Goal: Task Accomplishment & Management: Manage account settings

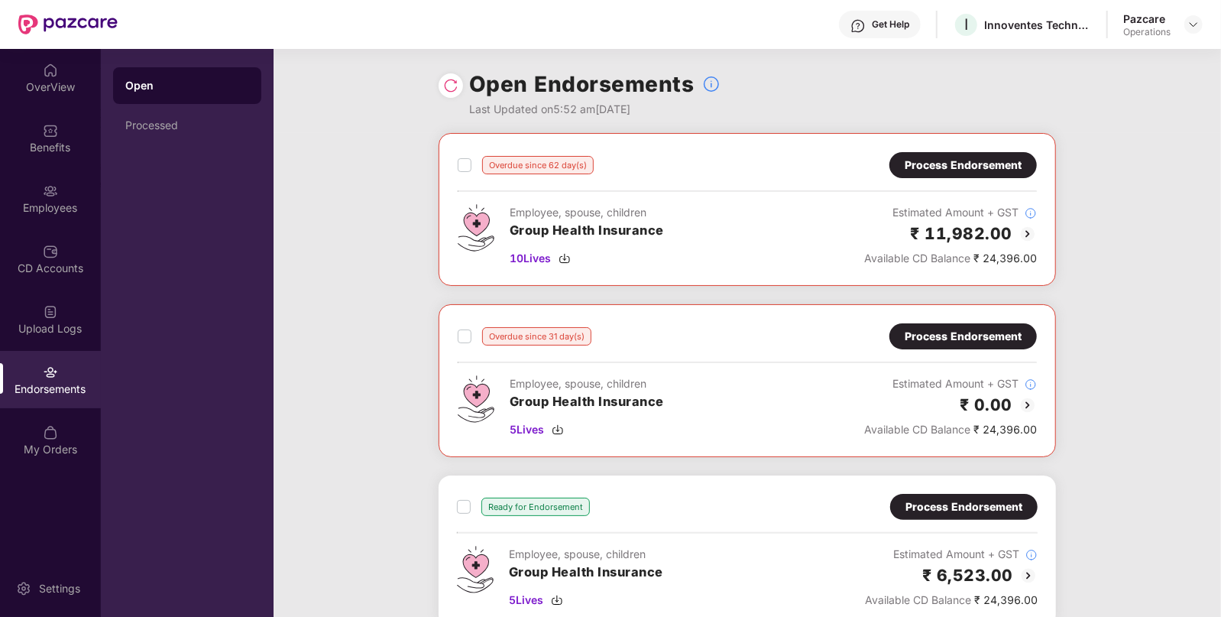
click at [974, 169] on div "Process Endorsement" at bounding box center [963, 165] width 117 height 17
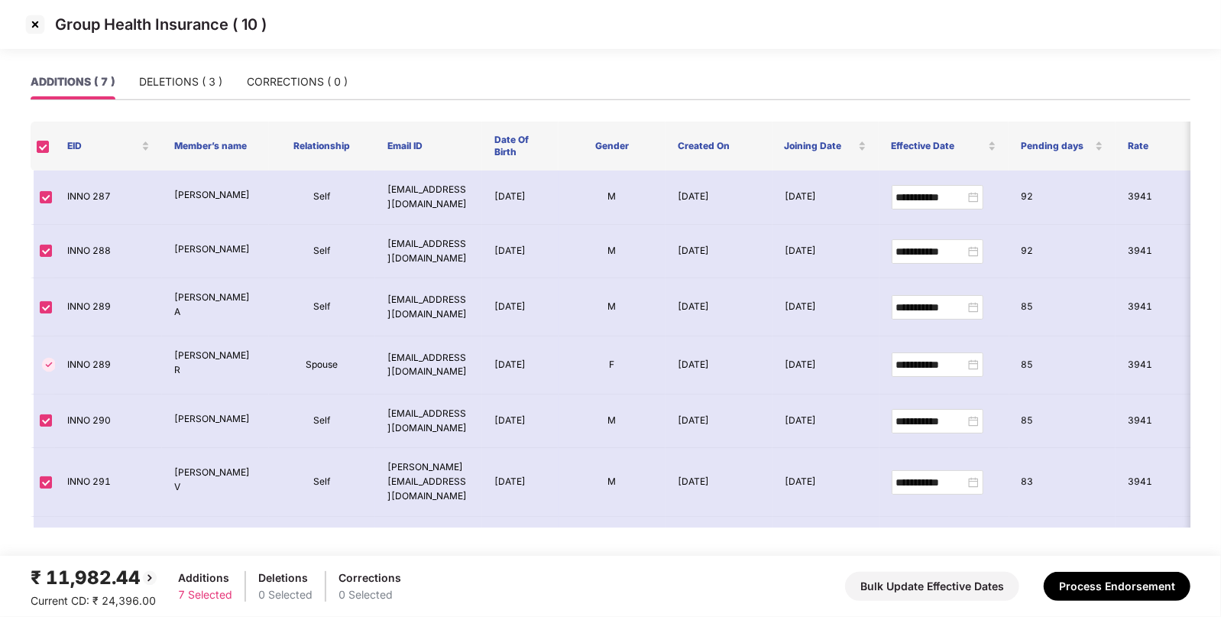
click at [35, 18] on img at bounding box center [35, 24] width 24 height 24
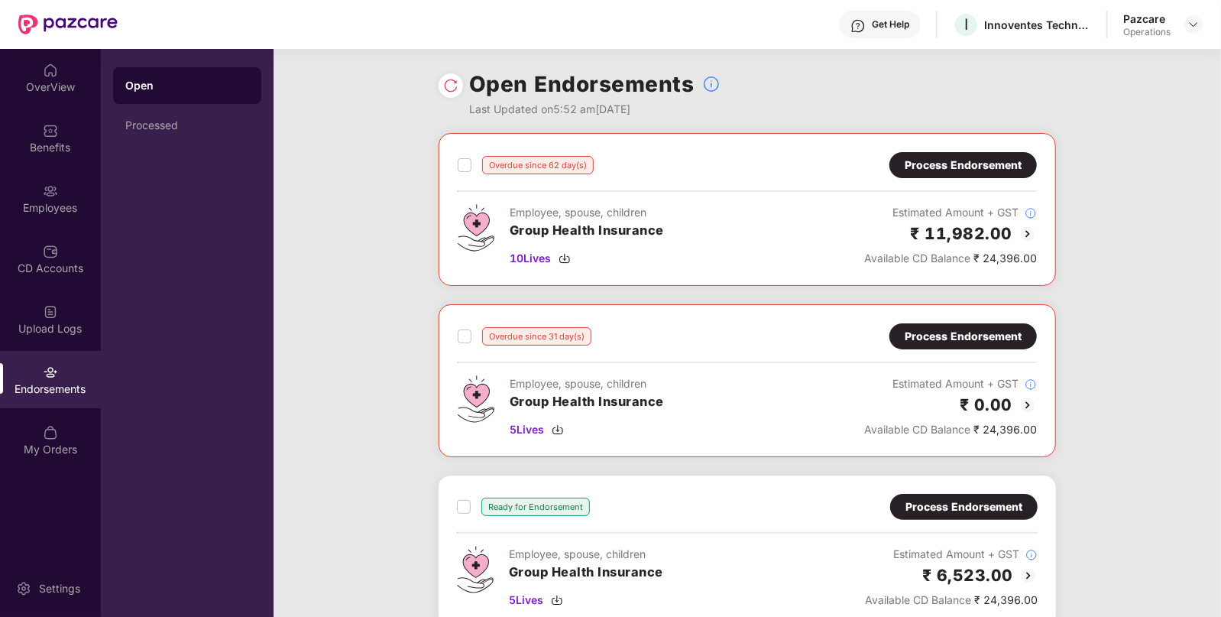
click at [986, 349] on div "Overdue since 31 day(s) Process Endorsement Employee, spouse, children Group He…" at bounding box center [747, 380] width 579 height 115
click at [963, 328] on div "Process Endorsement" at bounding box center [963, 336] width 117 height 17
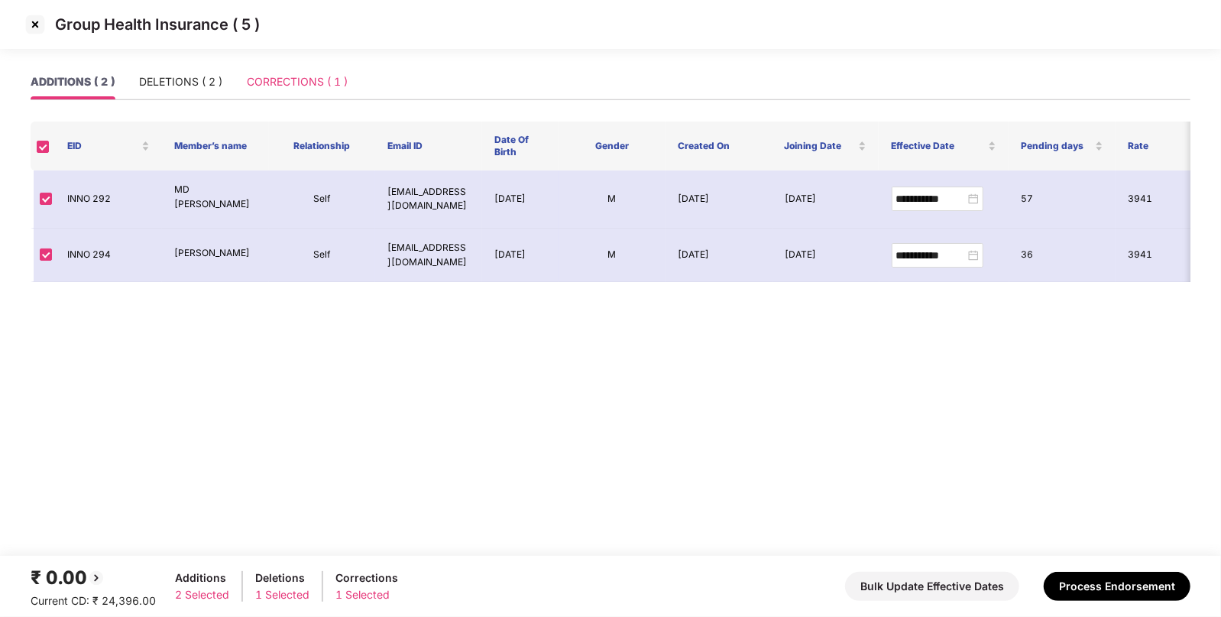
click at [294, 96] on div "CORRECTIONS ( 1 )" at bounding box center [297, 81] width 101 height 35
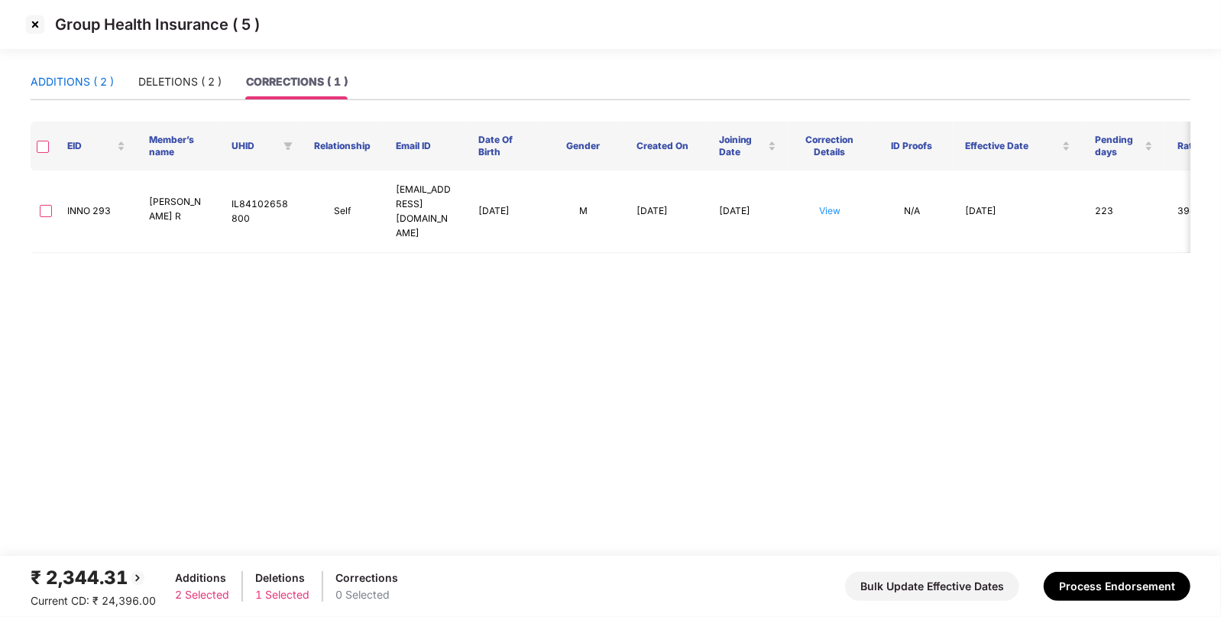
click at [80, 74] on div "ADDITIONS ( 2 )" at bounding box center [72, 81] width 83 height 17
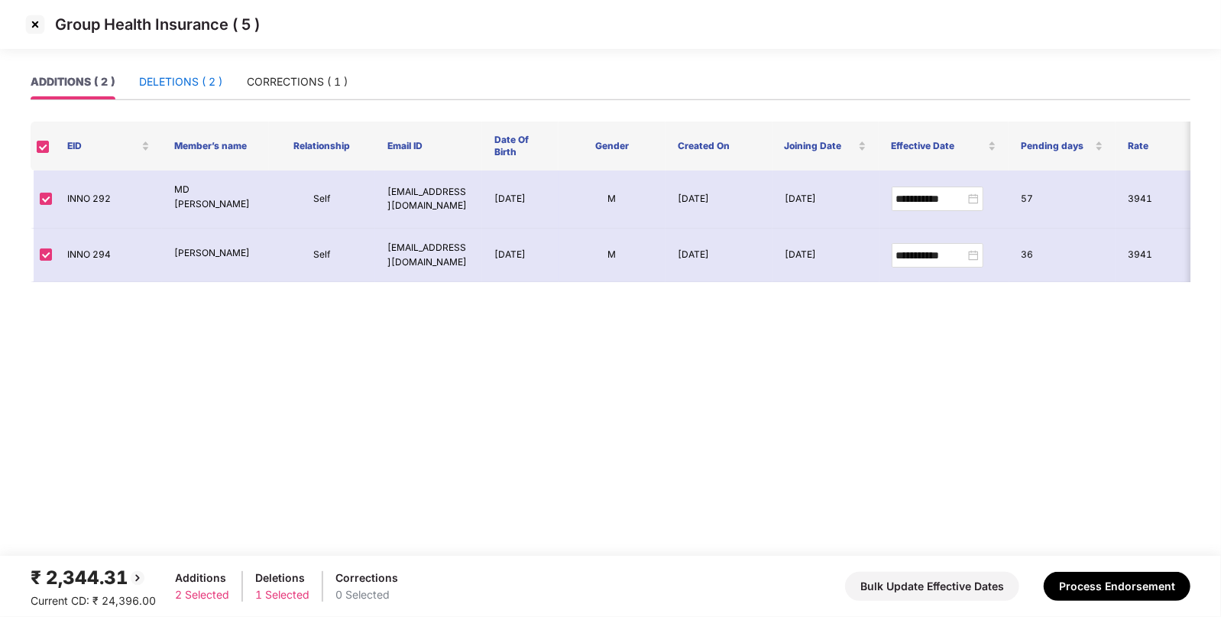
click at [203, 79] on div "DELETIONS ( 2 )" at bounding box center [180, 81] width 83 height 17
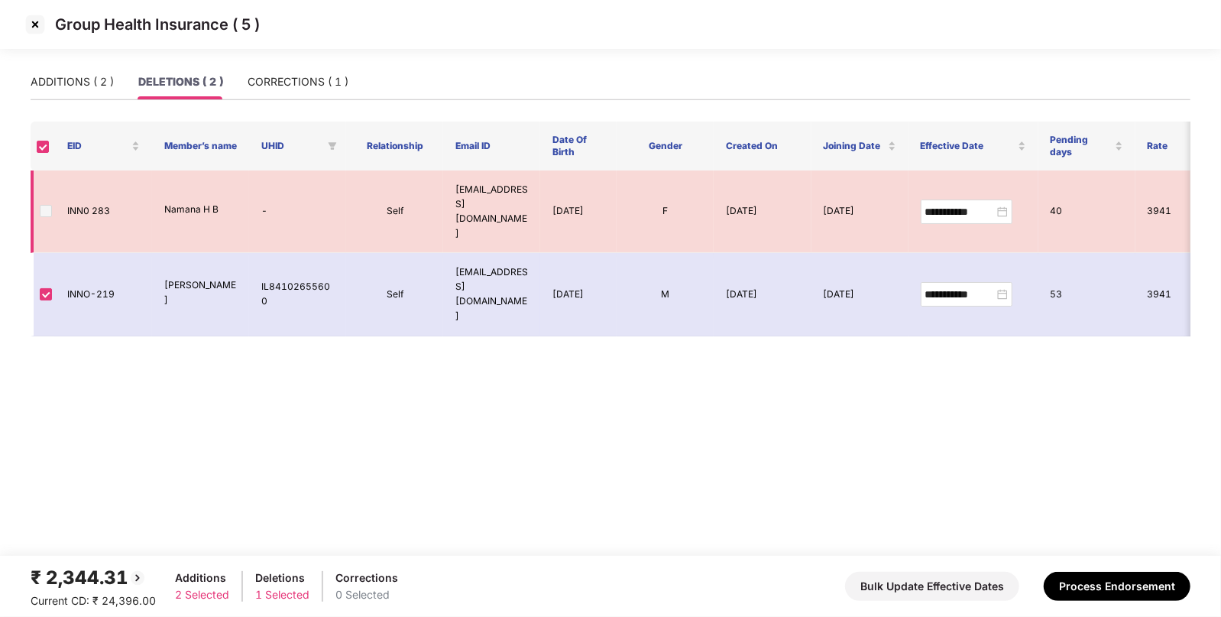
click at [42, 205] on span at bounding box center [46, 211] width 12 height 12
click at [35, 27] on img at bounding box center [35, 24] width 24 height 24
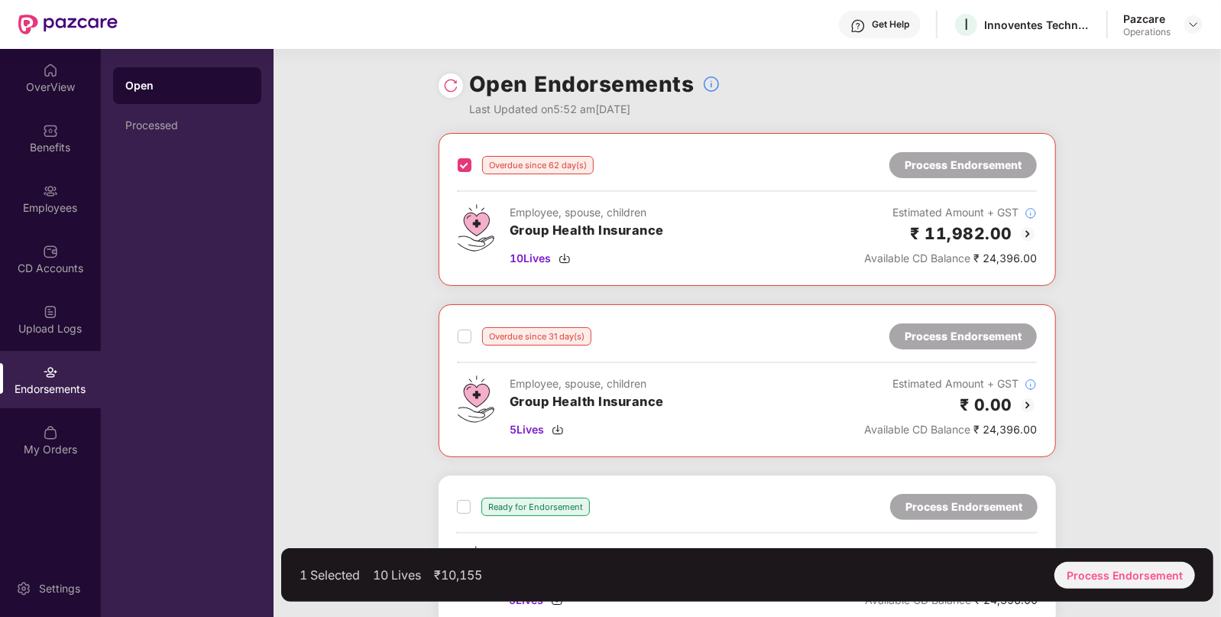
click at [462, 325] on div "Overdue since 31 day(s) Process Endorsement" at bounding box center [747, 336] width 579 height 26
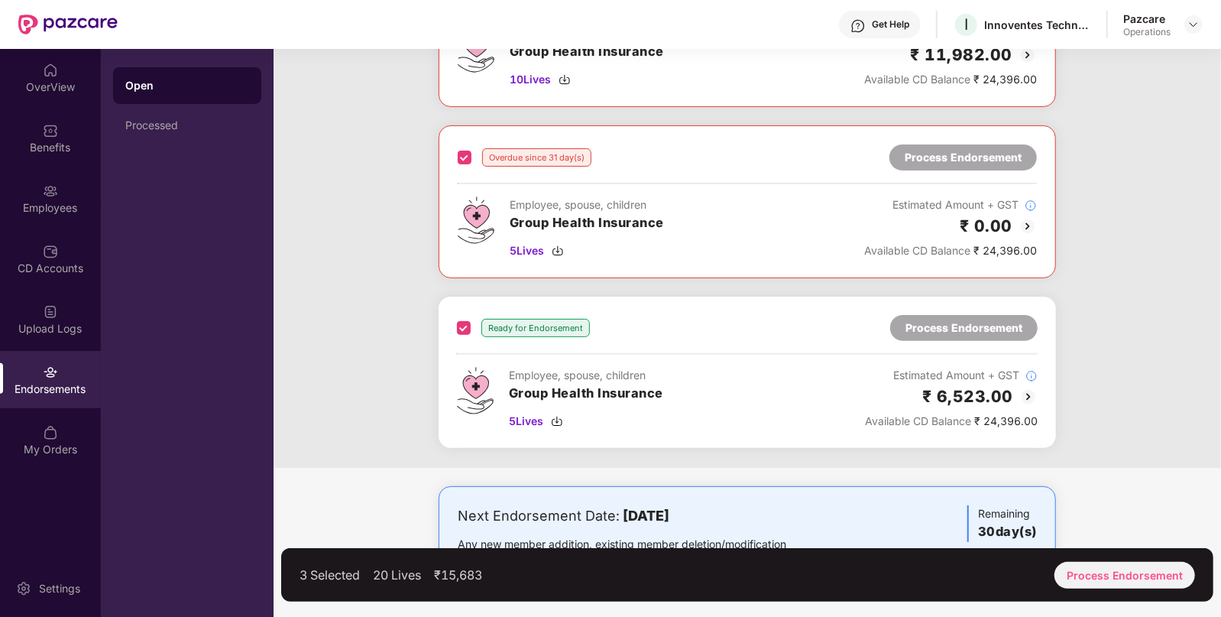
click at [994, 327] on div "Process Endorsement" at bounding box center [964, 328] width 117 height 17
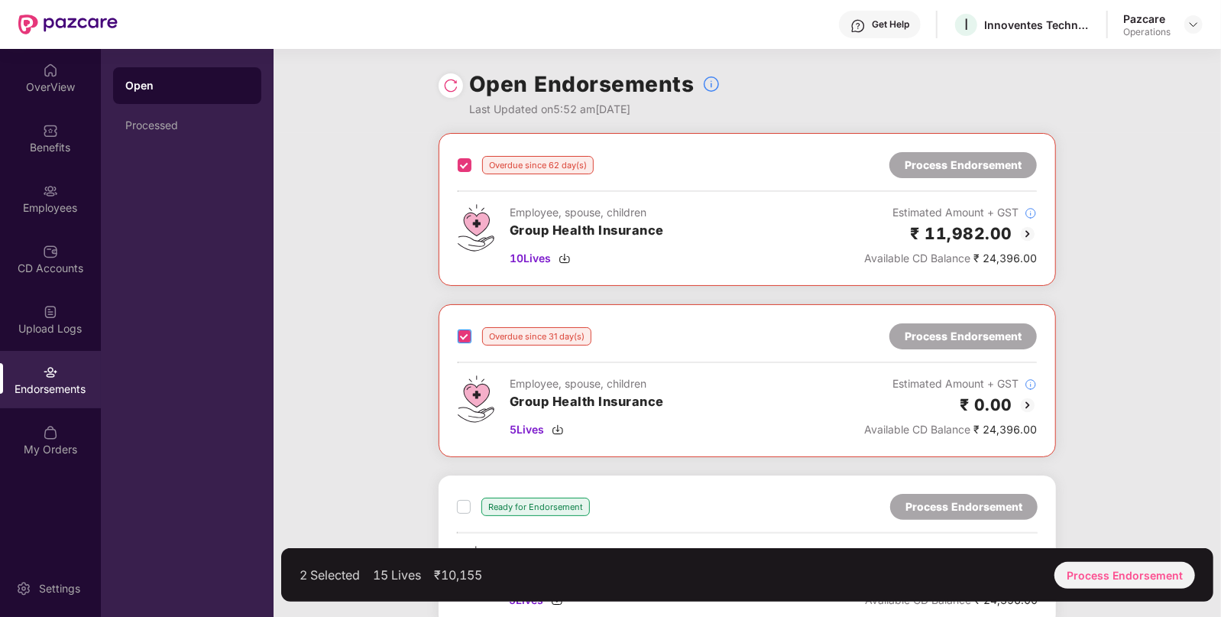
click at [460, 327] on label at bounding box center [465, 336] width 14 height 18
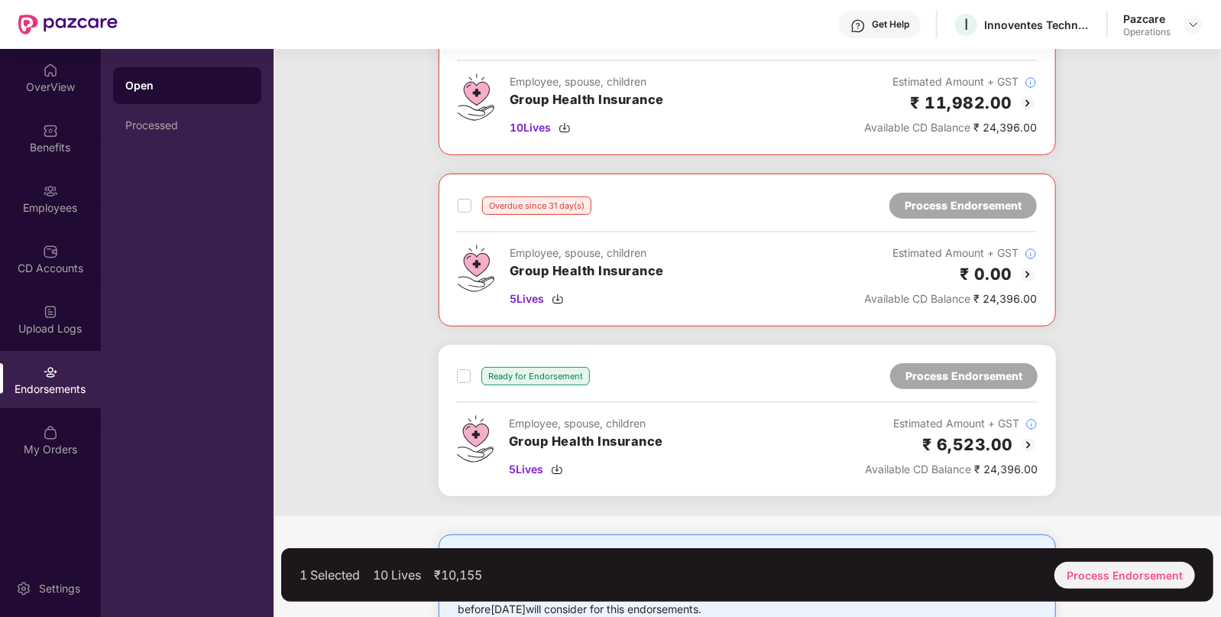
scroll to position [131, 0]
click at [1120, 581] on div "Process Endorsement" at bounding box center [1125, 575] width 141 height 27
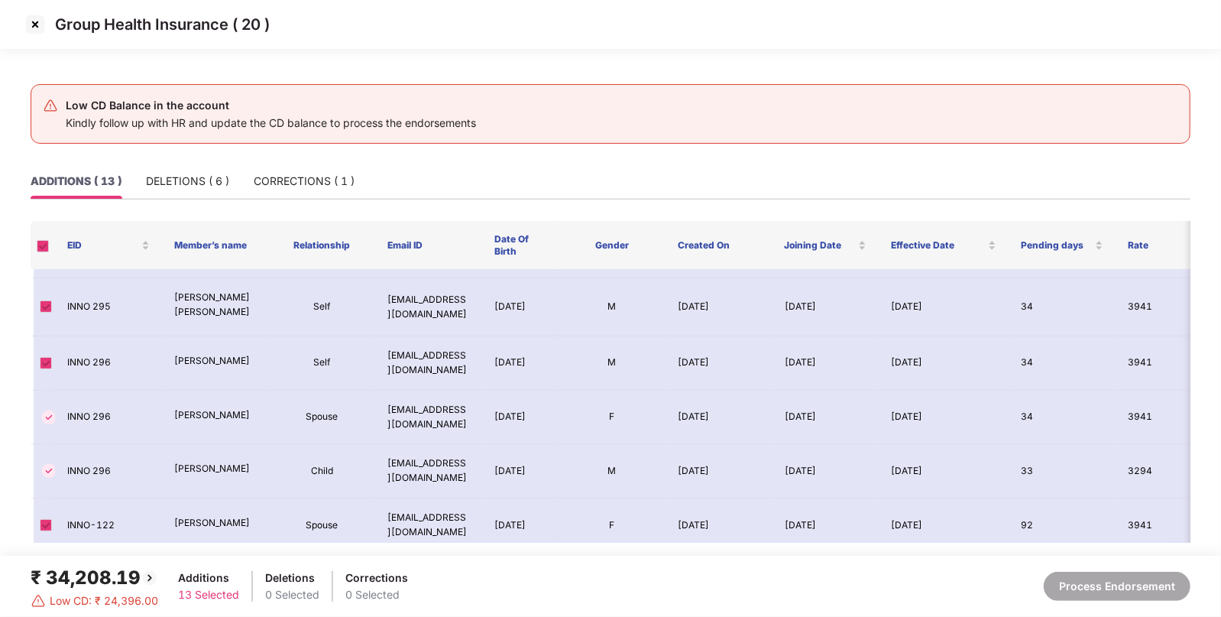
scroll to position [0, 0]
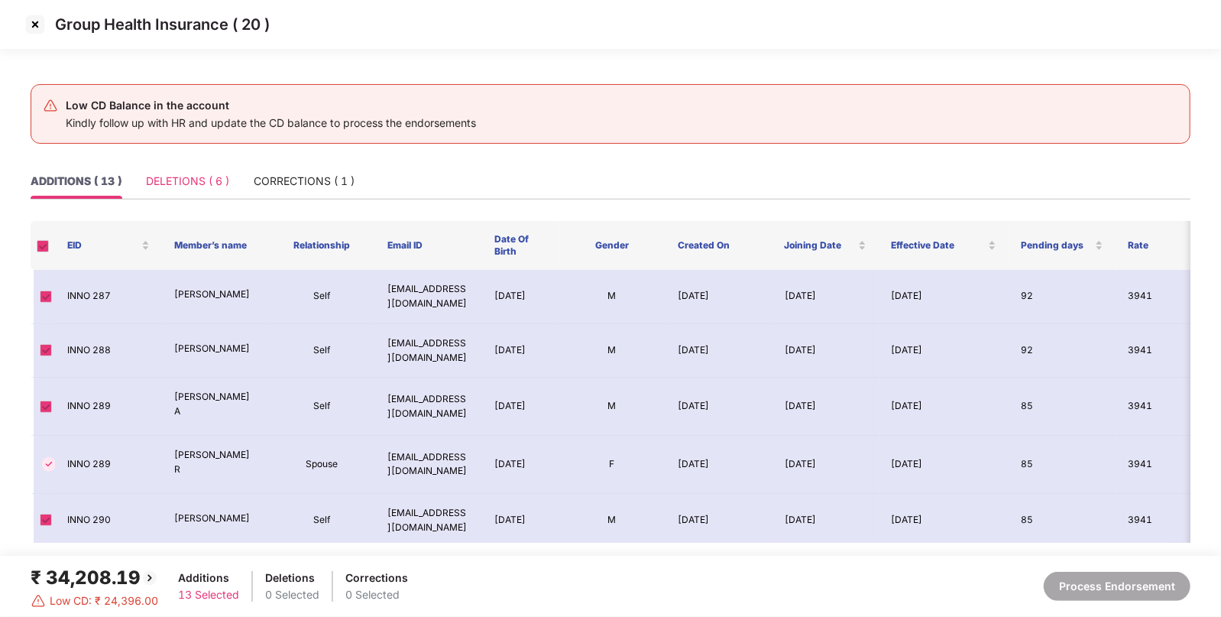
click at [188, 170] on div "DELETIONS ( 6 )" at bounding box center [187, 181] width 83 height 35
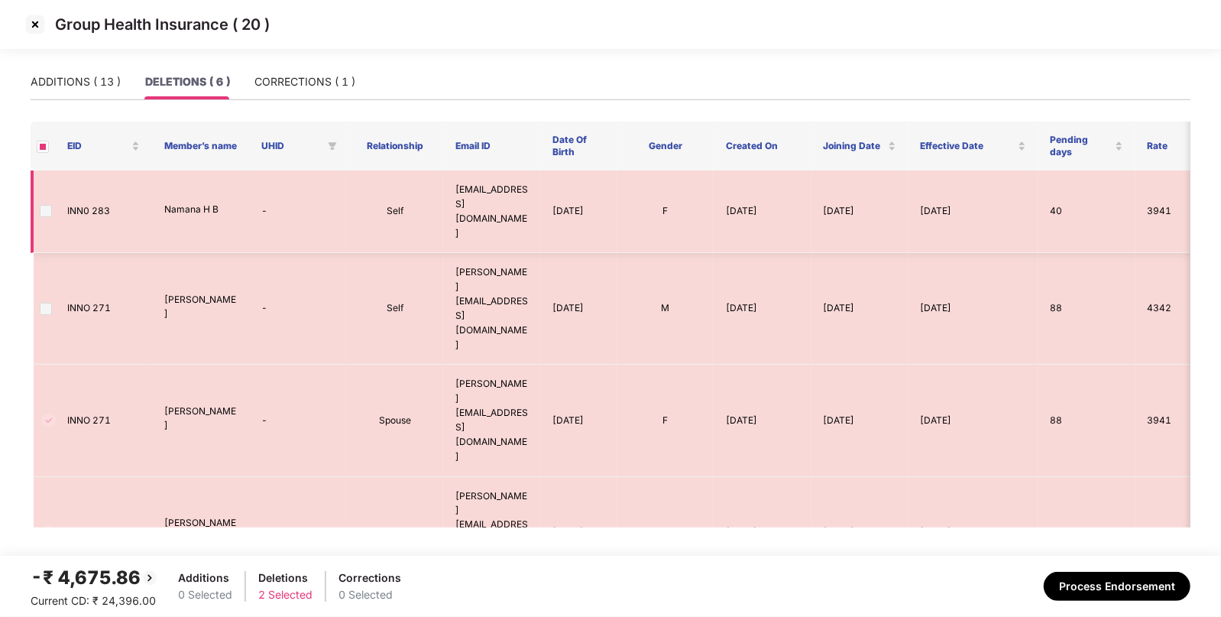
click at [47, 205] on span at bounding box center [46, 211] width 12 height 12
click at [1122, 592] on button "Process Endorsement" at bounding box center [1117, 586] width 147 height 29
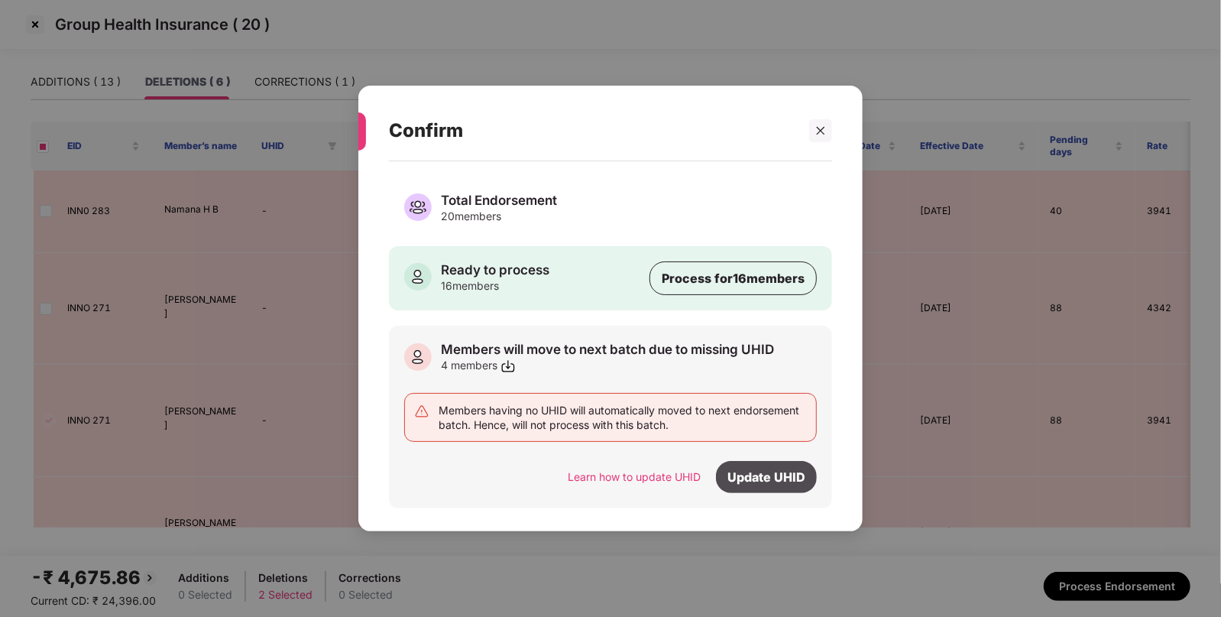
click at [753, 479] on div "Update UHID" at bounding box center [766, 477] width 101 height 32
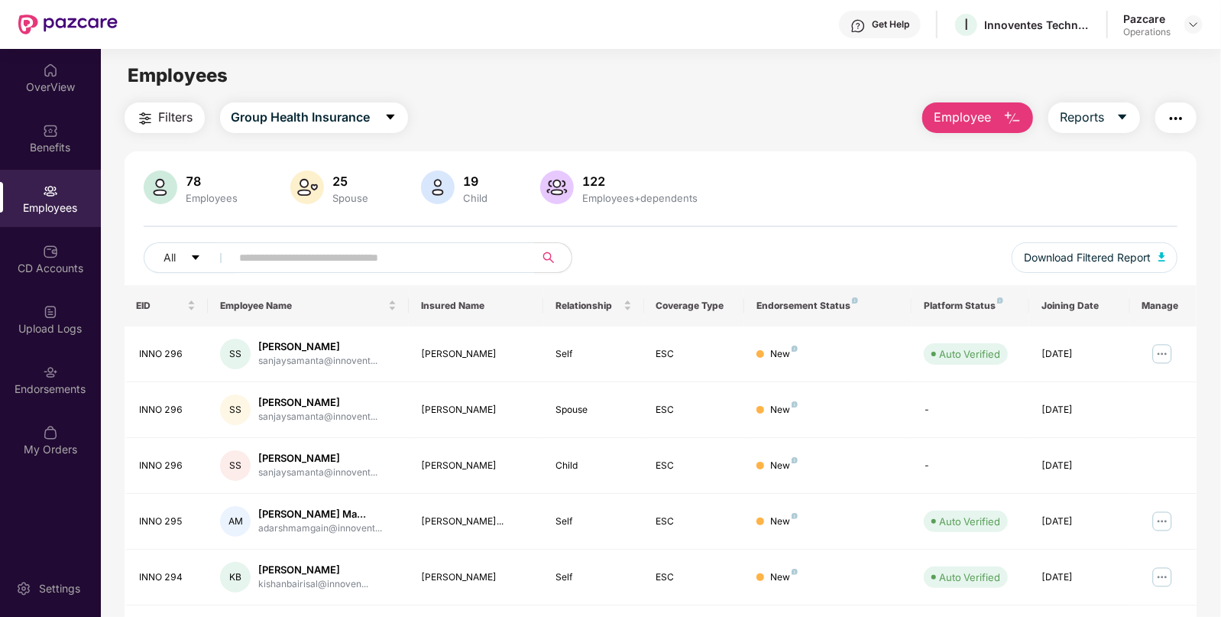
click at [155, 118] on button "Filters" at bounding box center [165, 117] width 80 height 31
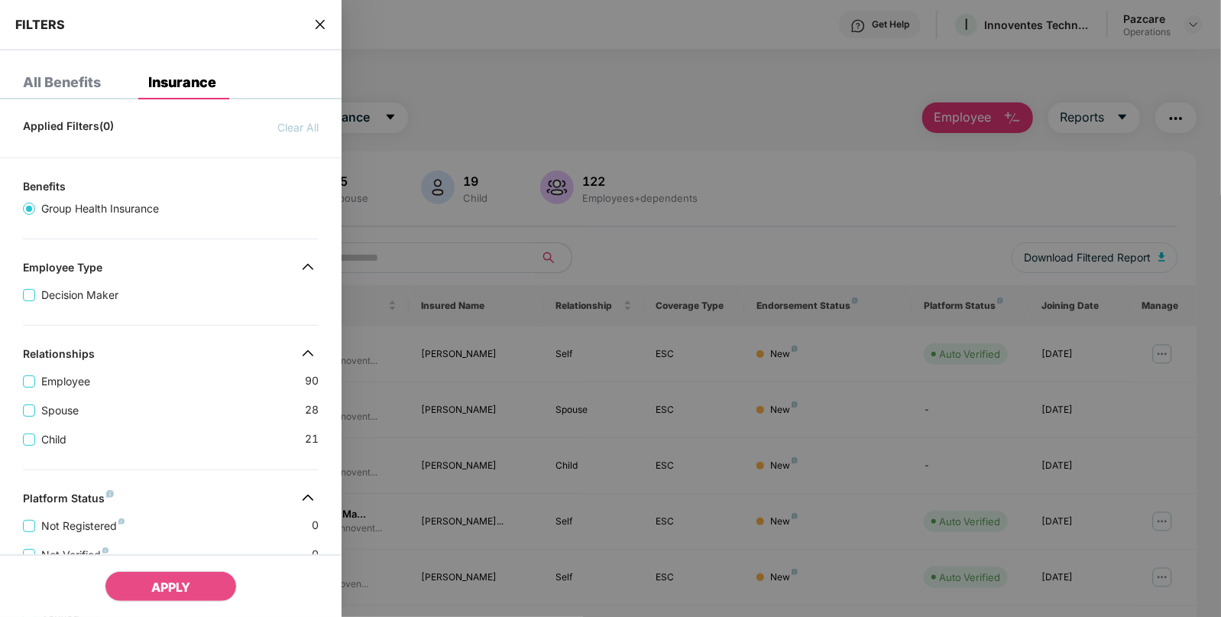
scroll to position [351, 0]
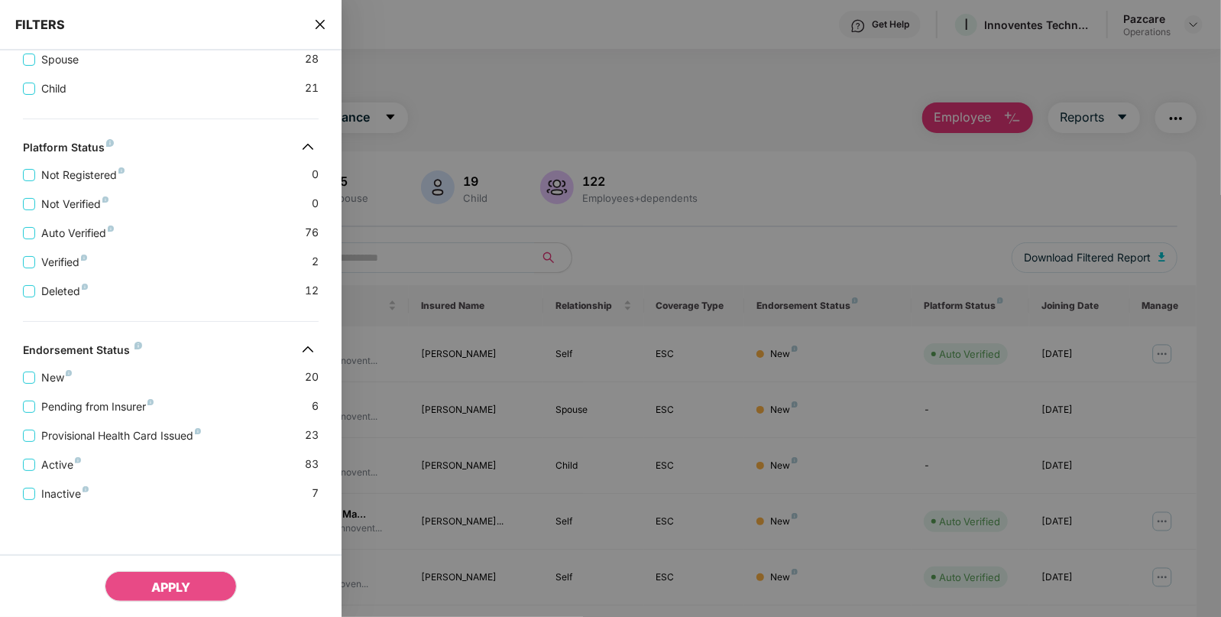
click at [87, 394] on div "Pending from Insurer 6" at bounding box center [171, 400] width 296 height 29
click at [81, 407] on span "Pending from Insurer" at bounding box center [97, 406] width 125 height 17
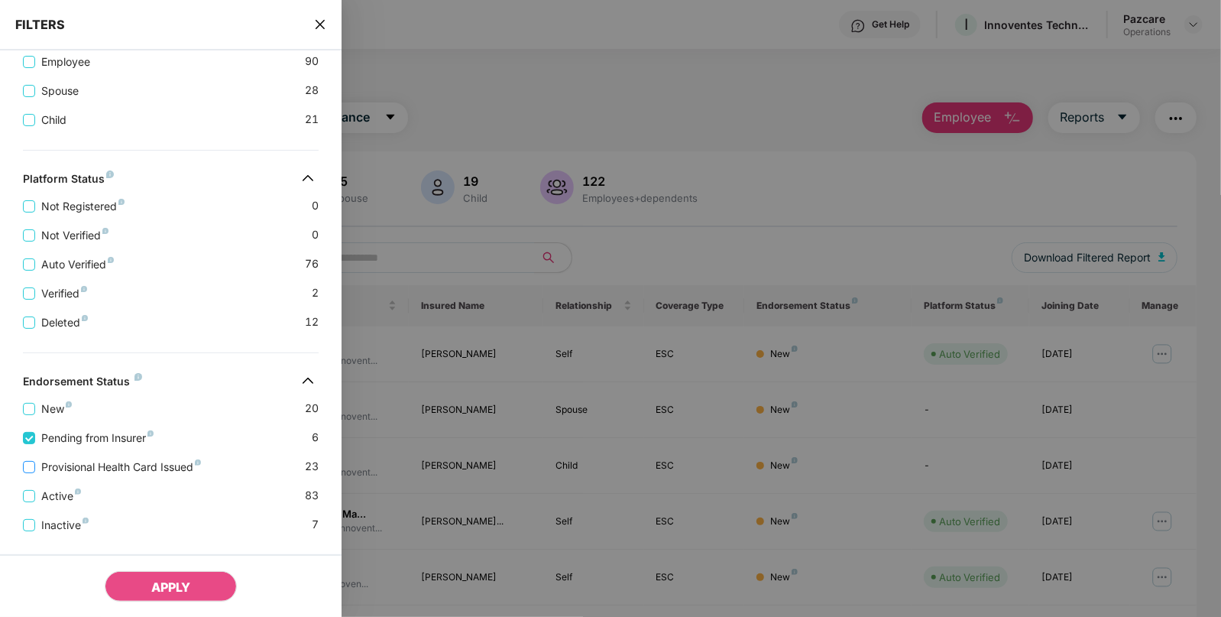
click at [100, 462] on span "Provisional Health Card Issued" at bounding box center [121, 467] width 172 height 17
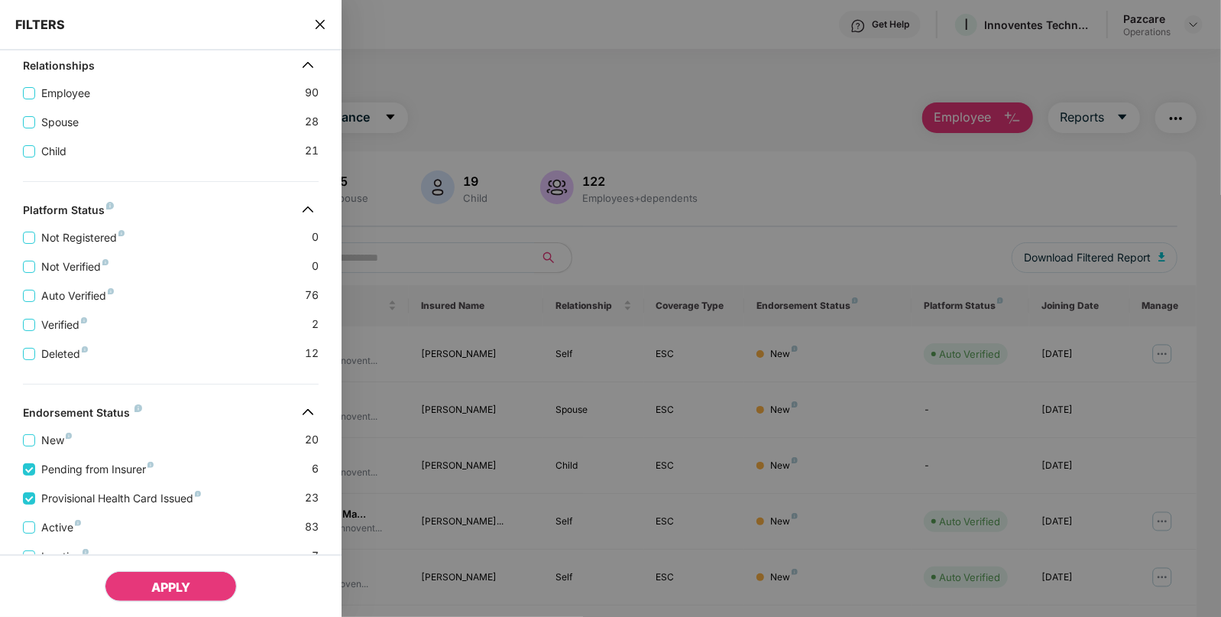
click at [164, 593] on span "APPLY" at bounding box center [170, 586] width 39 height 15
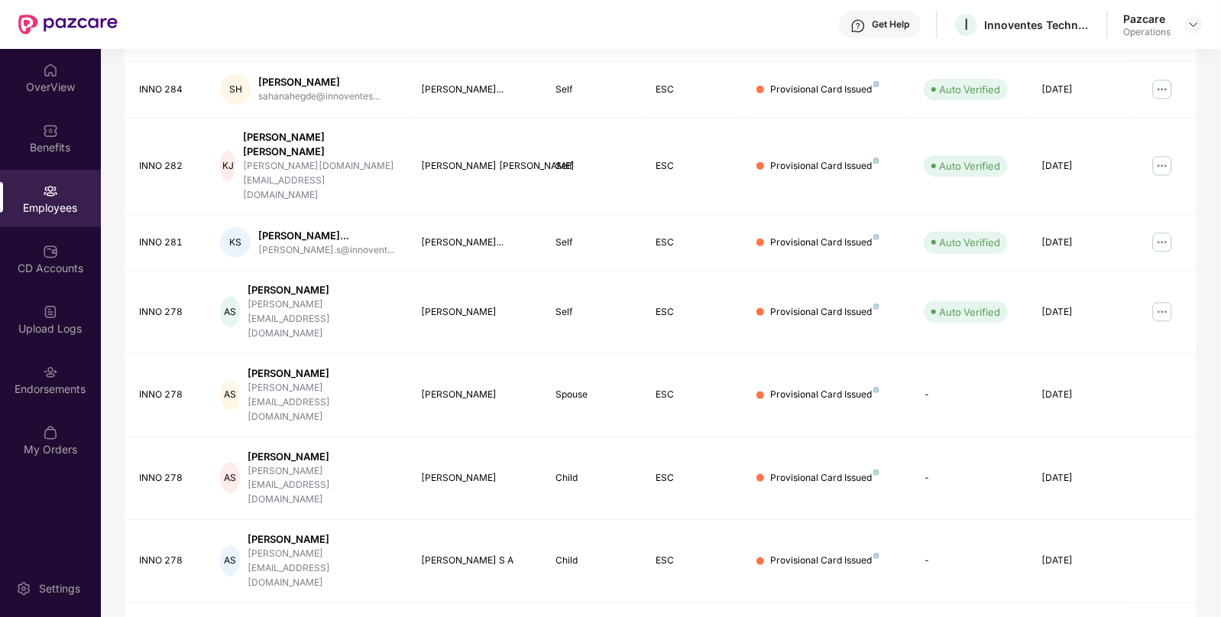
scroll to position [0, 0]
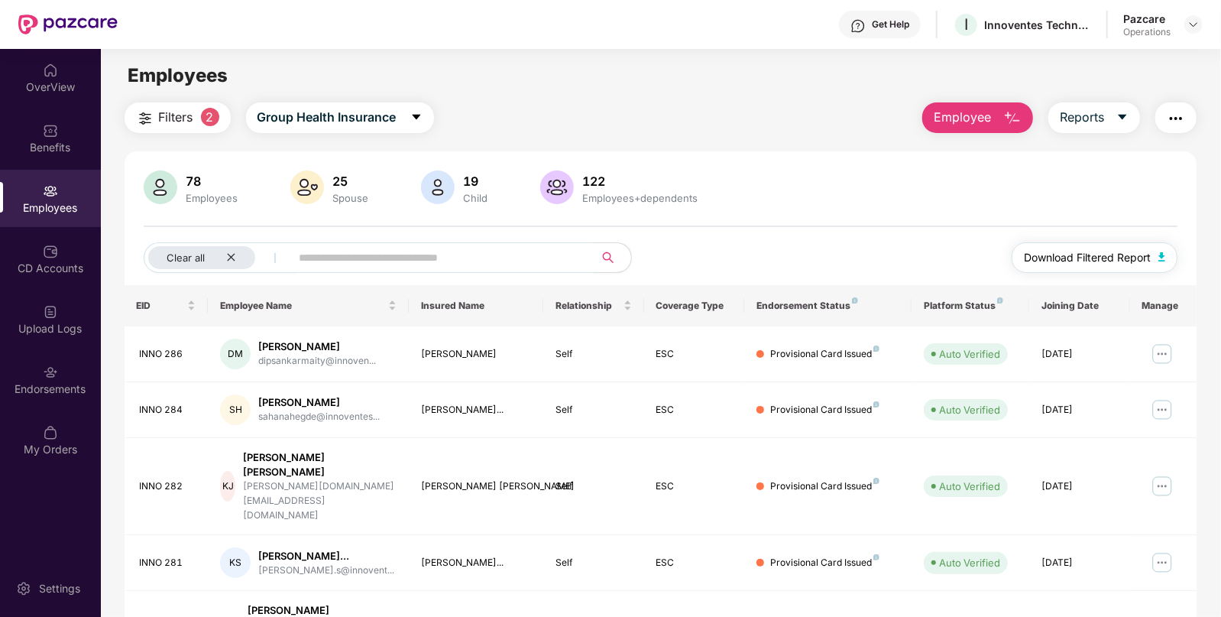
click at [1118, 254] on span "Download Filtered Report" at bounding box center [1087, 257] width 127 height 17
click at [1173, 118] on img "button" at bounding box center [1176, 118] width 18 height 18
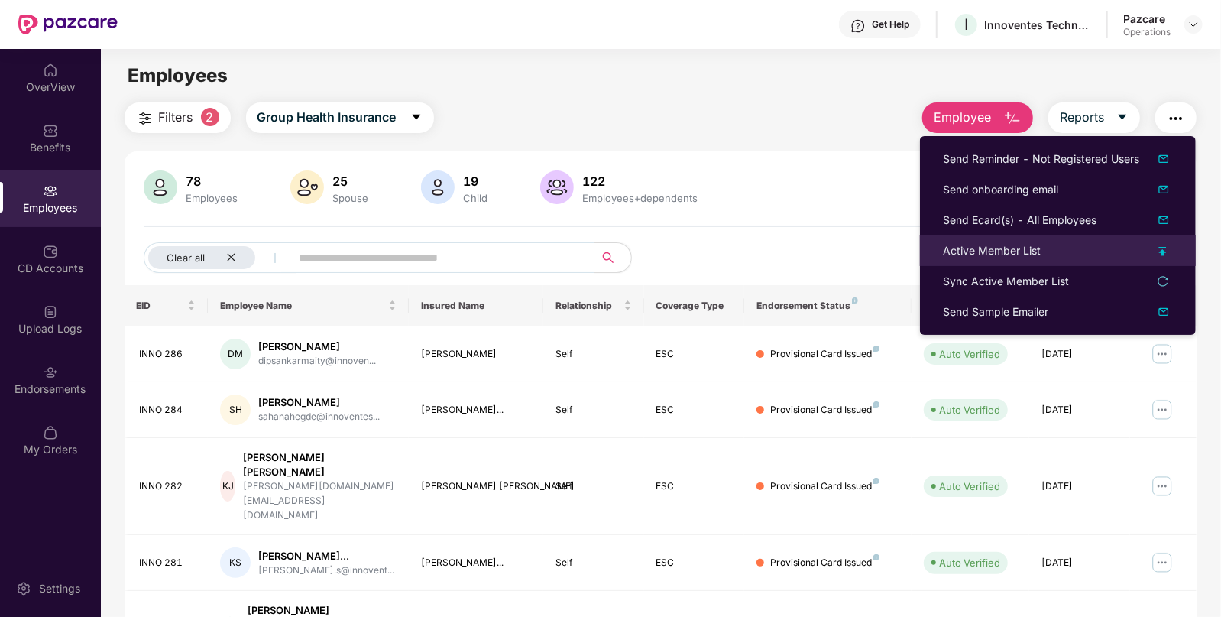
click at [1016, 258] on div "Active Member List" at bounding box center [992, 250] width 98 height 17
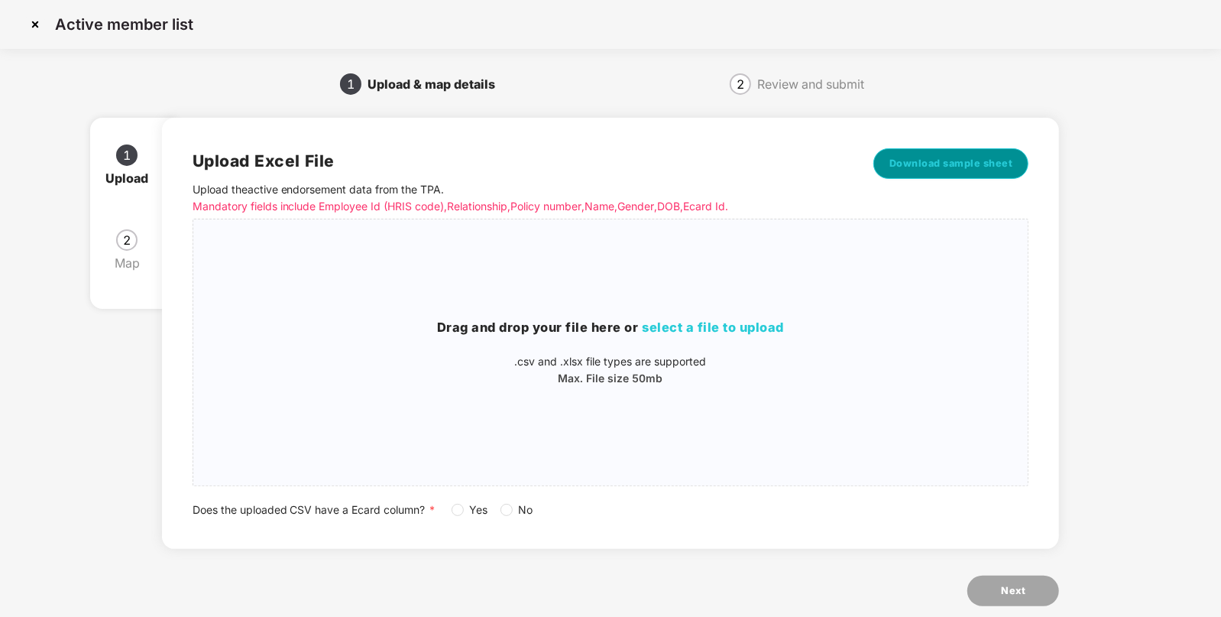
click at [952, 168] on span "Download sample sheet" at bounding box center [952, 163] width 124 height 15
click at [824, 339] on div "Drag and drop your file here or select a file to upload .csv and .xlsx file typ…" at bounding box center [610, 352] width 835 height 69
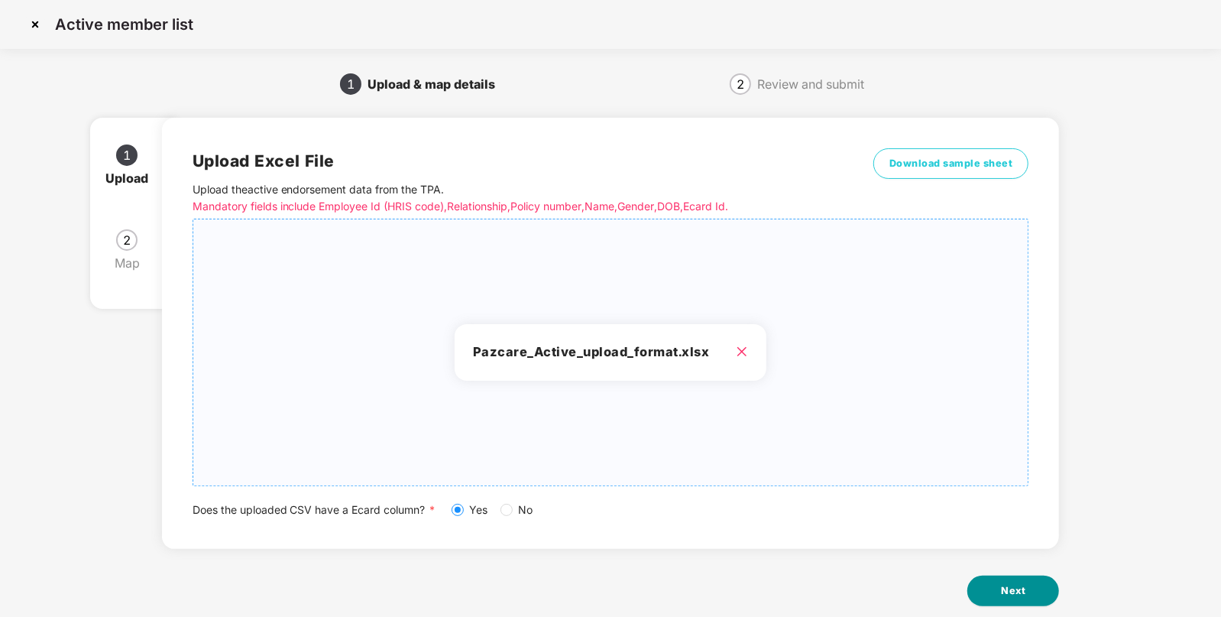
click at [1004, 605] on div "Upload Excel File Upload the active endorsement data from the TPA . Mandatory f…" at bounding box center [611, 370] width 898 height 548
click at [1027, 594] on button "Next" at bounding box center [1014, 591] width 92 height 31
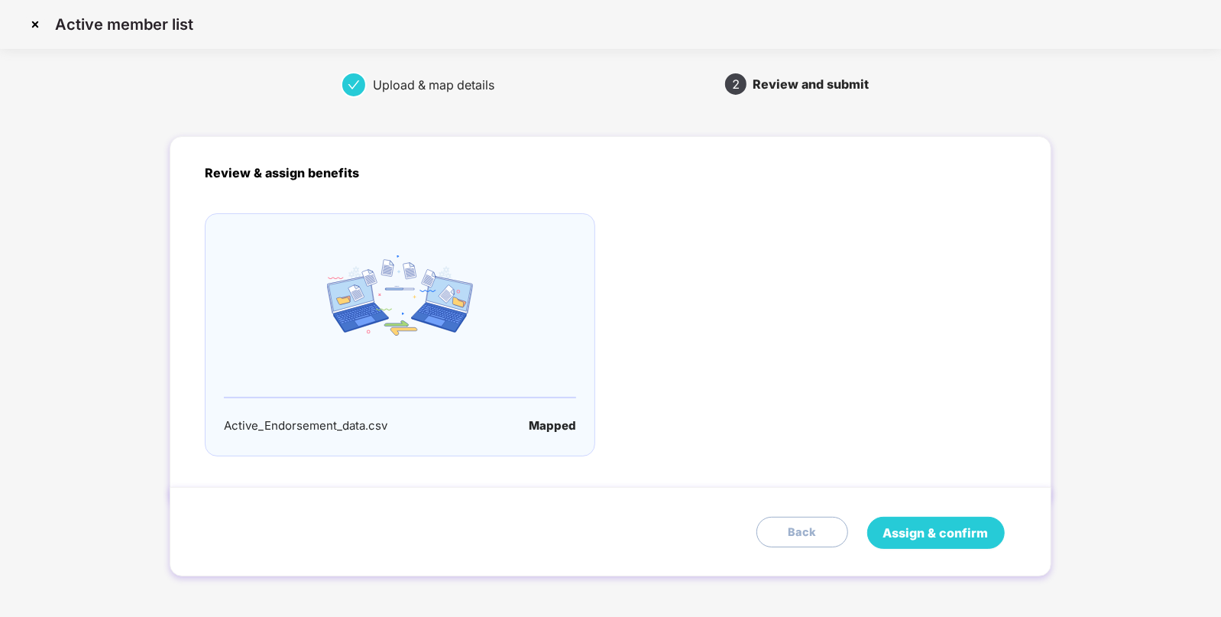
click at [954, 538] on span "Assign & confirm" at bounding box center [936, 533] width 105 height 19
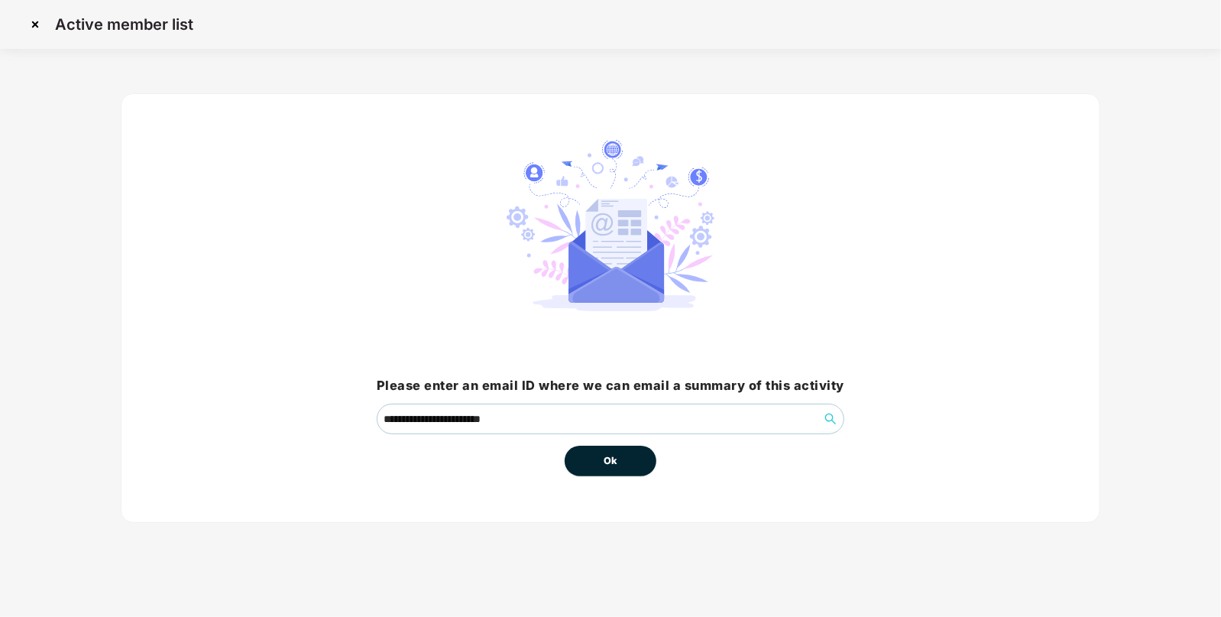
click at [634, 453] on button "Ok" at bounding box center [611, 461] width 92 height 31
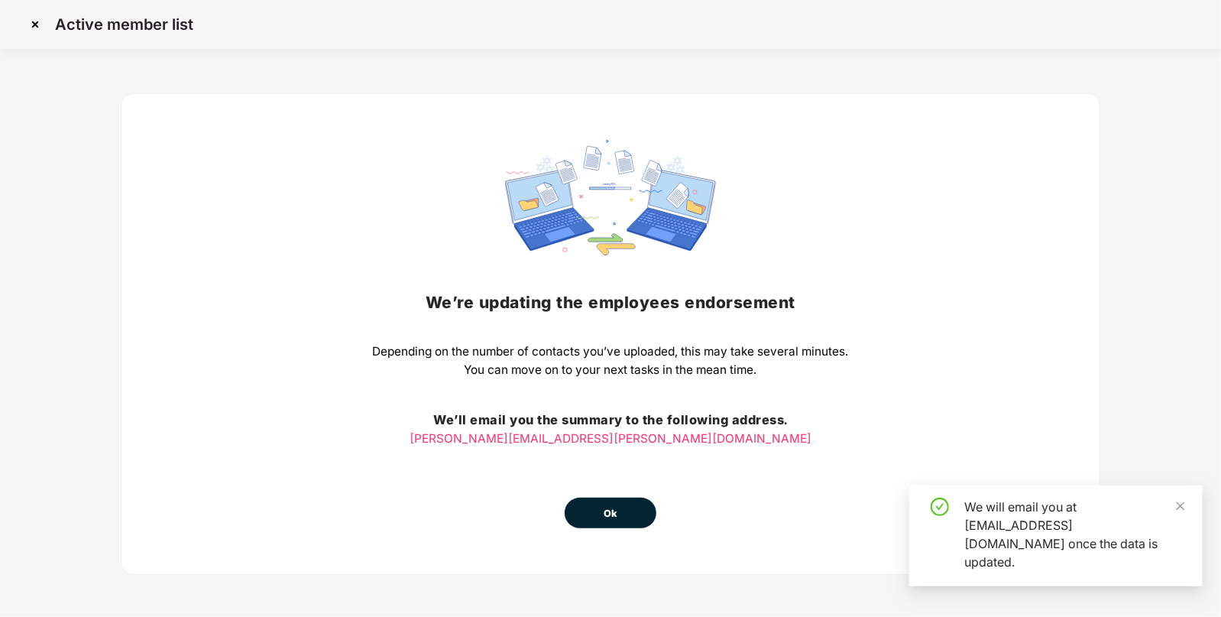
click at [641, 466] on div "We’re updating the employees endorsement Depending on the number of contacts yo…" at bounding box center [611, 334] width 476 height 388
click at [612, 508] on span "Ok" at bounding box center [611, 513] width 14 height 15
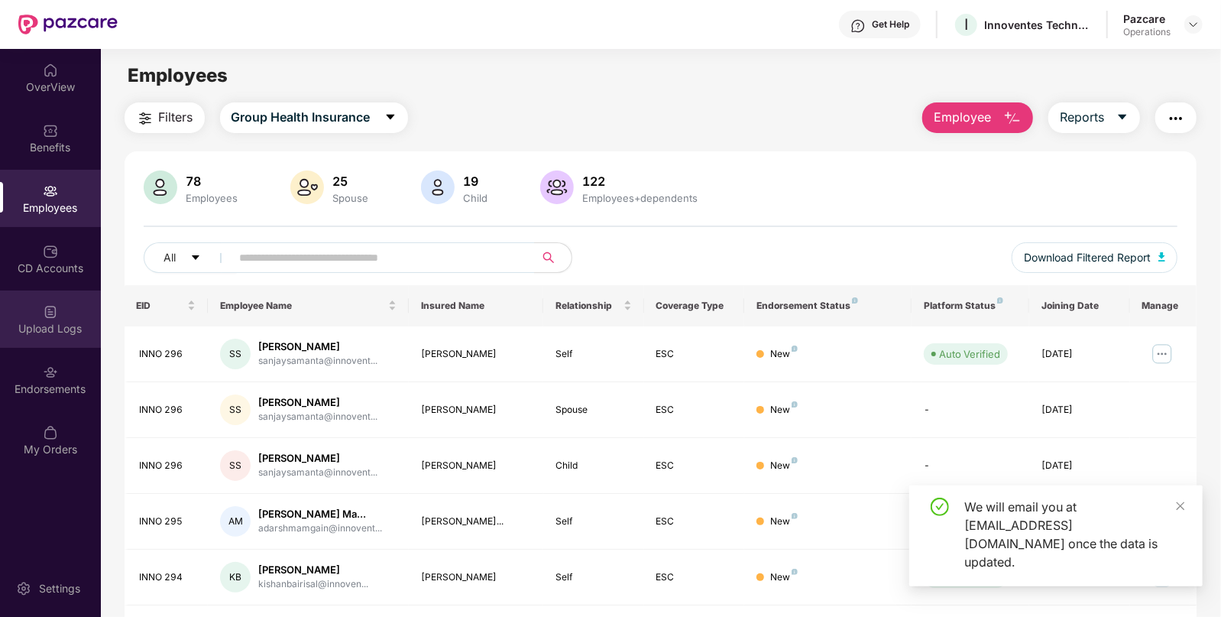
click at [45, 316] on img at bounding box center [50, 311] width 15 height 15
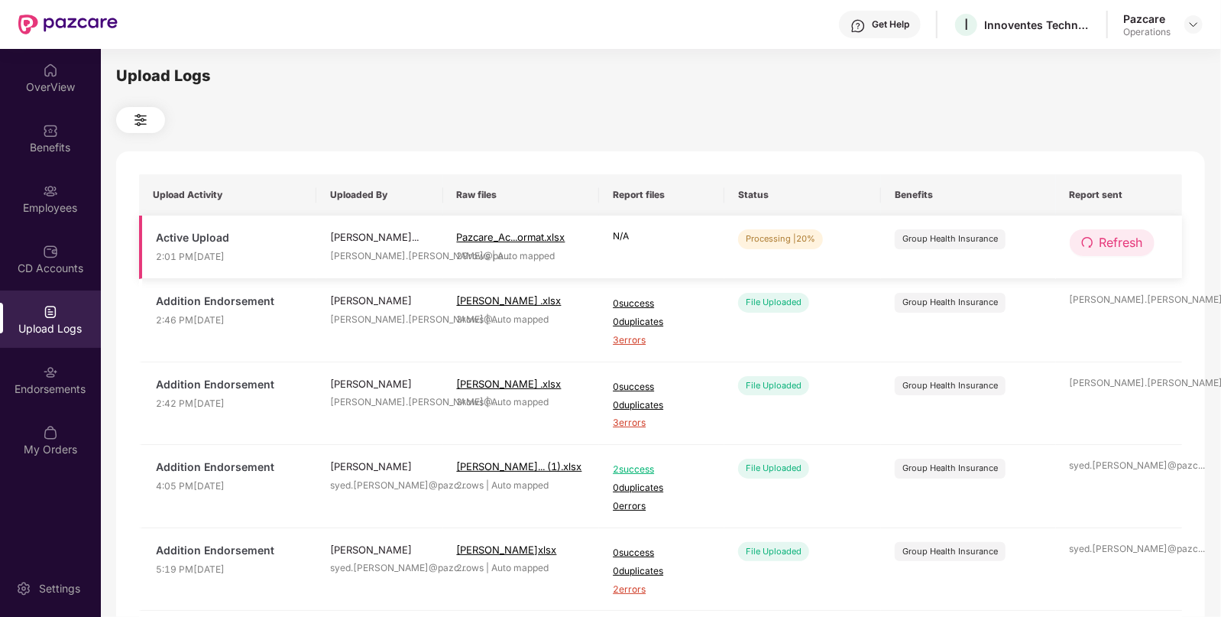
click at [1113, 244] on span "Refresh" at bounding box center [1122, 242] width 44 height 19
click at [1113, 244] on span "Refresh" at bounding box center [1123, 242] width 44 height 19
click at [1117, 252] on button "Refresh" at bounding box center [1113, 242] width 86 height 27
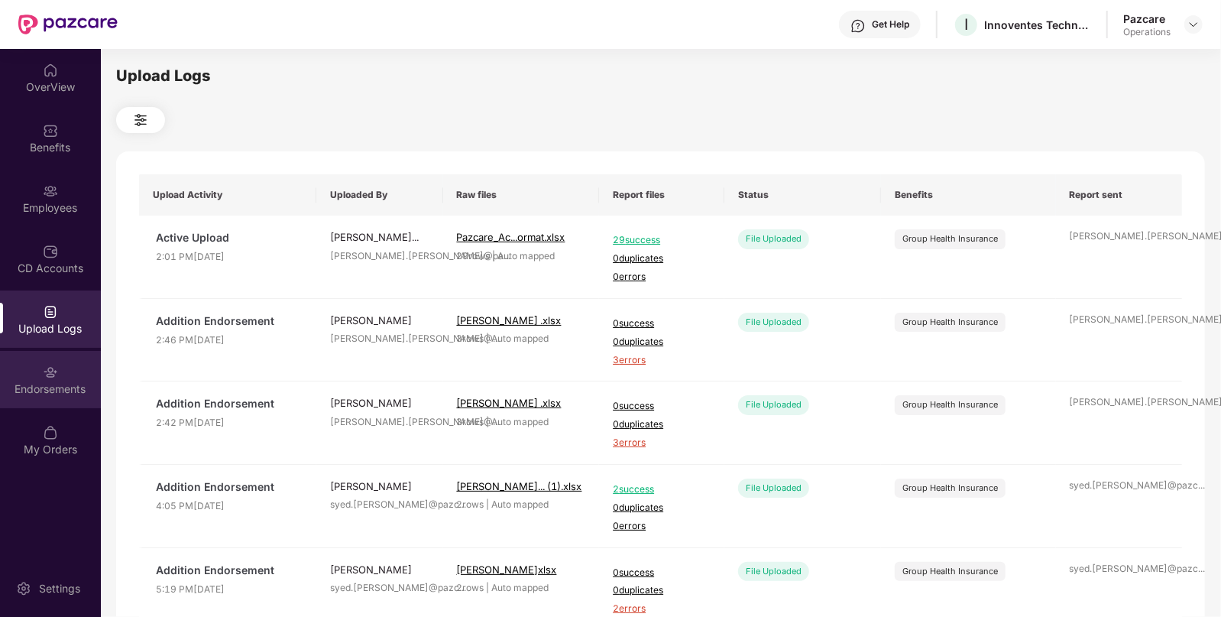
click at [31, 367] on div "Endorsements" at bounding box center [50, 379] width 101 height 57
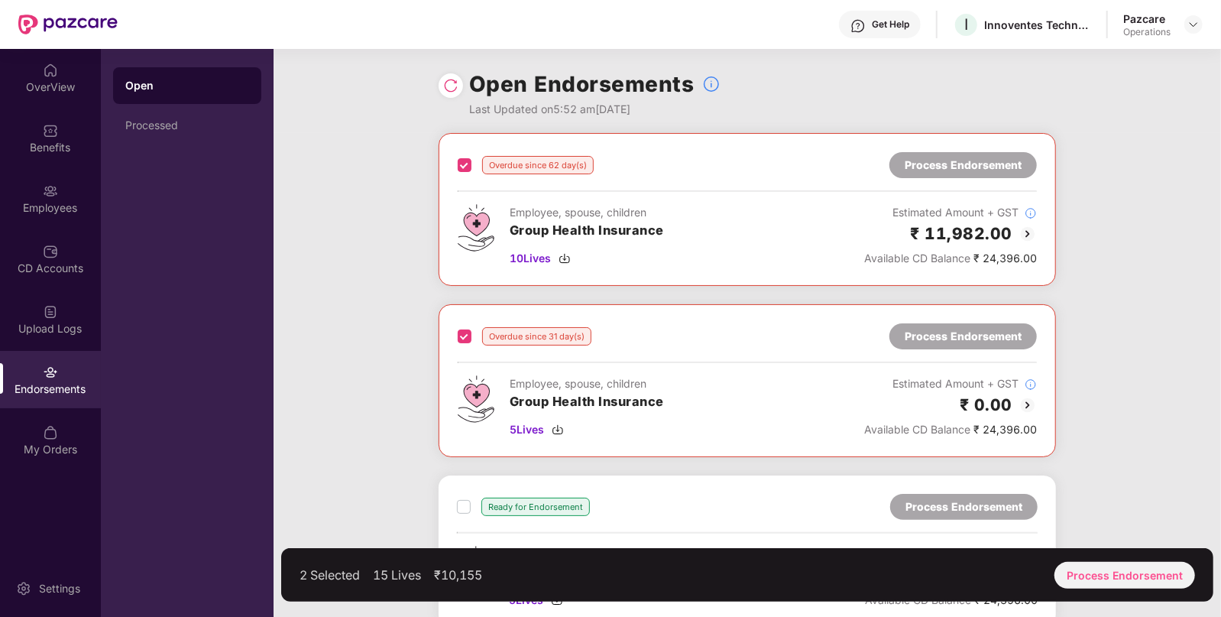
scroll to position [179, 0]
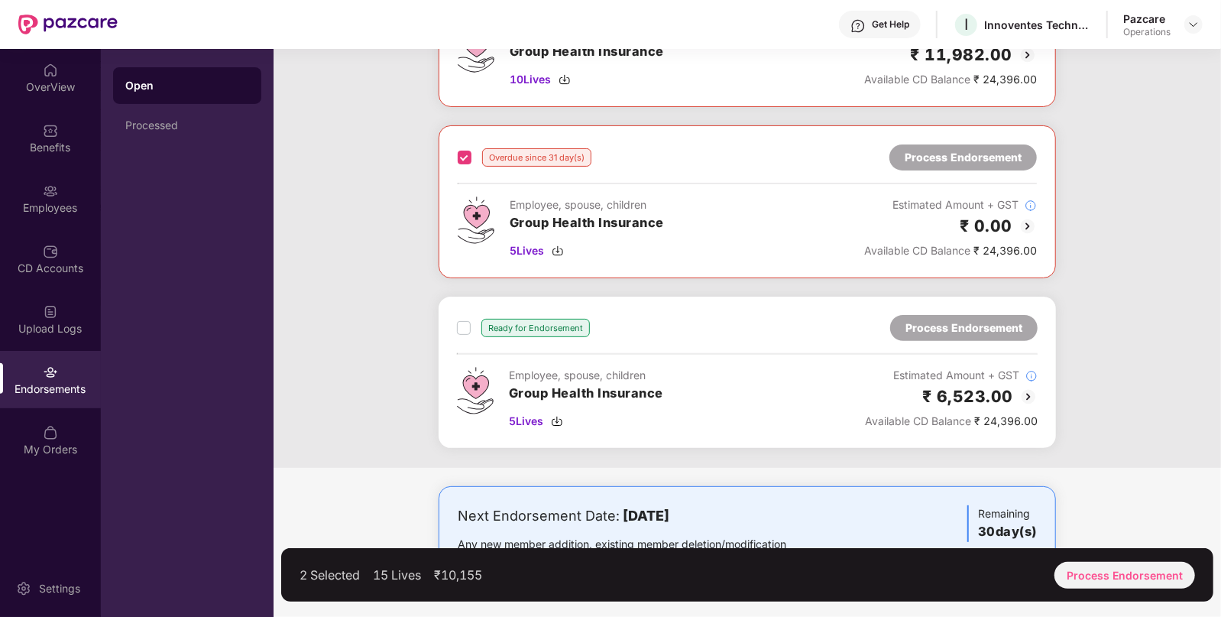
click at [466, 310] on div "Ready for Endorsement Process Endorsement Employee, spouse, children Group Heal…" at bounding box center [748, 372] width 618 height 151
click at [1135, 595] on div "3 Selected 20 Lives ₹15,683 Process Endorsement" at bounding box center [747, 575] width 933 height 54
click at [1146, 576] on div "Process Endorsement" at bounding box center [1125, 575] width 141 height 27
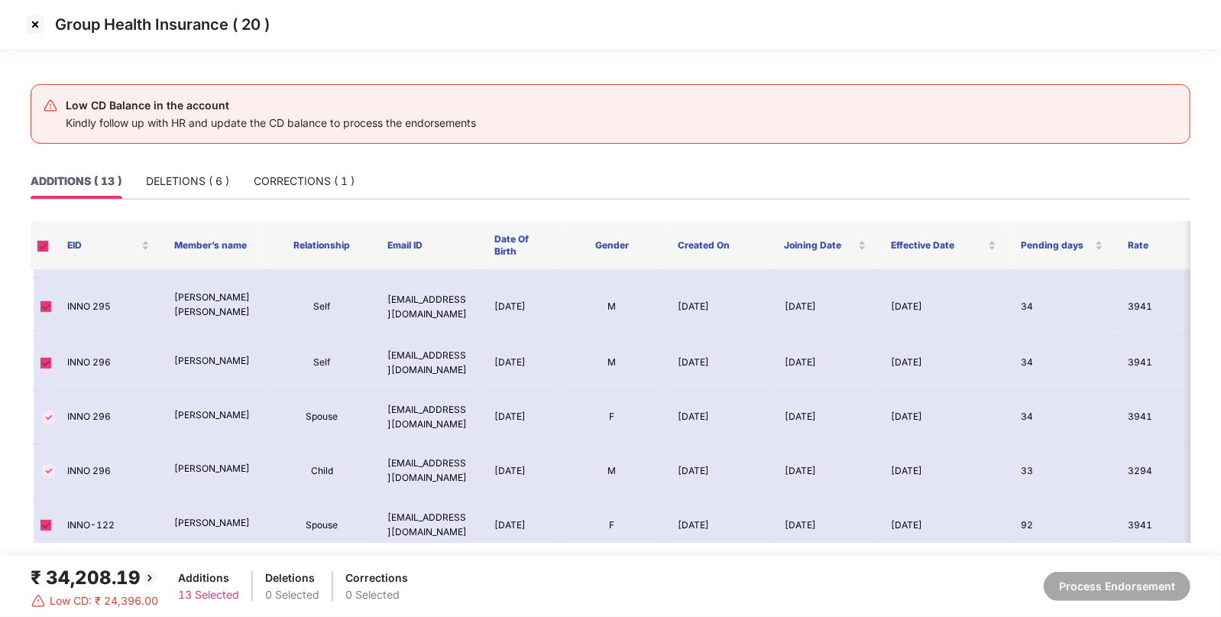
scroll to position [0, 0]
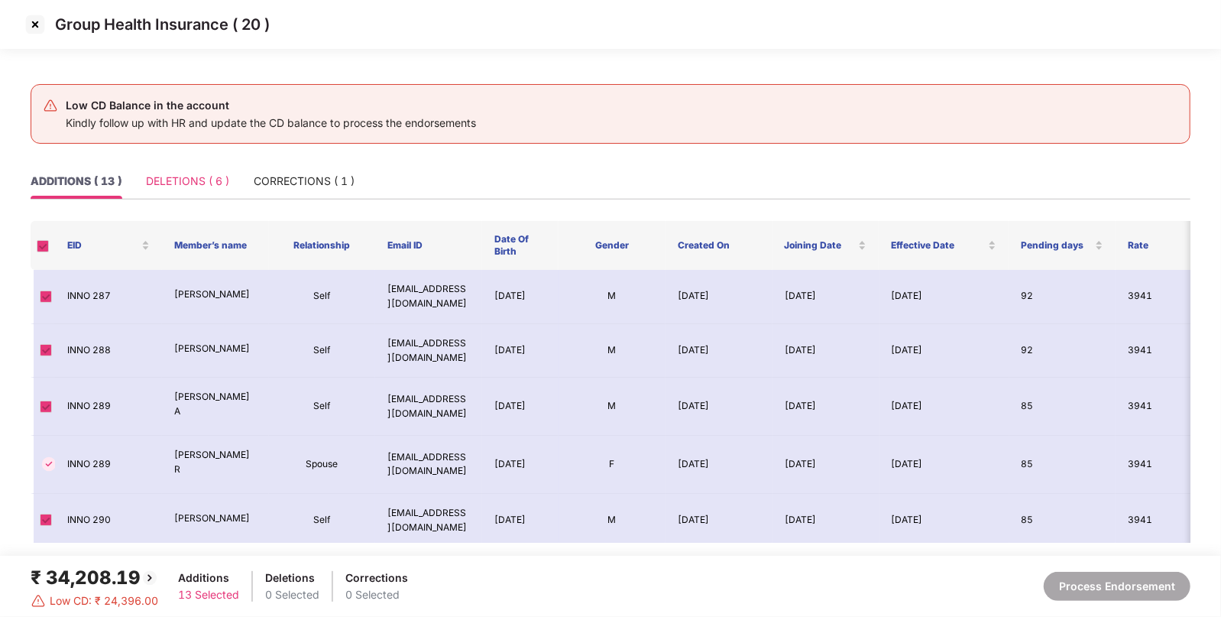
click at [191, 167] on div "DELETIONS ( 6 )" at bounding box center [187, 181] width 83 height 35
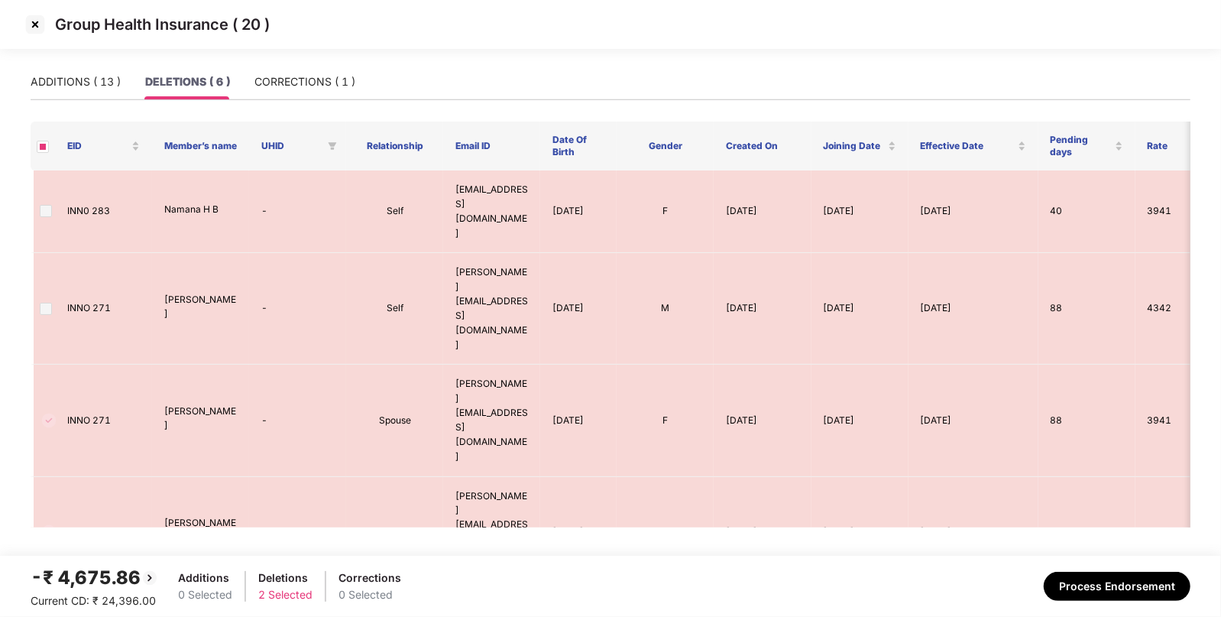
click at [31, 26] on img at bounding box center [35, 24] width 24 height 24
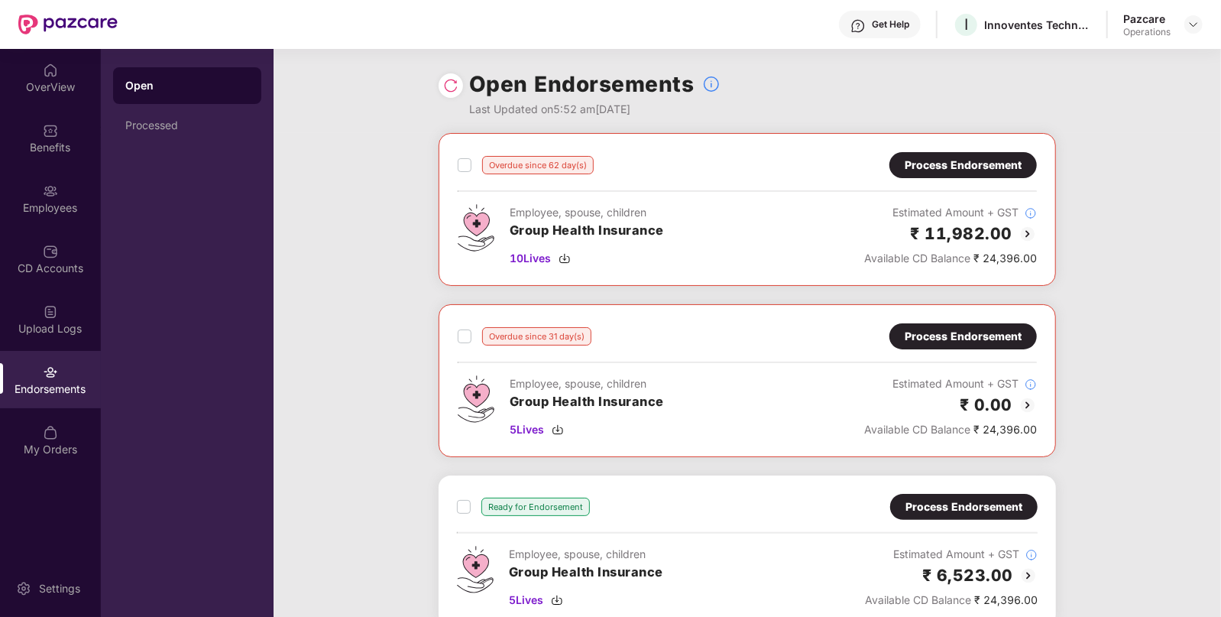
click at [998, 338] on div "Process Endorsement" at bounding box center [963, 336] width 117 height 17
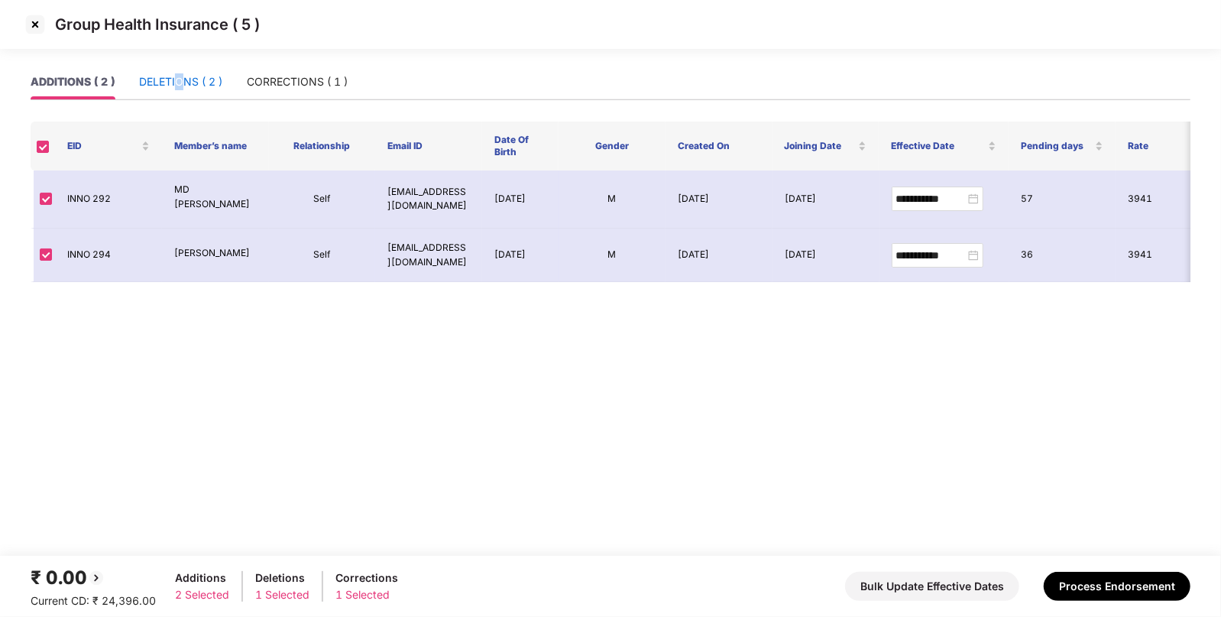
click at [180, 77] on div "DELETIONS ( 2 )" at bounding box center [180, 81] width 83 height 17
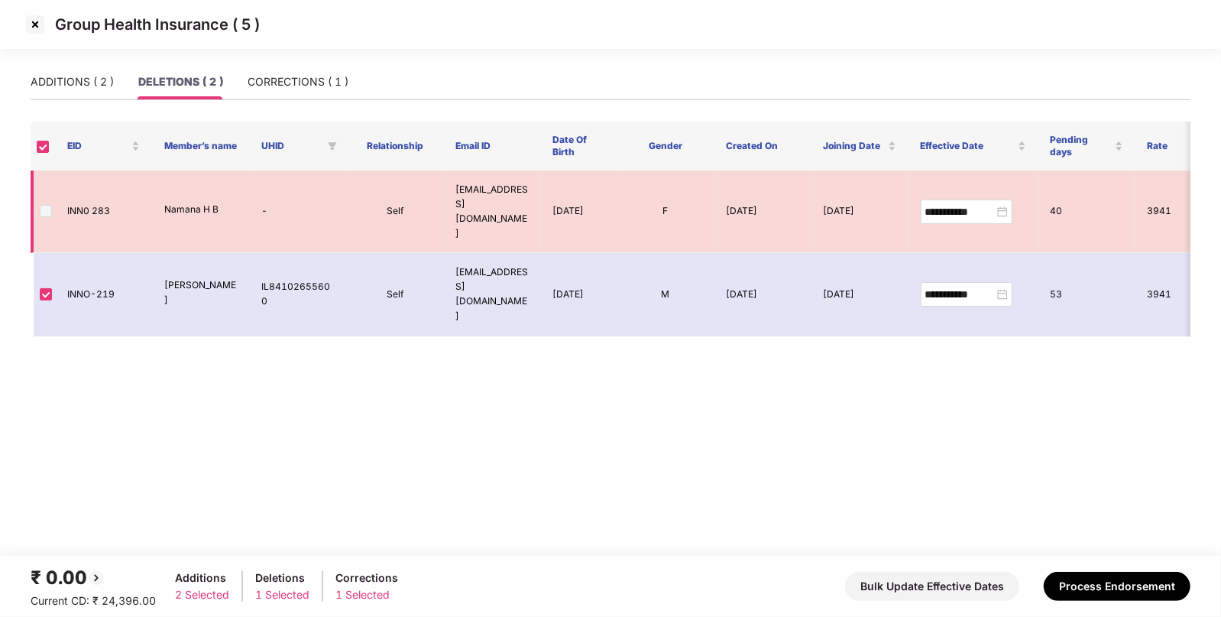
click at [43, 205] on span at bounding box center [46, 211] width 12 height 12
click at [98, 198] on td "INN0 283" at bounding box center [103, 211] width 97 height 83
copy td "283"
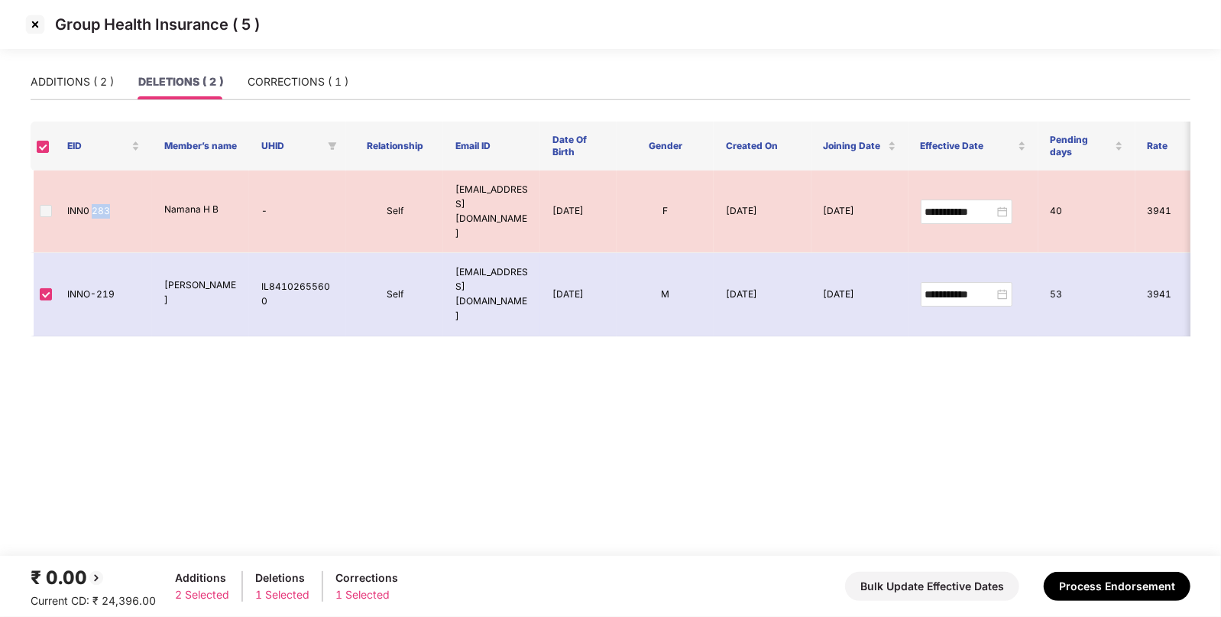
click at [31, 20] on img at bounding box center [35, 24] width 24 height 24
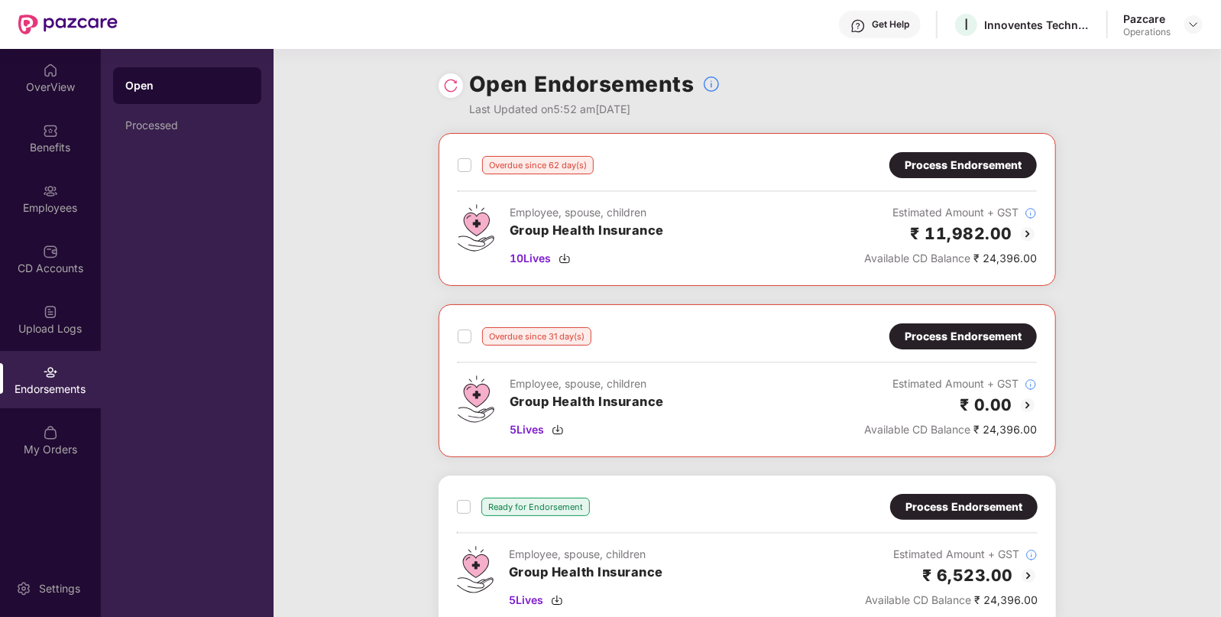
click at [451, 88] on img at bounding box center [450, 85] width 15 height 15
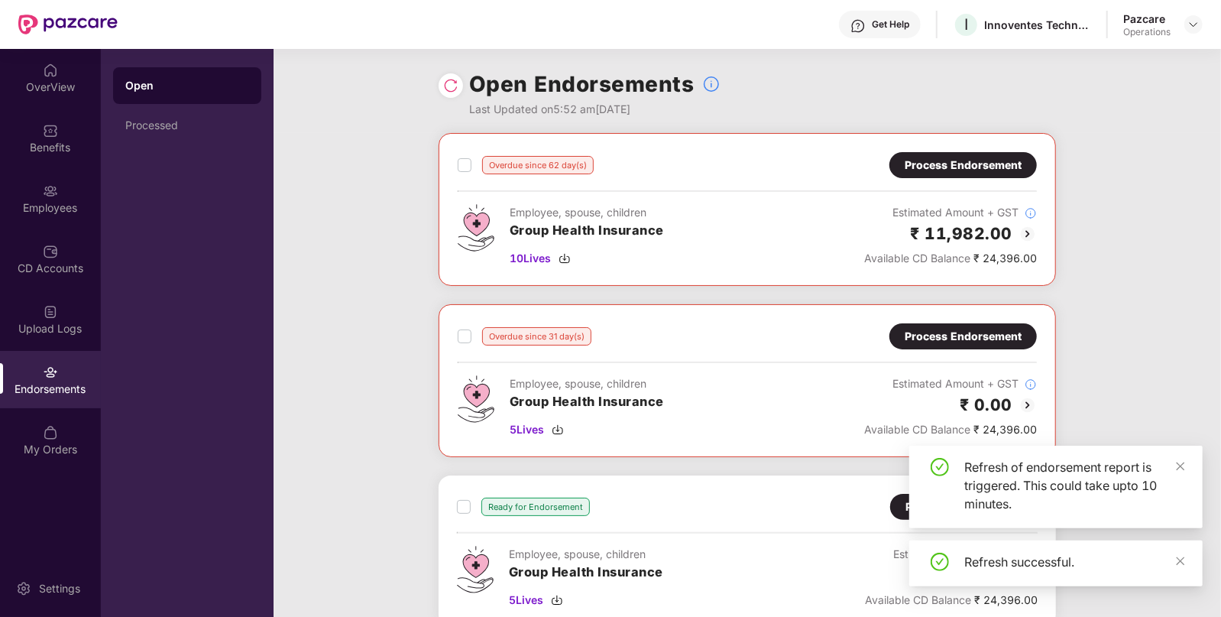
click at [958, 339] on div "Process Endorsement" at bounding box center [963, 336] width 117 height 17
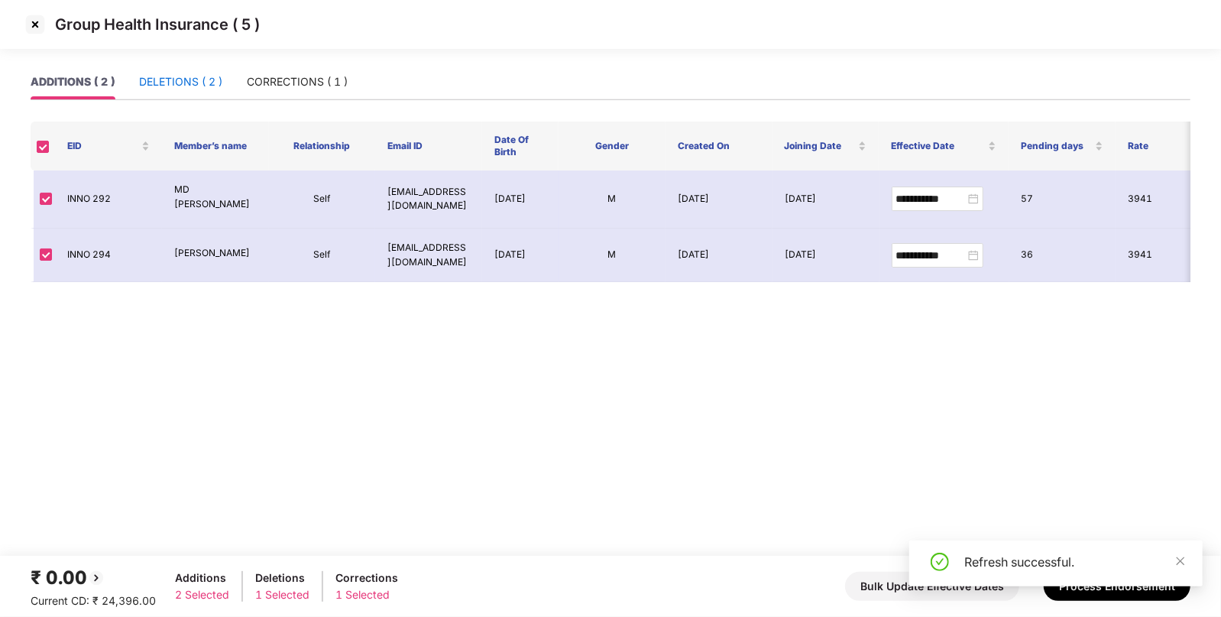
click at [210, 78] on div "DELETIONS ( 2 )" at bounding box center [180, 81] width 83 height 17
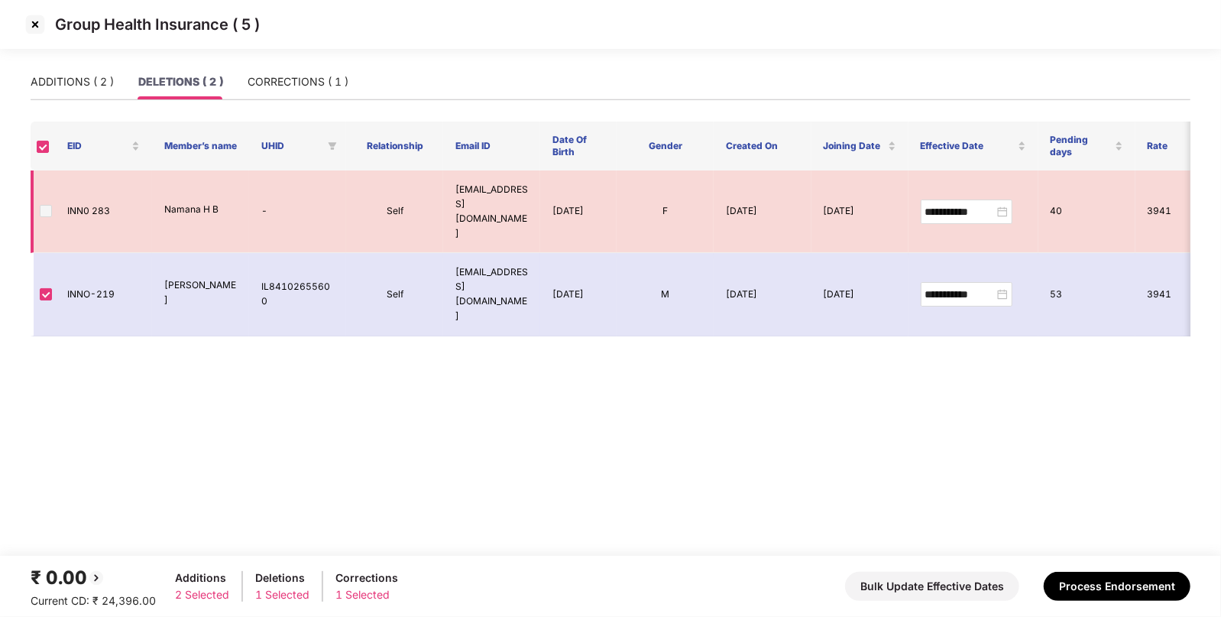
click at [46, 205] on span at bounding box center [46, 211] width 12 height 12
click at [301, 79] on div "CORRECTIONS ( 1 )" at bounding box center [298, 81] width 101 height 17
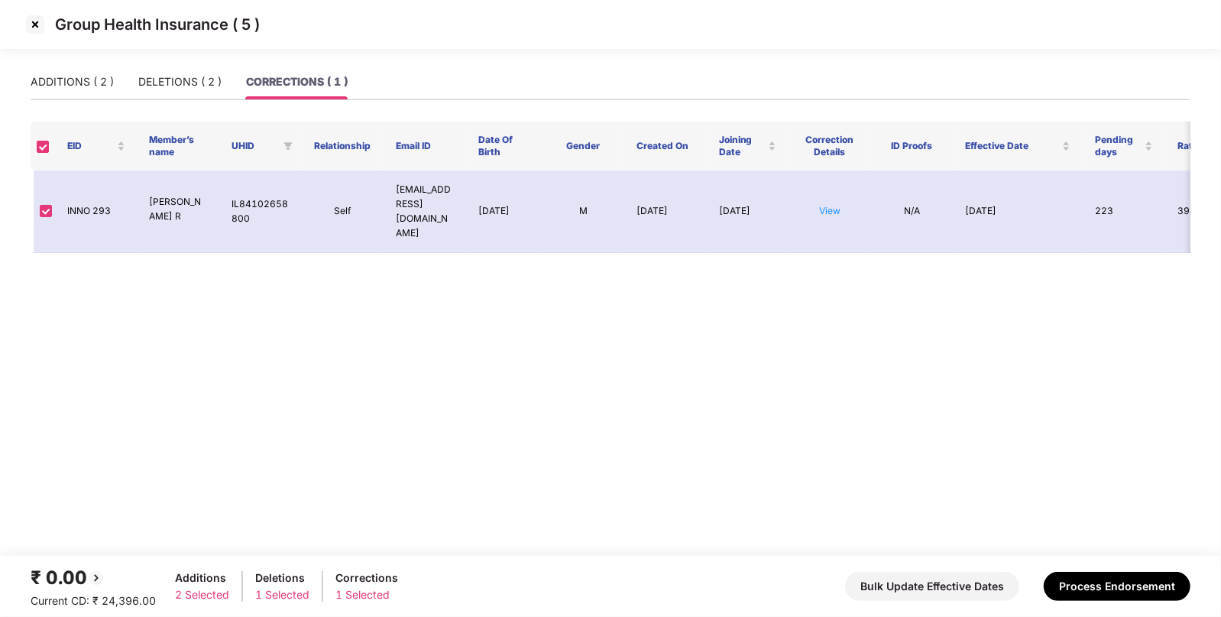
click at [34, 22] on img at bounding box center [35, 24] width 24 height 24
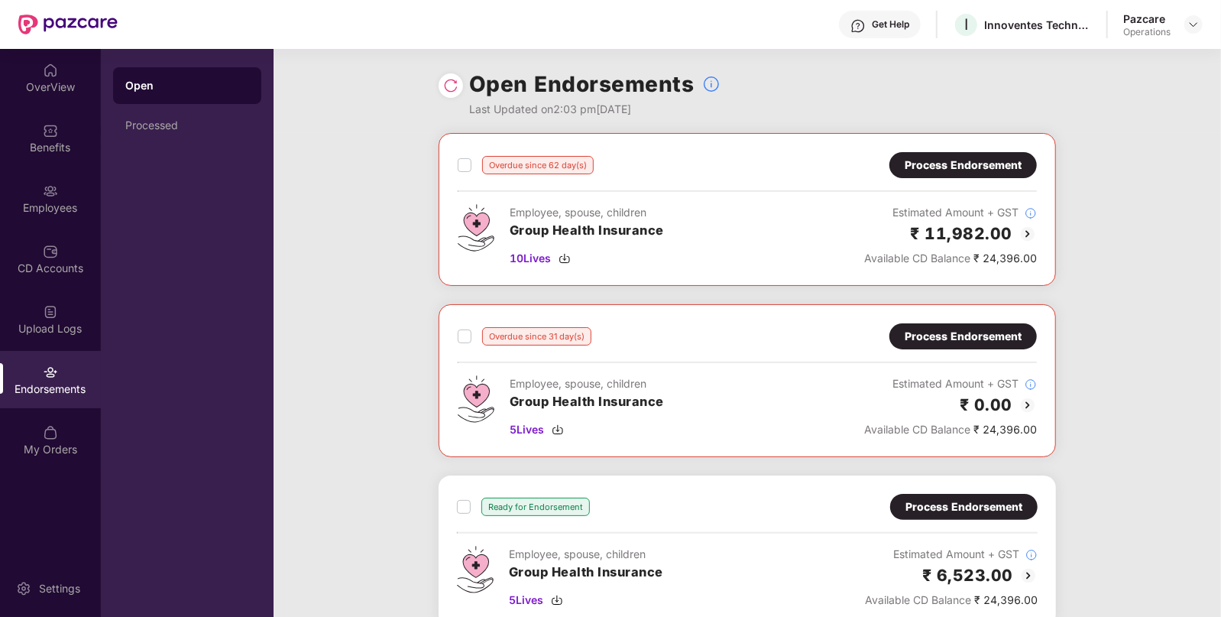
click at [998, 155] on div "Process Endorsement" at bounding box center [964, 165] width 148 height 26
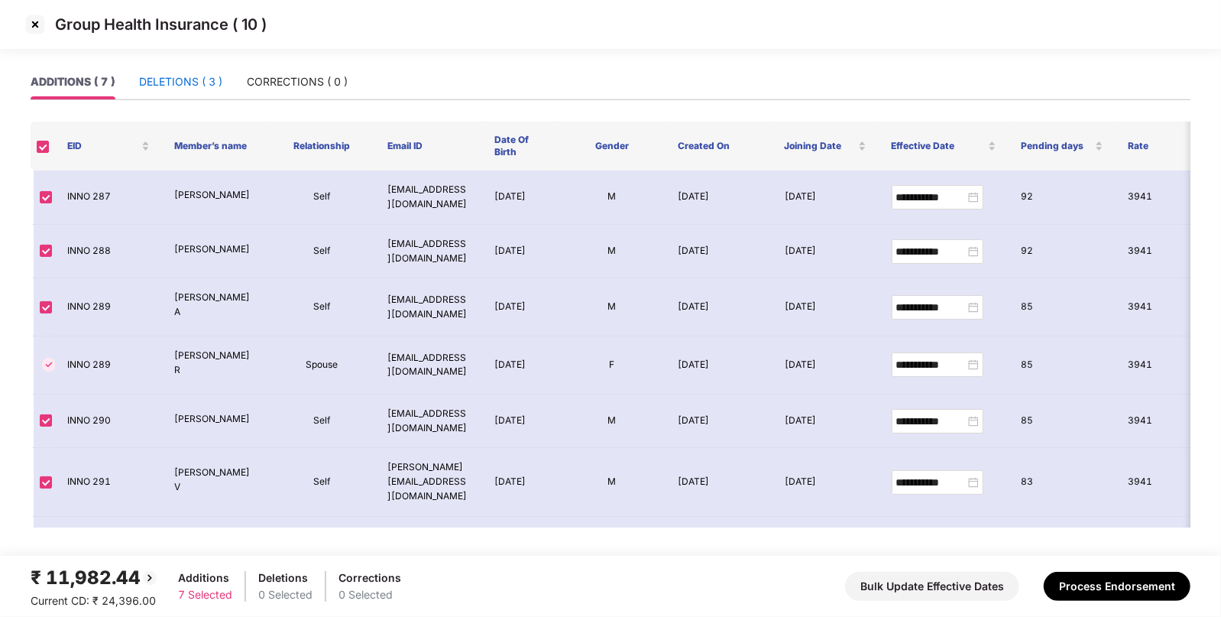
click at [208, 79] on div "DELETIONS ( 3 )" at bounding box center [180, 81] width 83 height 17
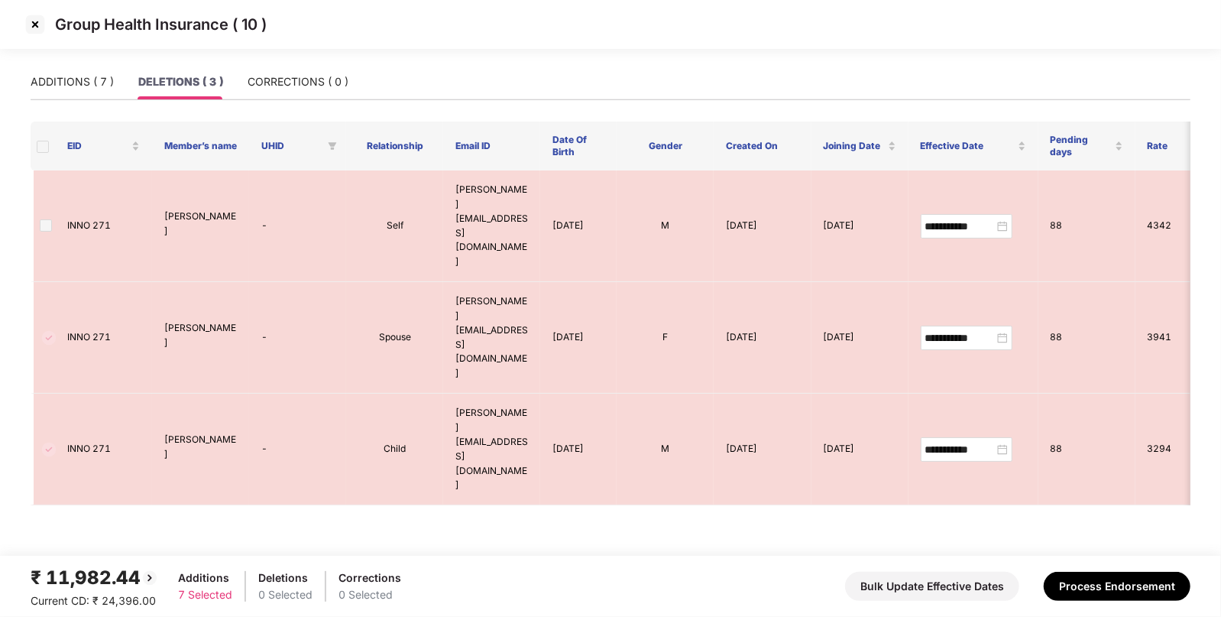
click at [31, 20] on img at bounding box center [35, 24] width 24 height 24
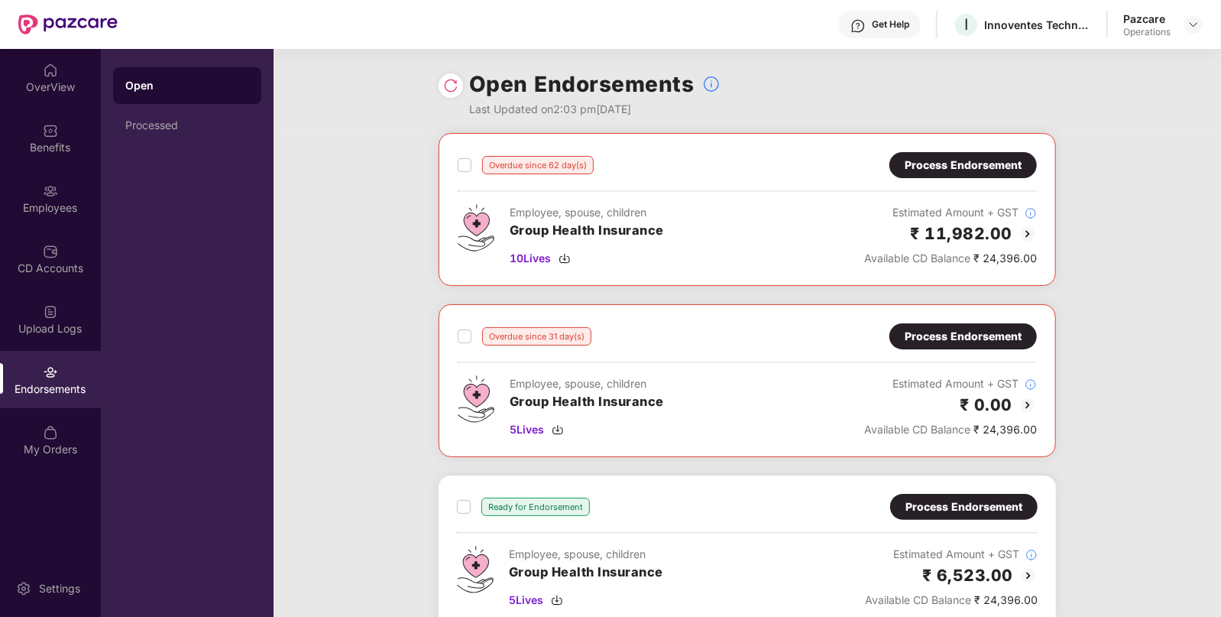
scroll to position [179, 0]
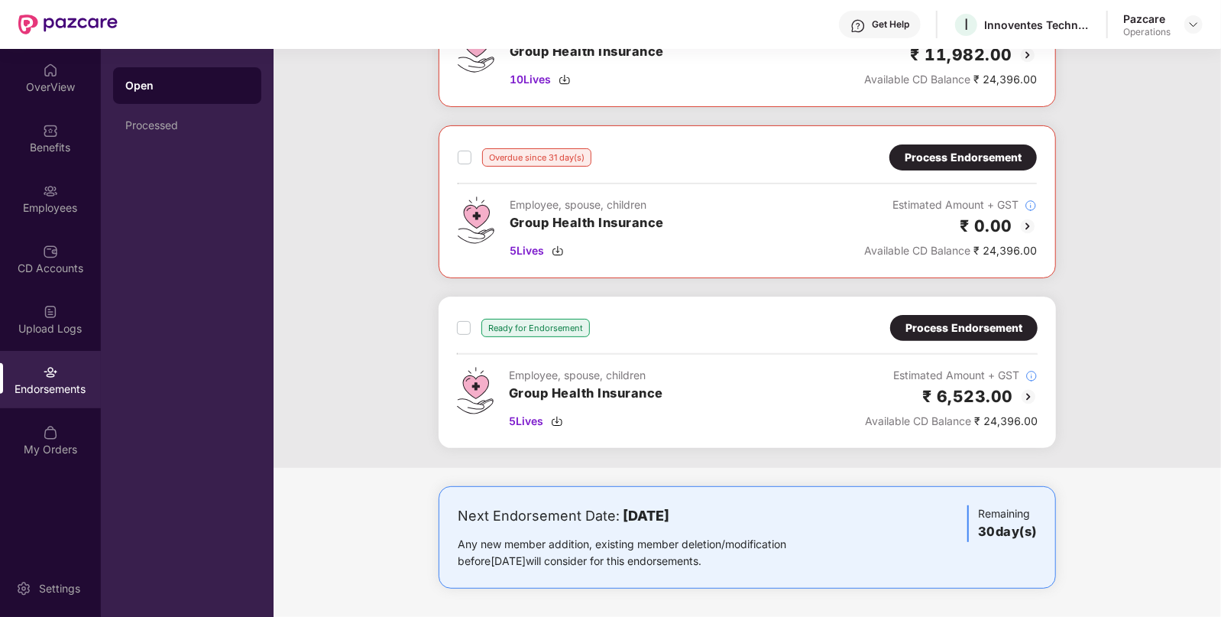
click at [959, 336] on div "Process Endorsement" at bounding box center [965, 328] width 148 height 26
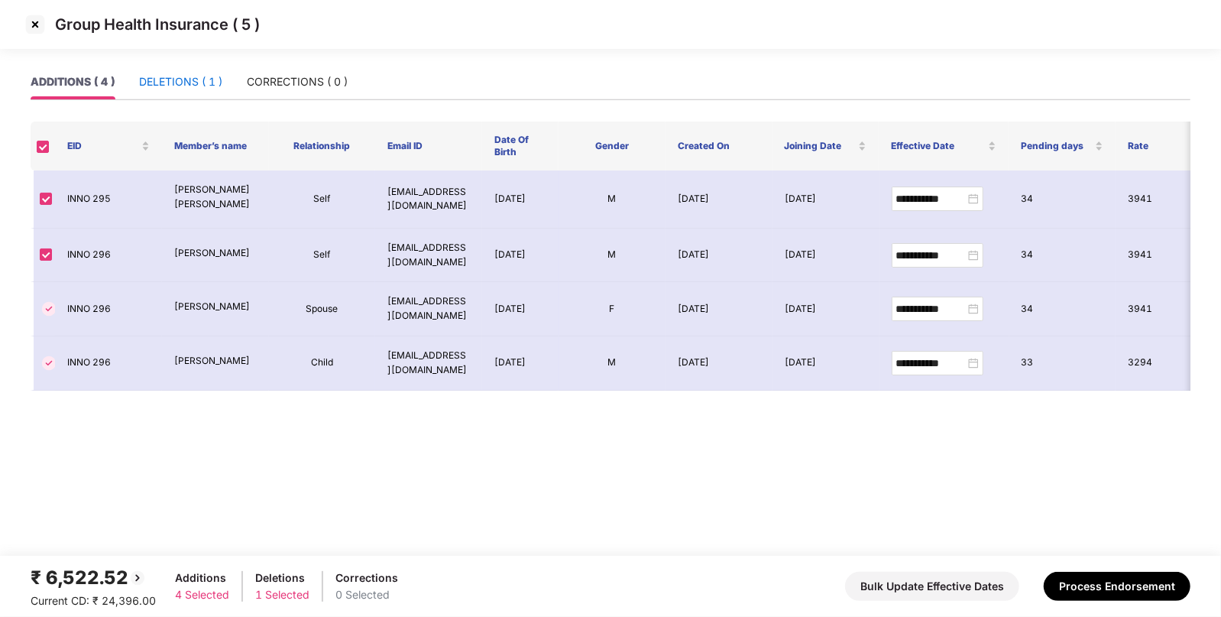
click at [185, 80] on div "DELETIONS ( 1 )" at bounding box center [180, 81] width 83 height 17
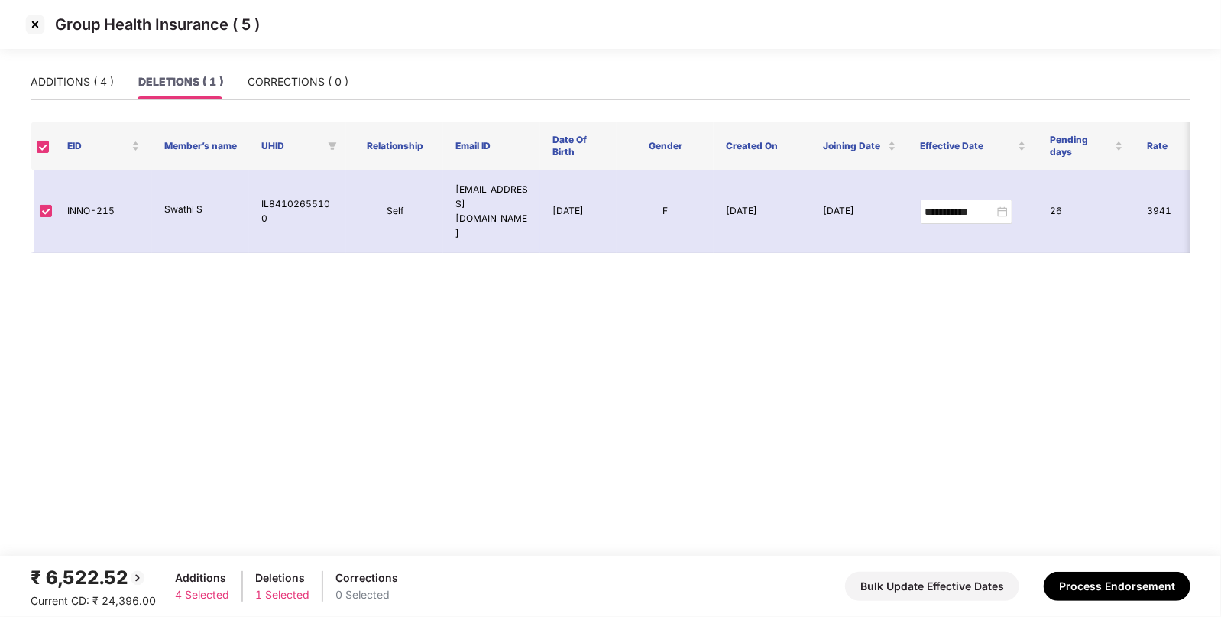
click at [27, 23] on img at bounding box center [35, 24] width 24 height 24
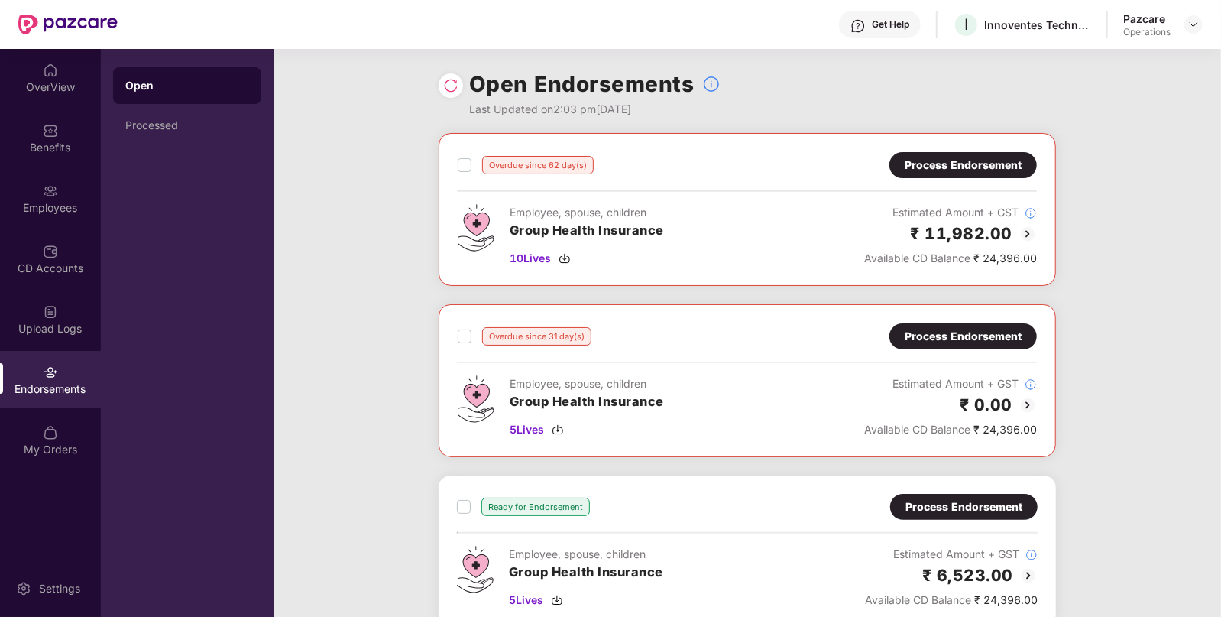
click at [998, 164] on div "Process Endorsement" at bounding box center [963, 165] width 117 height 17
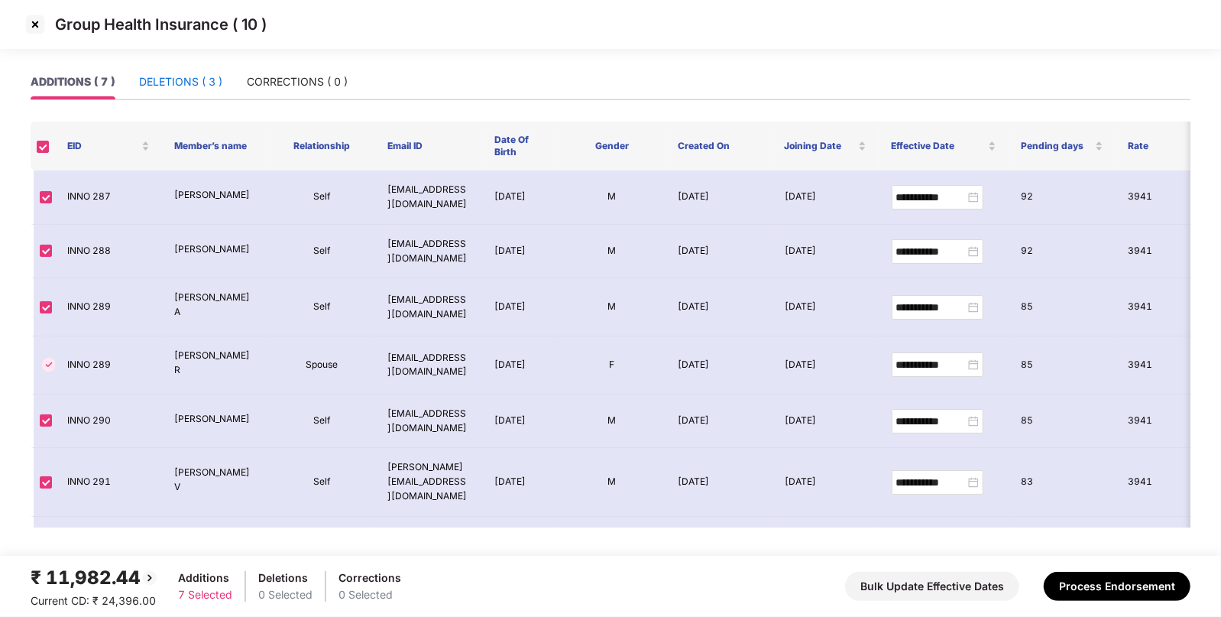
click at [199, 80] on div "DELETIONS ( 3 )" at bounding box center [180, 81] width 83 height 17
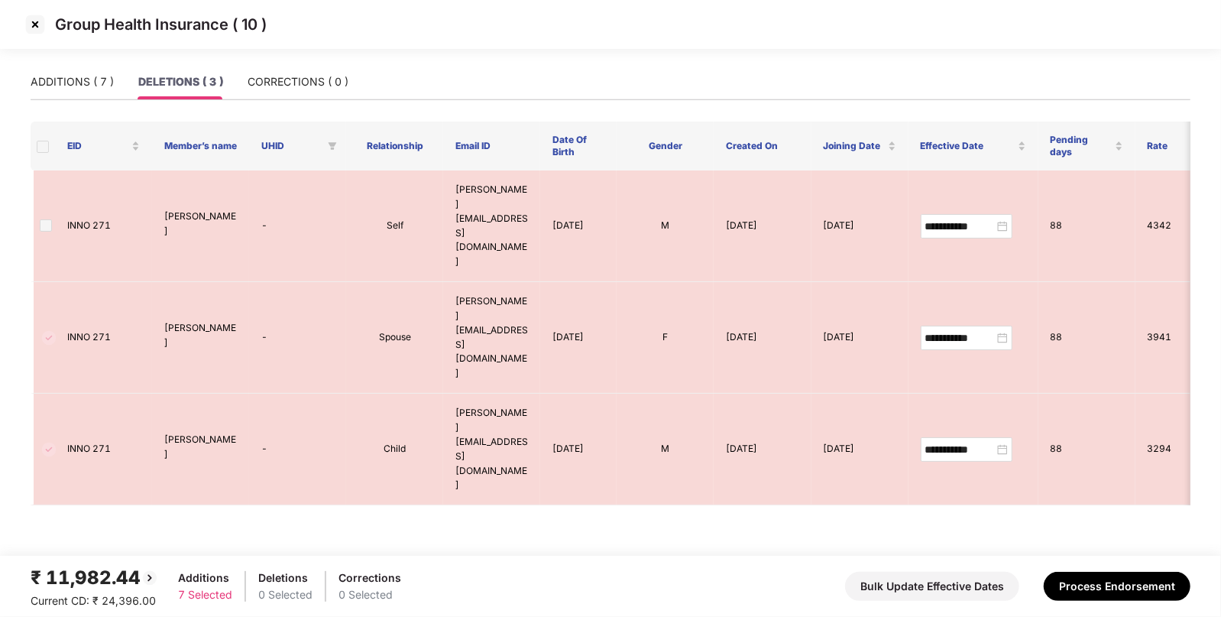
click at [41, 151] on span at bounding box center [43, 147] width 12 height 12
click at [34, 23] on img at bounding box center [35, 24] width 24 height 24
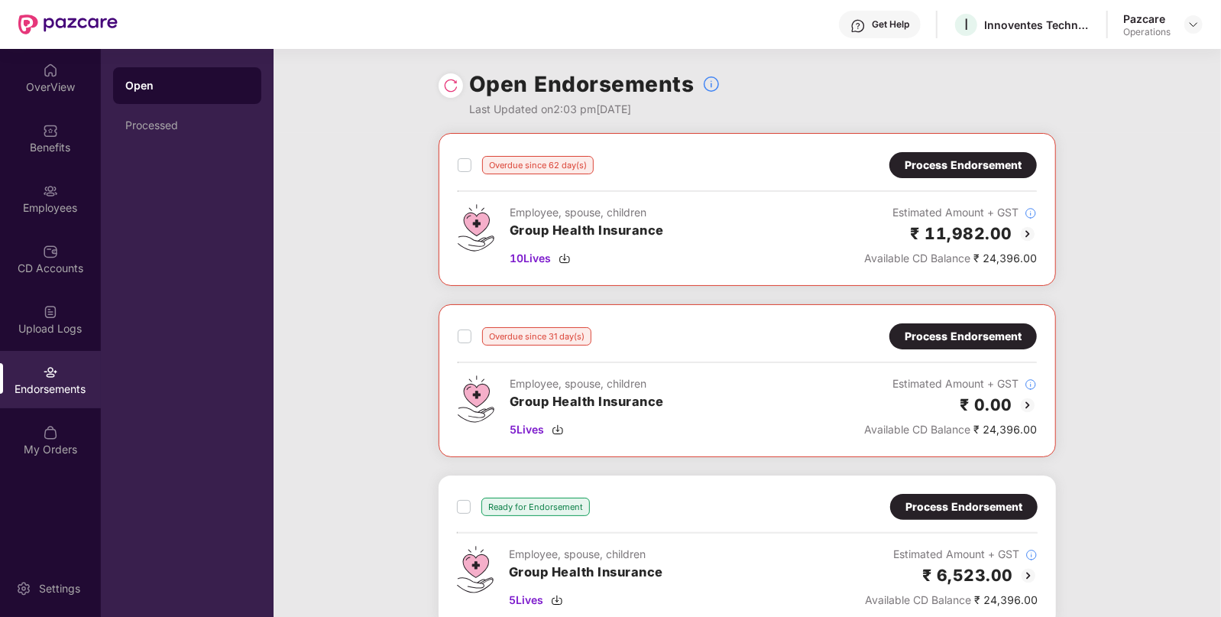
click at [452, 99] on div "Open Endorsements Last Updated on 2:03 pm, 08 Sep 2025" at bounding box center [748, 91] width 618 height 84
click at [455, 88] on img at bounding box center [450, 85] width 15 height 15
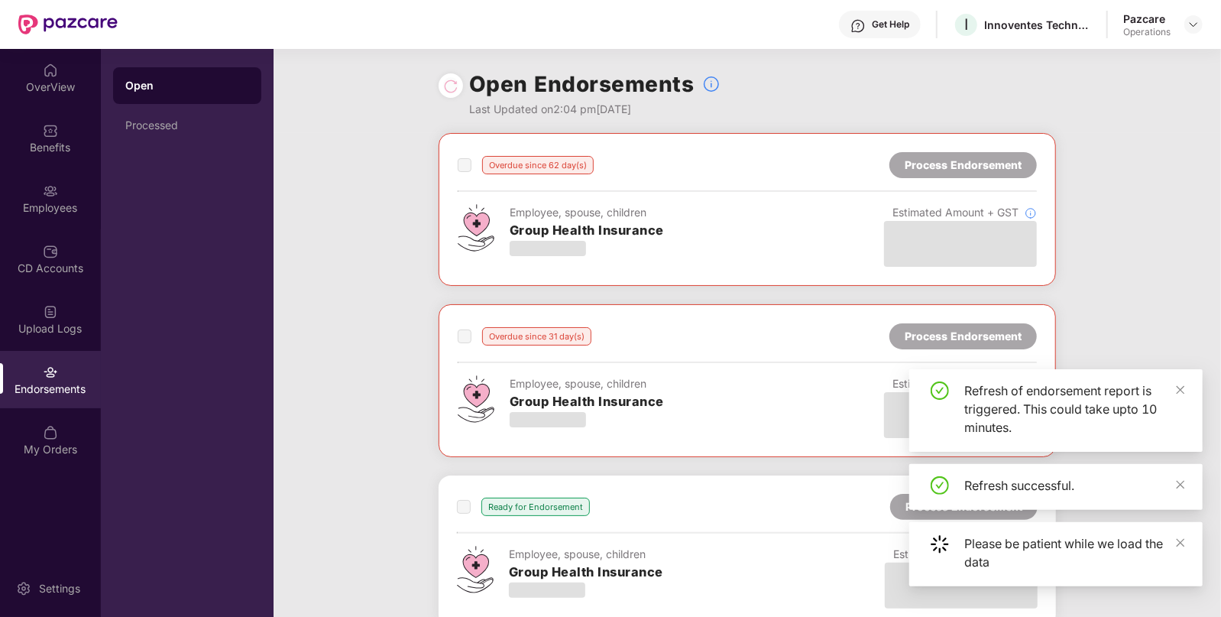
click at [455, 88] on div at bounding box center [450, 85] width 15 height 17
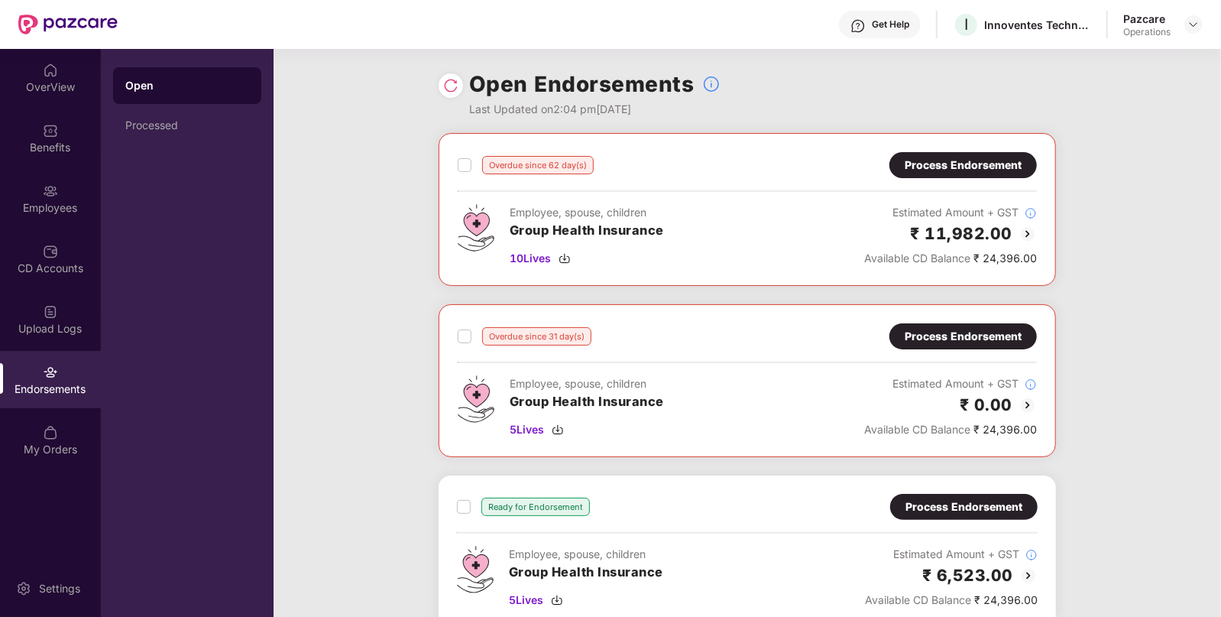
click at [965, 336] on div "Process Endorsement" at bounding box center [963, 336] width 117 height 17
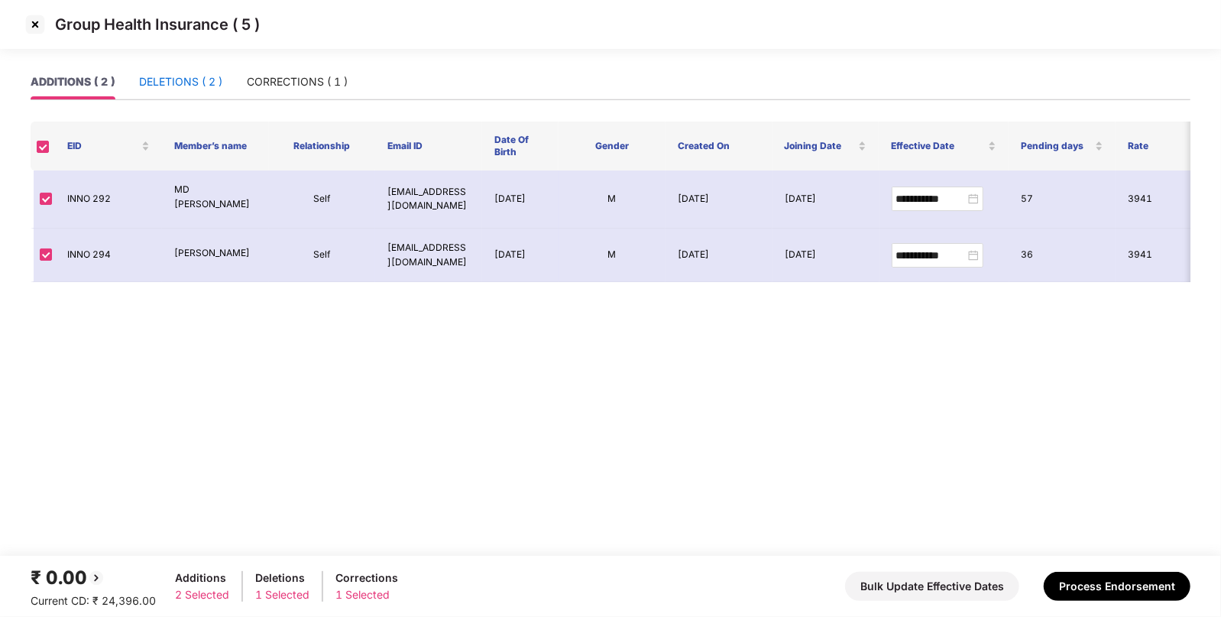
click at [174, 84] on div "DELETIONS ( 2 )" at bounding box center [180, 81] width 83 height 17
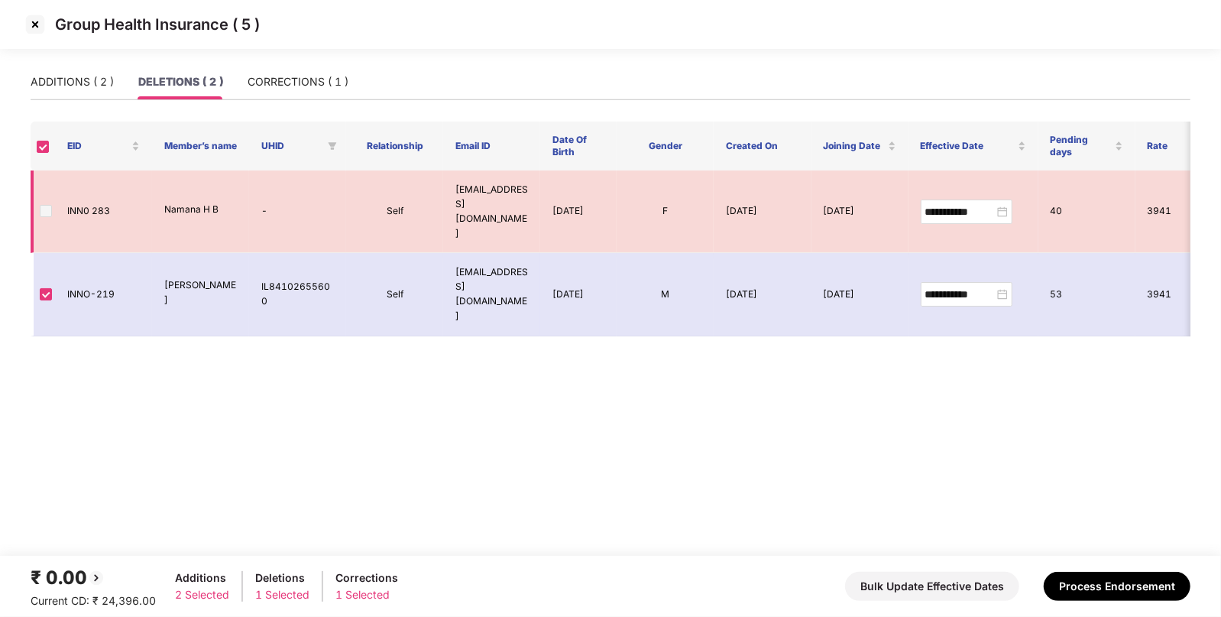
click at [45, 205] on span at bounding box center [46, 211] width 12 height 12
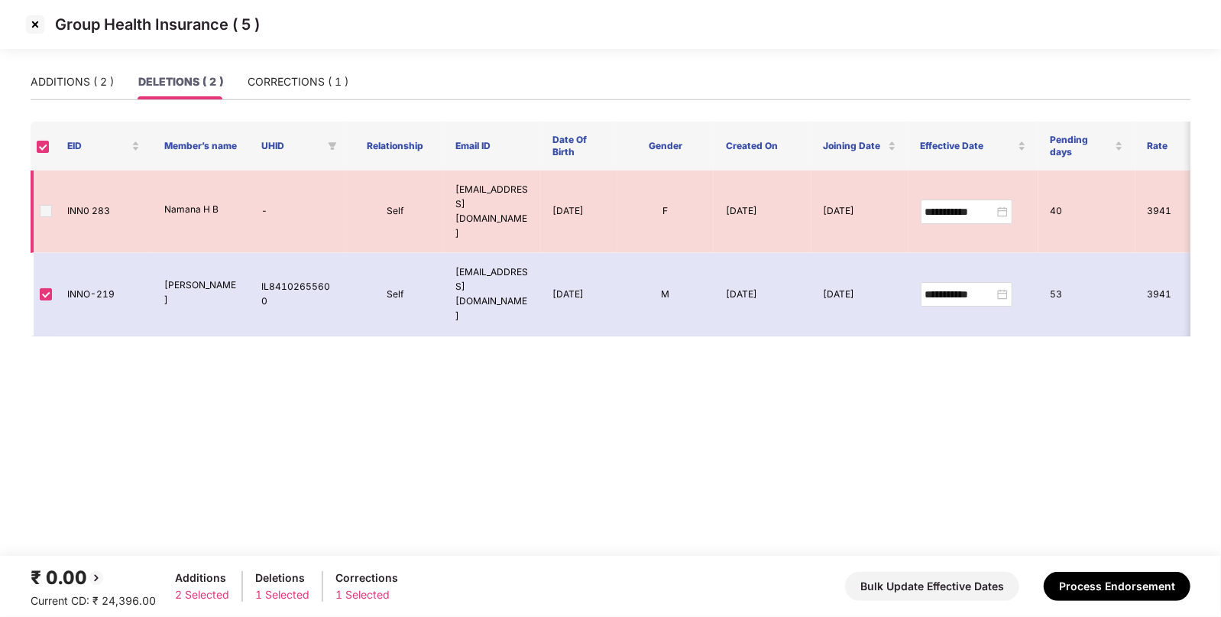
click at [45, 205] on span at bounding box center [46, 211] width 12 height 12
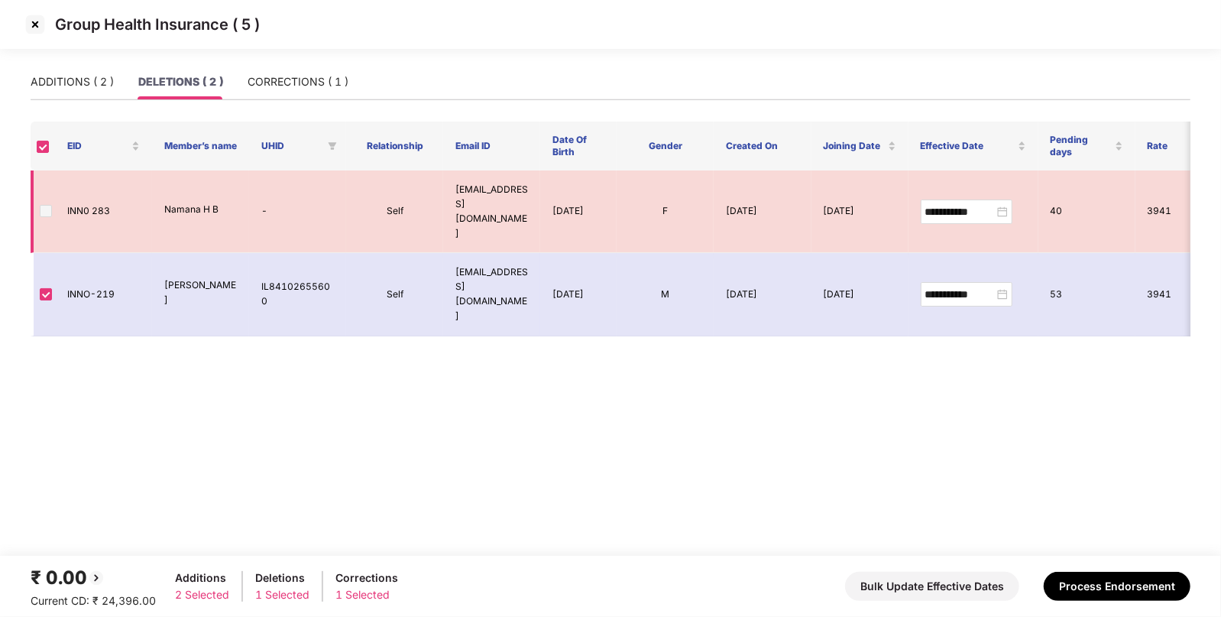
click at [45, 205] on span at bounding box center [46, 211] width 12 height 12
drag, startPoint x: 170, startPoint y: 190, endPoint x: 180, endPoint y: 189, distance: 9.2
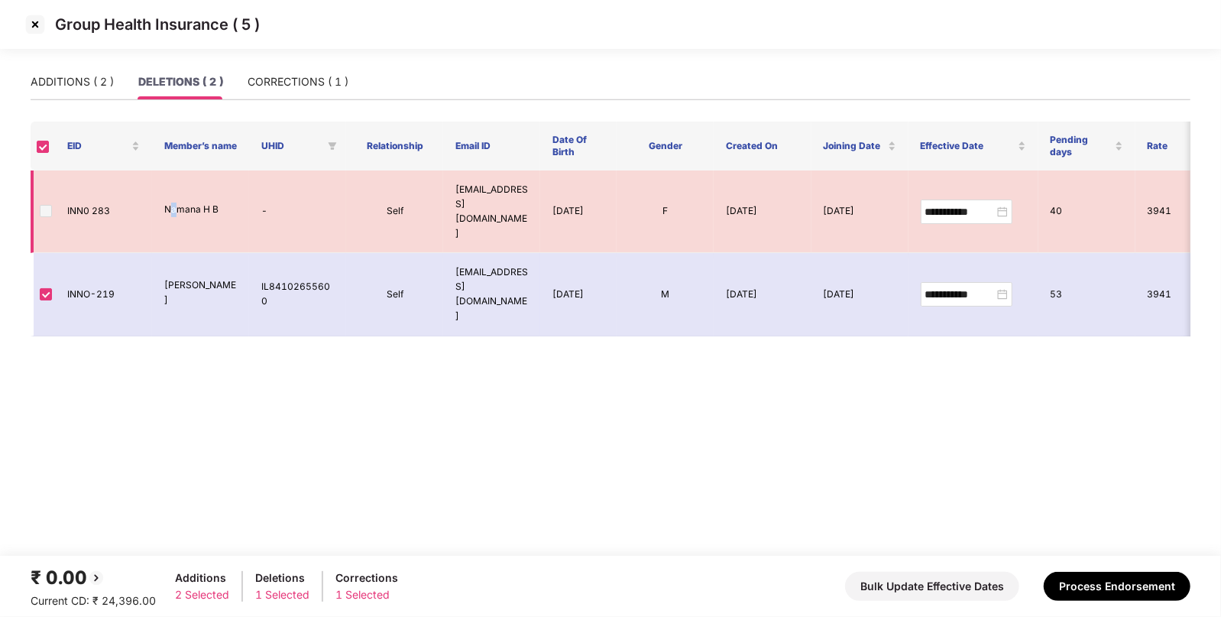
click at [180, 203] on p "Namana H B" at bounding box center [200, 210] width 73 height 15
click at [172, 203] on p "Namana H B" at bounding box center [200, 210] width 73 height 15
drag, startPoint x: 163, startPoint y: 190, endPoint x: 229, endPoint y: 193, distance: 66.5
click at [229, 193] on td "Namana H B" at bounding box center [200, 211] width 97 height 83
copy p "Namana H B"
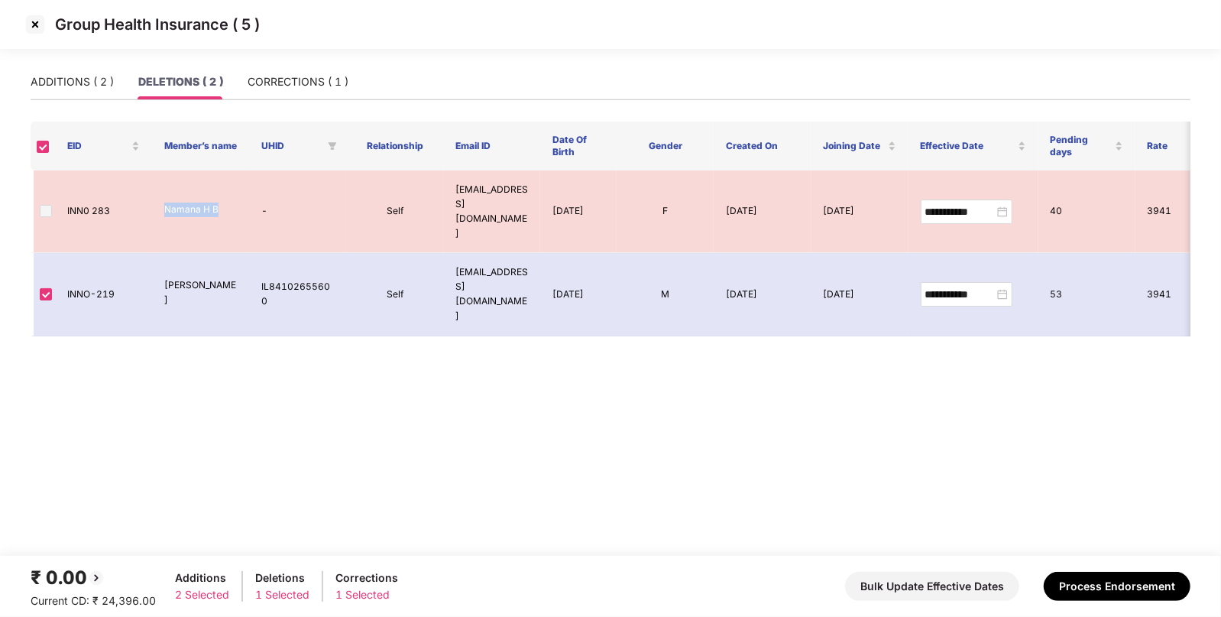
click at [34, 19] on img at bounding box center [35, 24] width 24 height 24
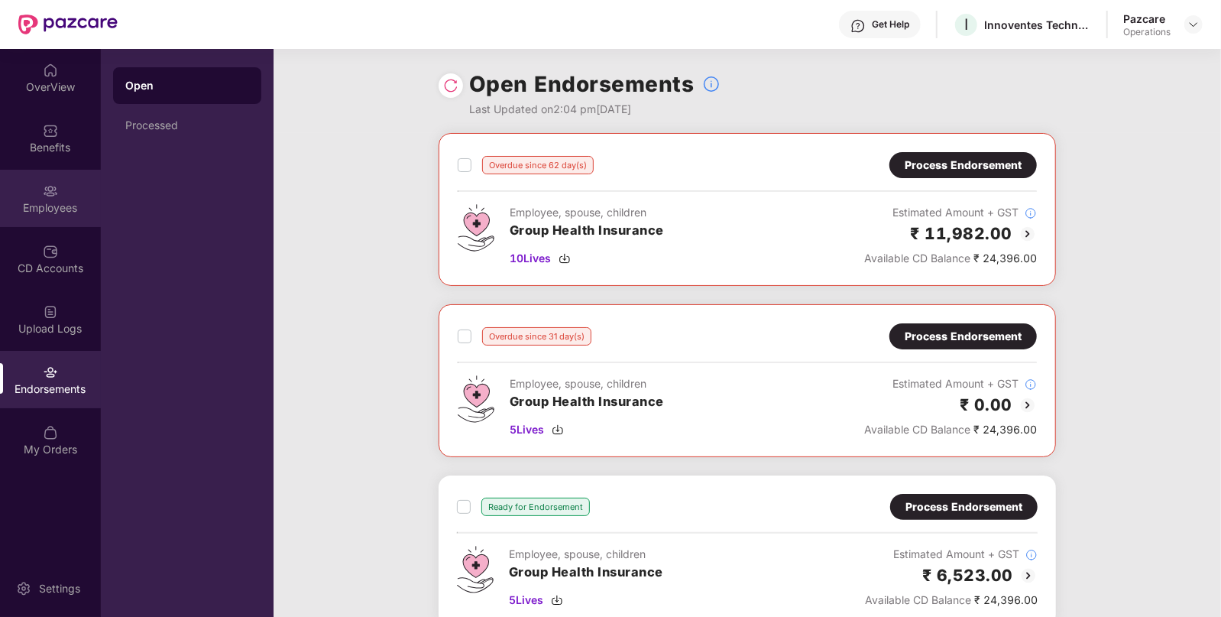
click at [46, 209] on div "Employees" at bounding box center [50, 207] width 101 height 15
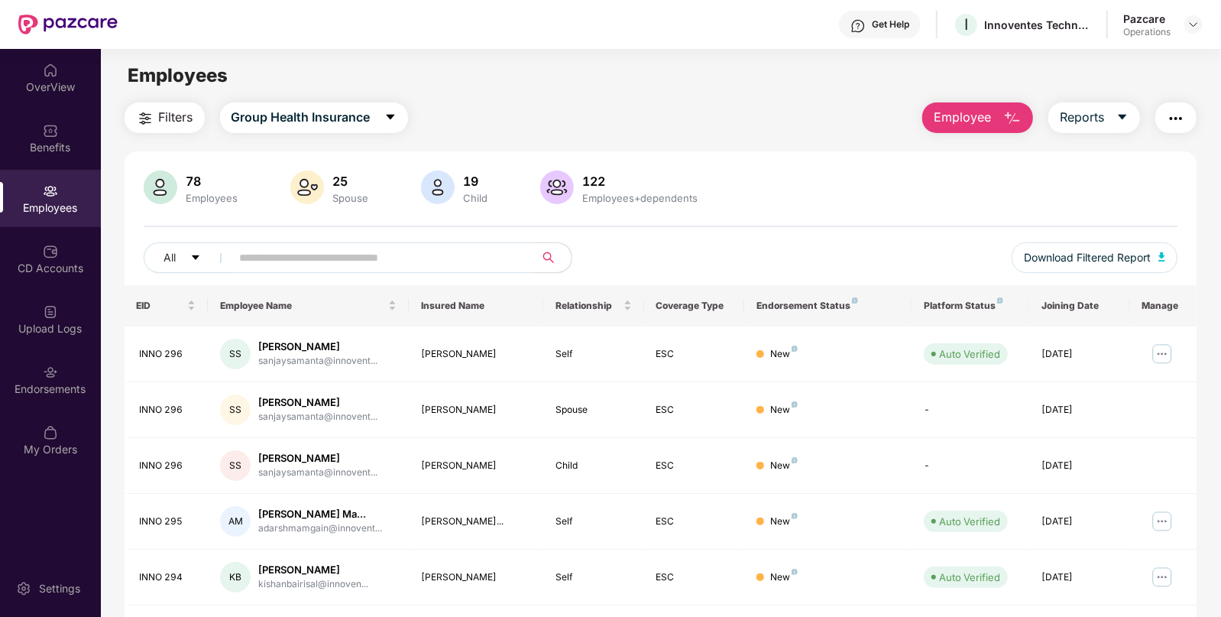
paste input "**********"
click at [337, 260] on input "**********" at bounding box center [377, 257] width 274 height 23
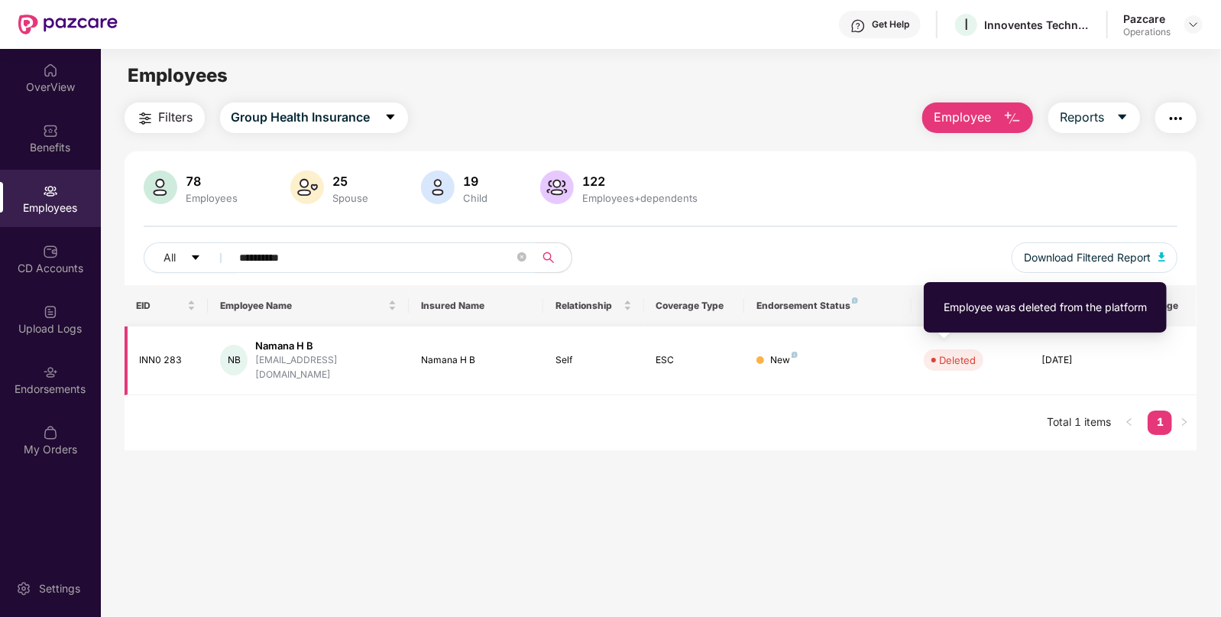
click at [957, 358] on div "Deleted" at bounding box center [957, 359] width 37 height 15
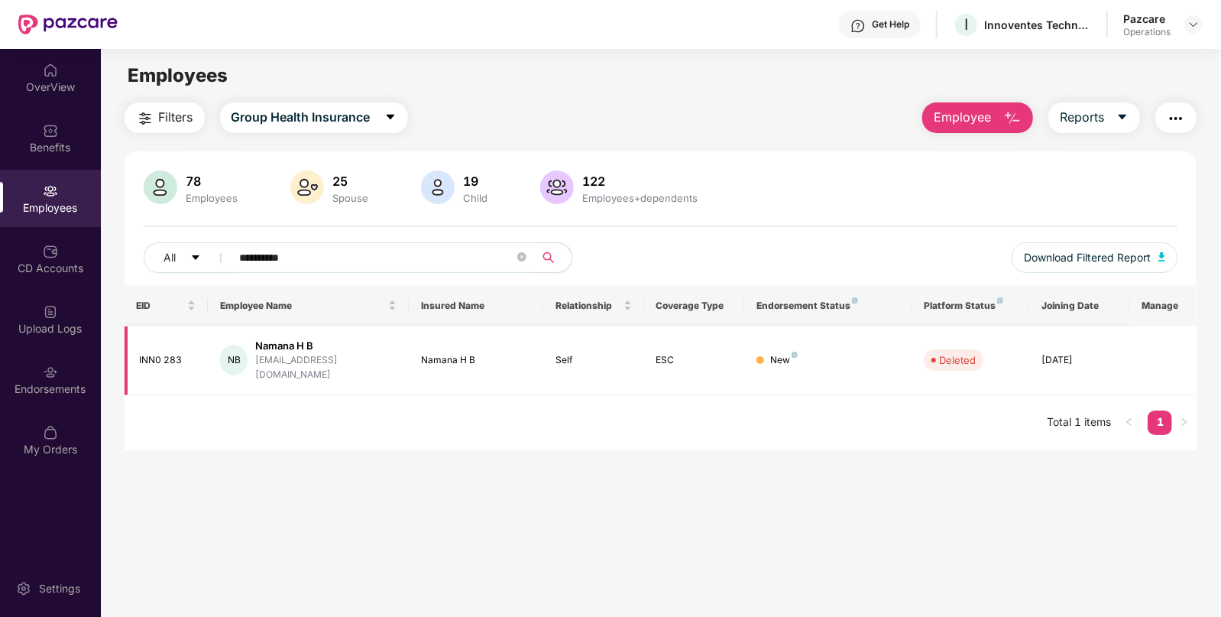
click at [1063, 353] on div "[DATE]" at bounding box center [1080, 360] width 76 height 15
click at [1127, 249] on span "Download Filtered Report" at bounding box center [1087, 257] width 127 height 17
click at [364, 249] on input "**********" at bounding box center [377, 257] width 274 height 23
type input "*"
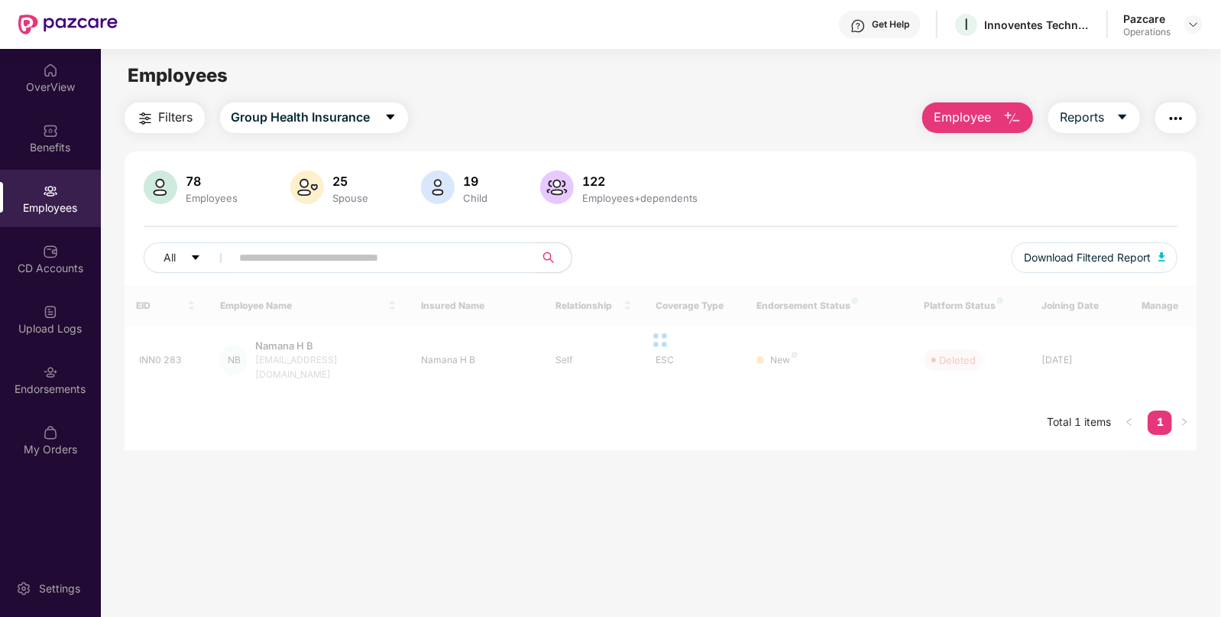
click at [171, 112] on span "Filters" at bounding box center [176, 117] width 34 height 19
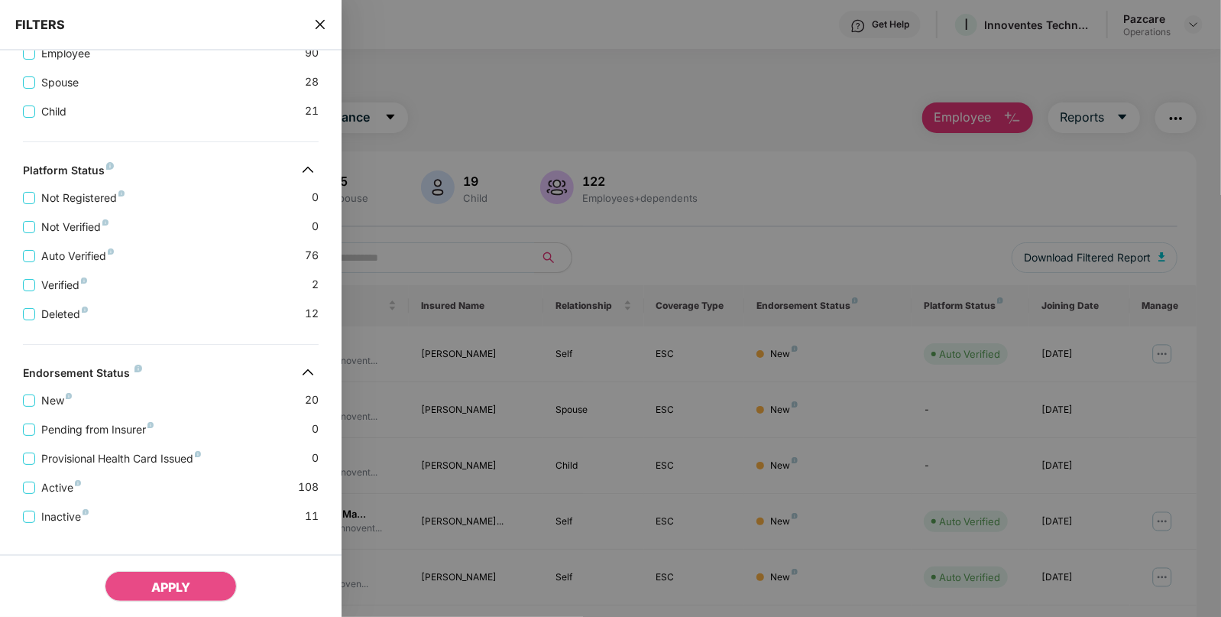
scroll to position [351, 0]
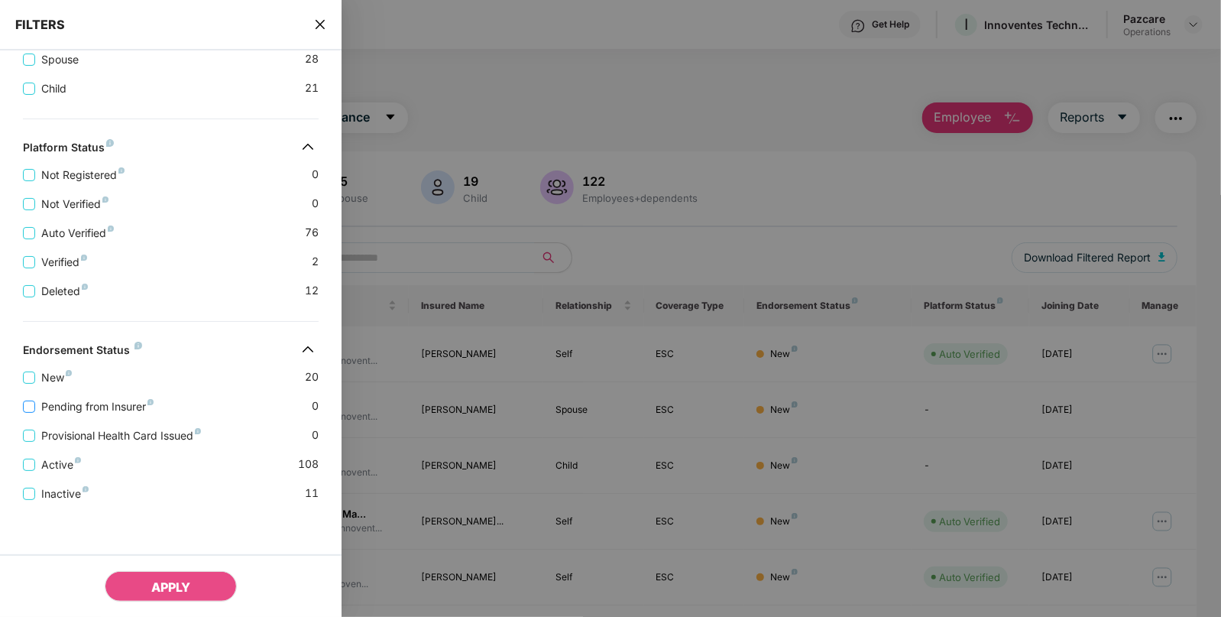
click at [89, 404] on span "Pending from Insurer" at bounding box center [97, 406] width 125 height 17
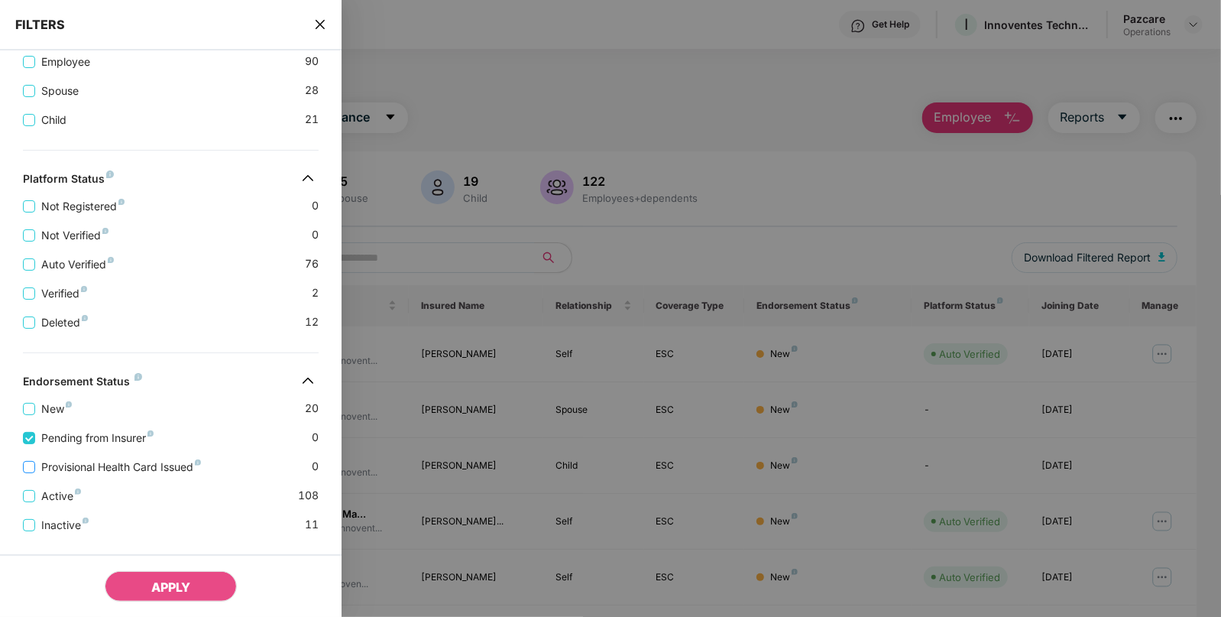
click at [91, 468] on span "Provisional Health Card Issued" at bounding box center [121, 467] width 172 height 17
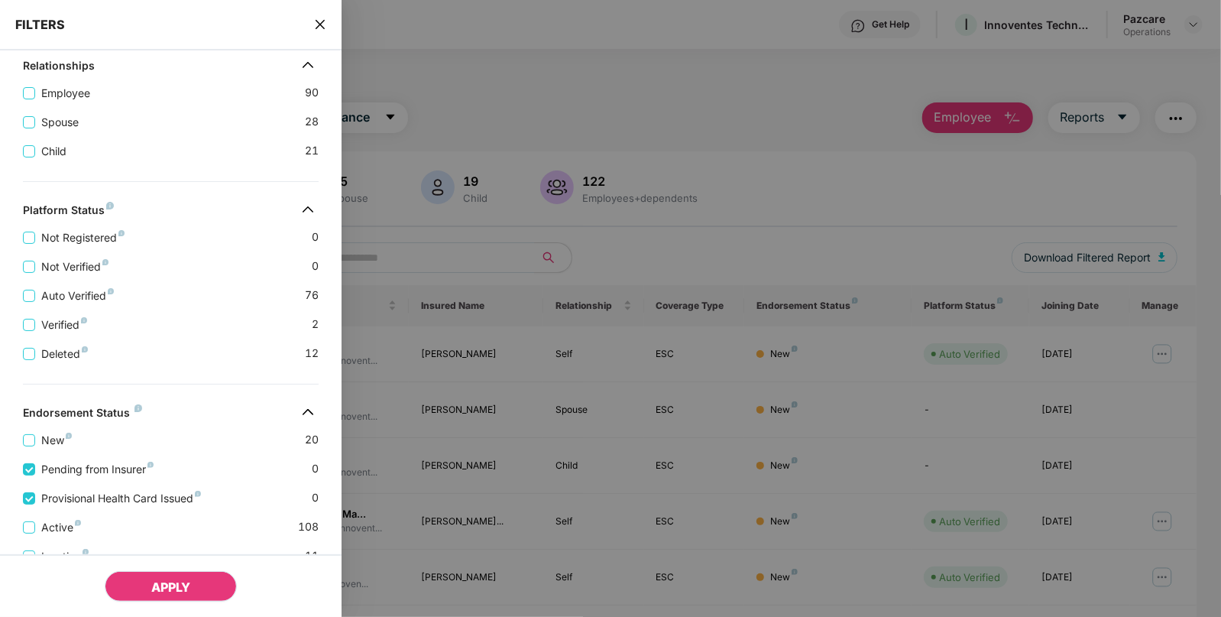
click at [157, 590] on span "APPLY" at bounding box center [170, 586] width 39 height 15
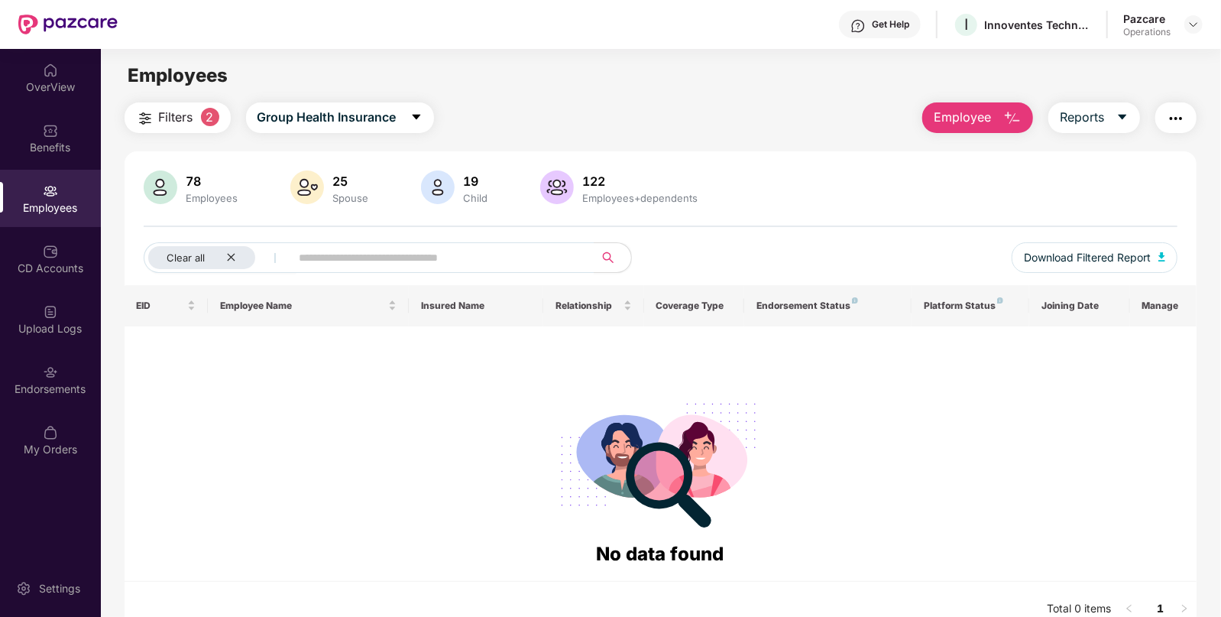
click at [212, 129] on button "Filters 2" at bounding box center [178, 117] width 106 height 31
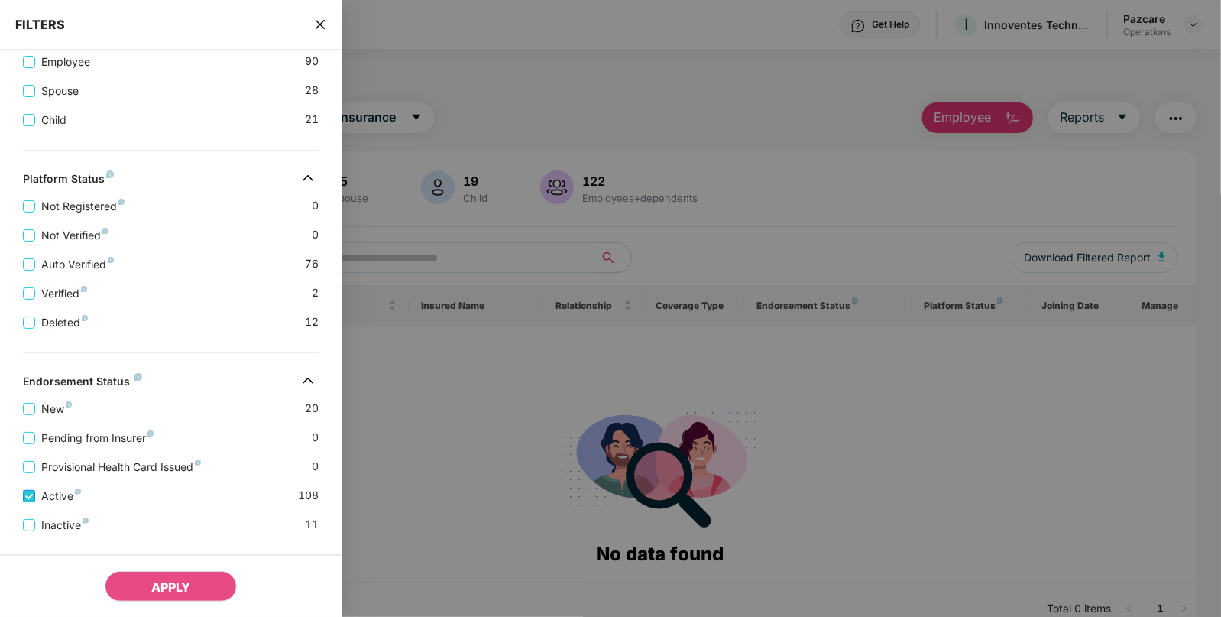
click at [33, 503] on label "Active" at bounding box center [55, 496] width 64 height 17
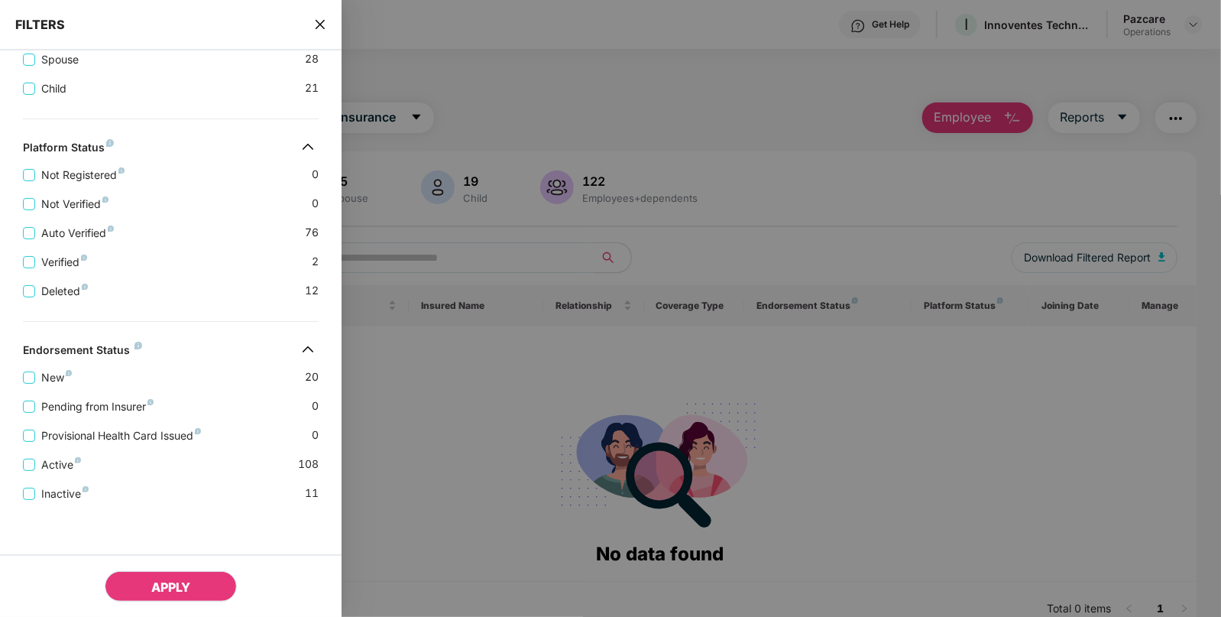
click at [148, 587] on button "APPLY" at bounding box center [171, 586] width 132 height 31
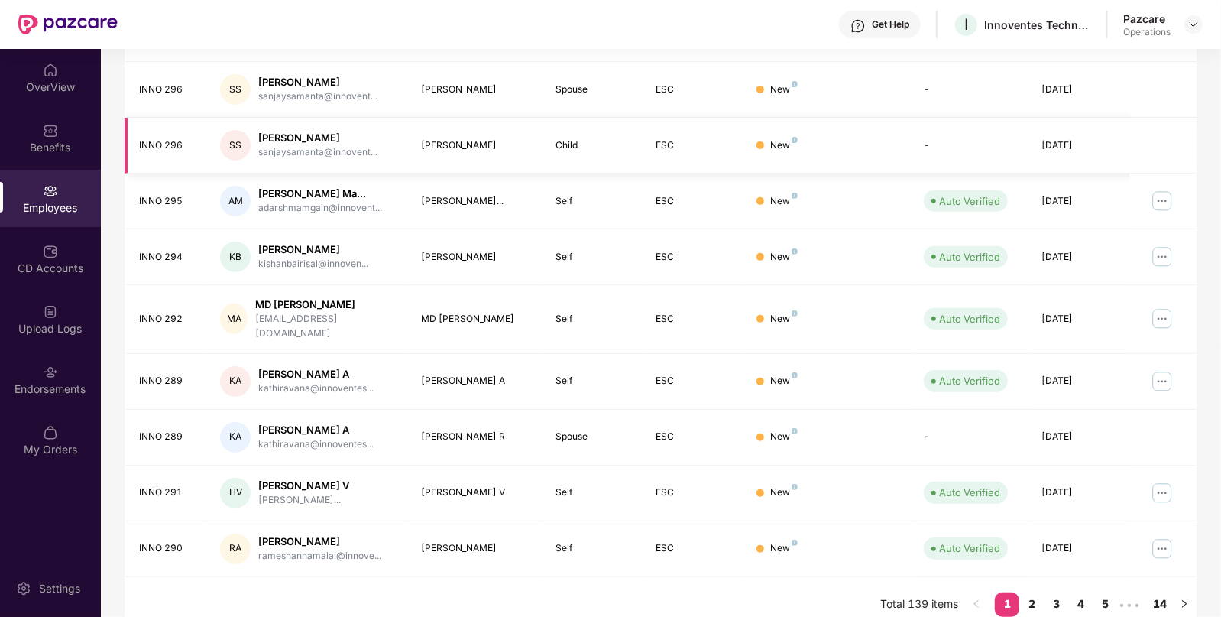
scroll to position [0, 0]
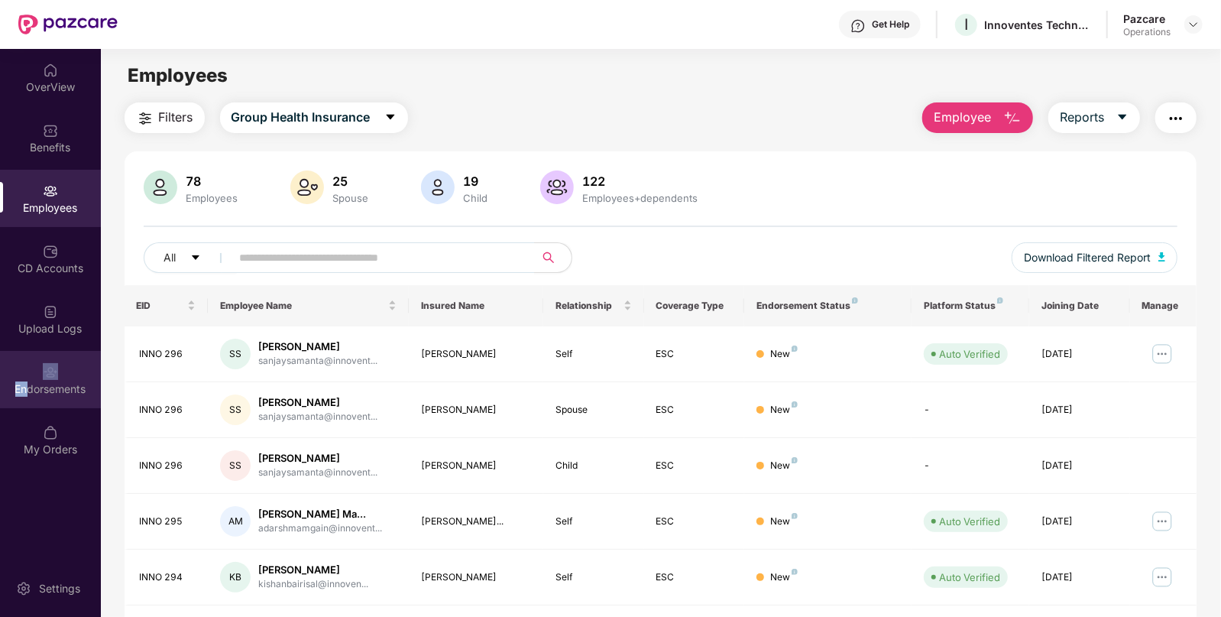
click at [31, 367] on div "Endorsements" at bounding box center [50, 379] width 101 height 57
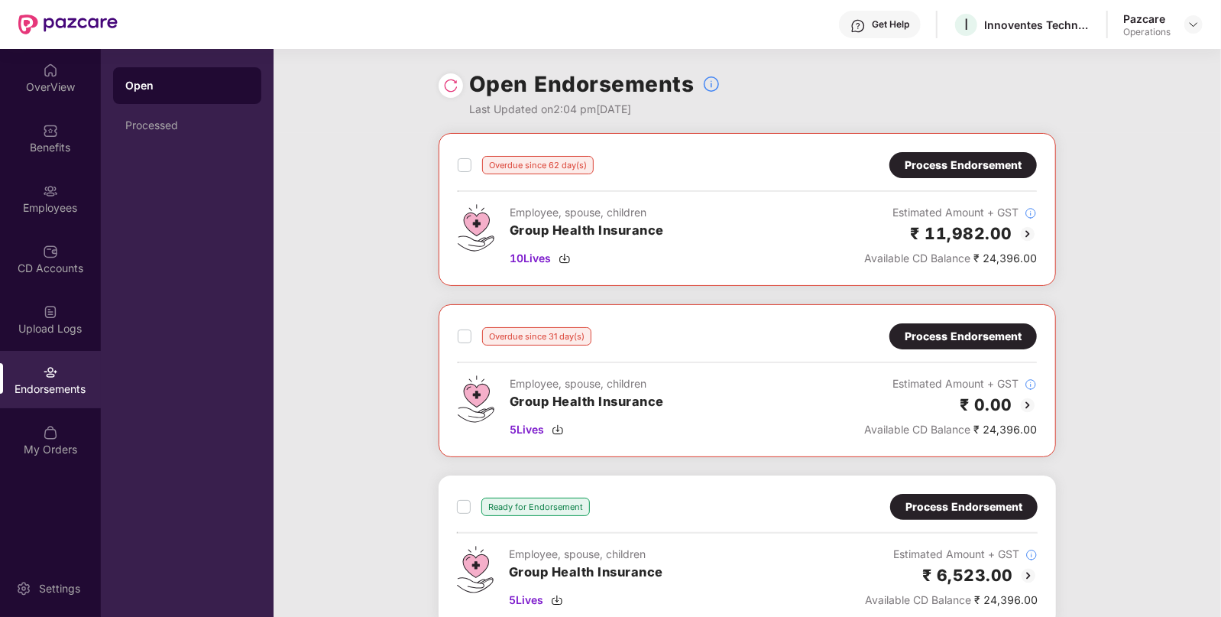
click at [946, 167] on div "Process Endorsement" at bounding box center [963, 165] width 117 height 17
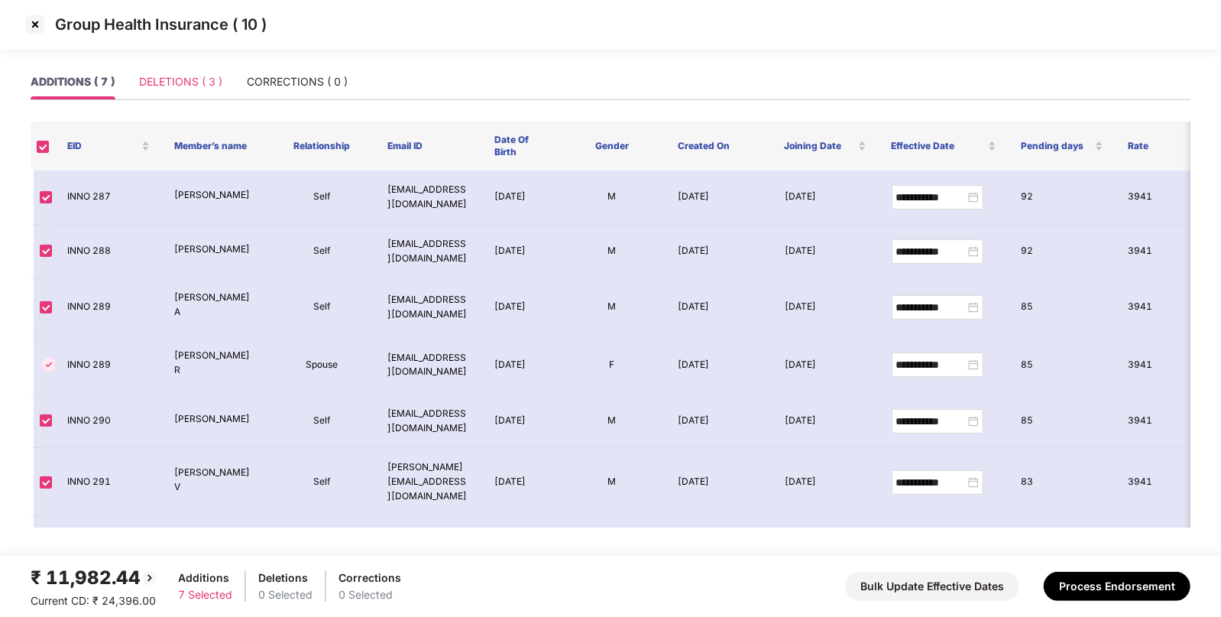
click at [190, 90] on div "DELETIONS ( 3 )" at bounding box center [180, 81] width 83 height 35
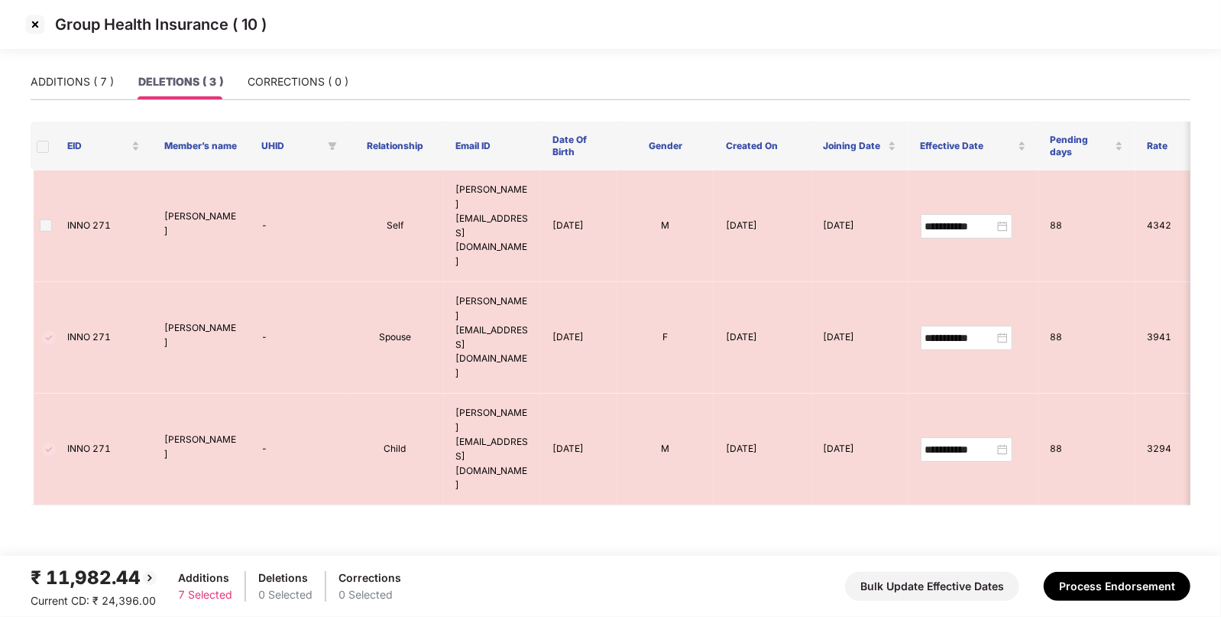
click at [38, 25] on img at bounding box center [35, 24] width 24 height 24
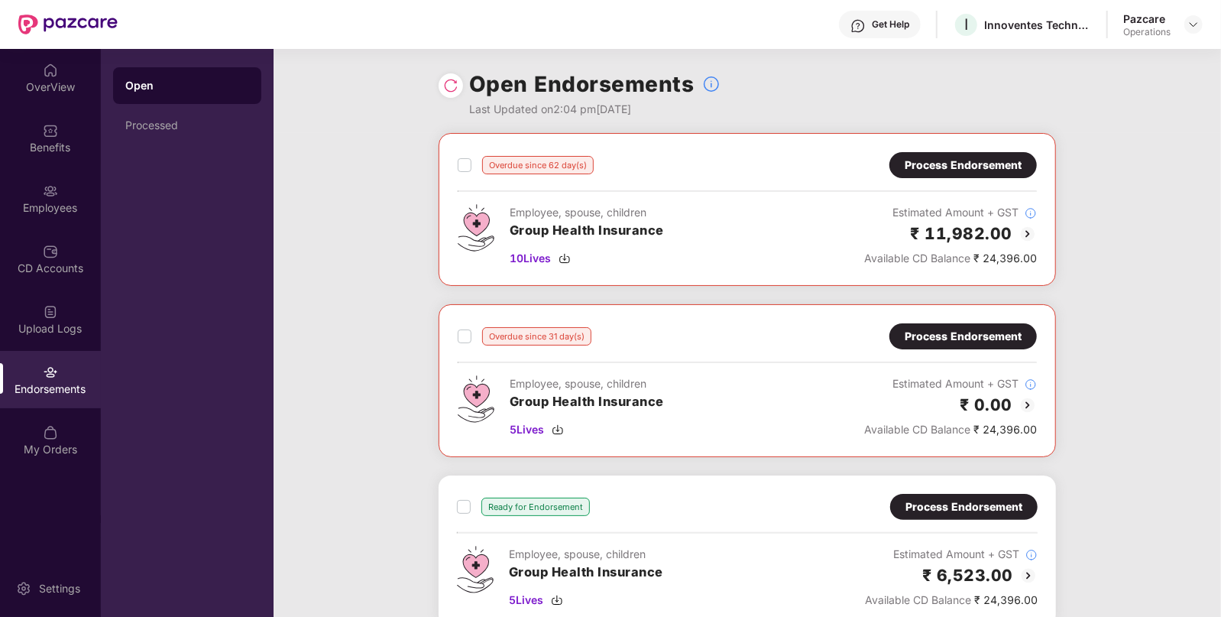
click at [995, 170] on div "Process Endorsement" at bounding box center [963, 165] width 117 height 17
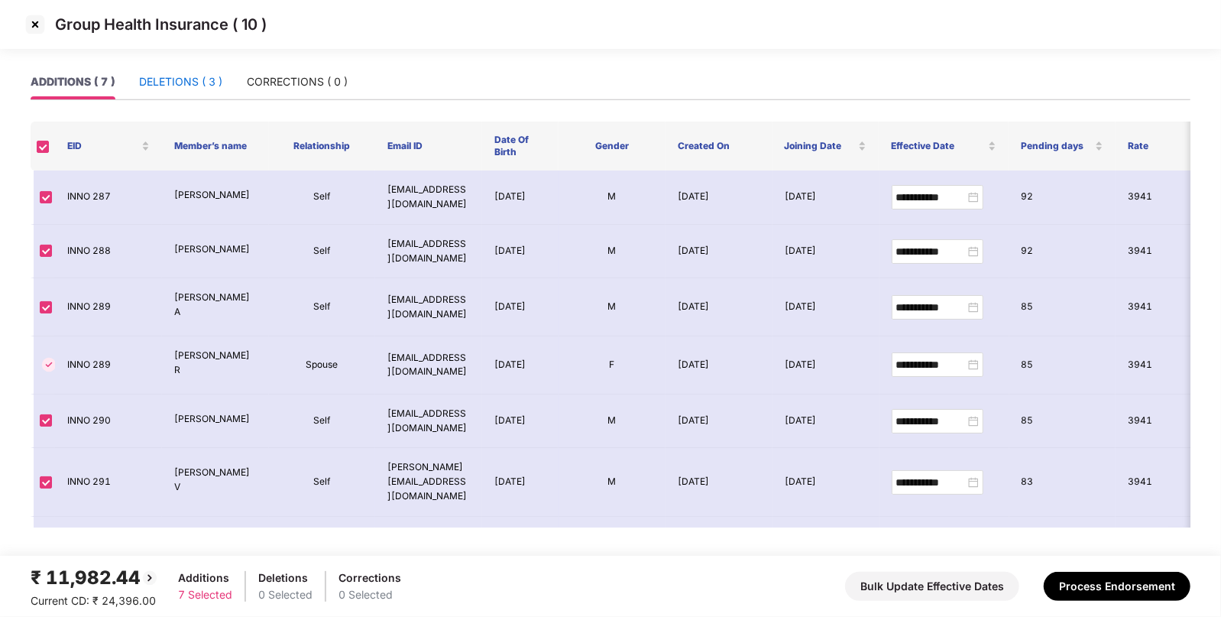
click at [183, 76] on div "DELETIONS ( 3 )" at bounding box center [180, 81] width 83 height 17
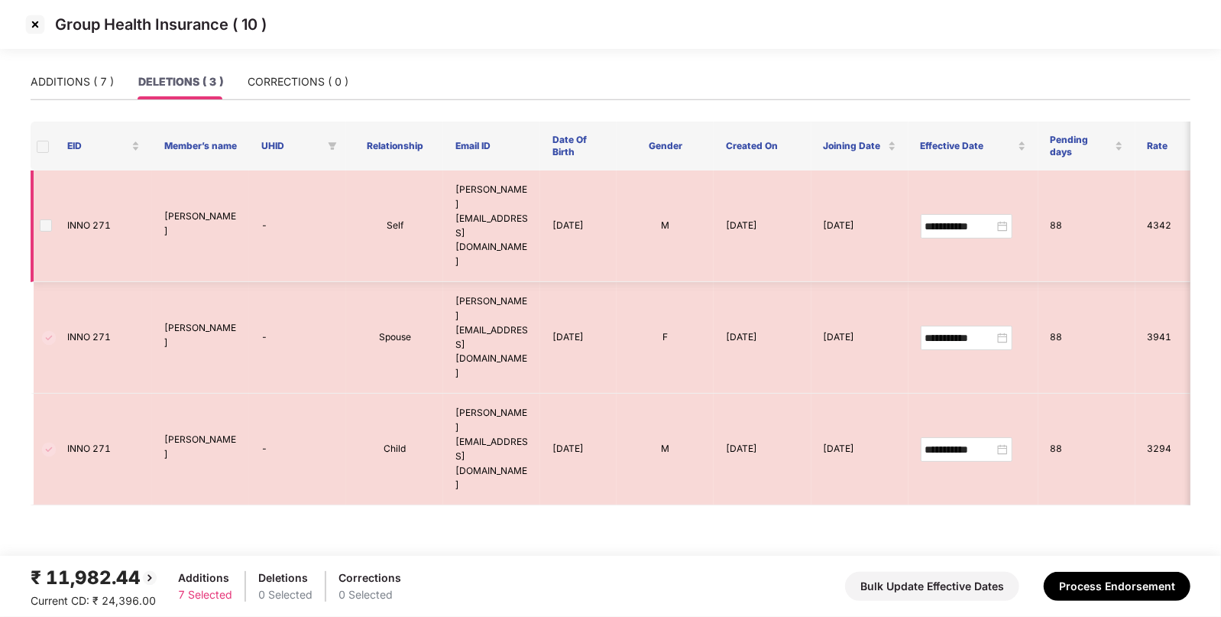
drag, startPoint x: 161, startPoint y: 191, endPoint x: 238, endPoint y: 190, distance: 78.0
click at [238, 190] on td "[PERSON_NAME]" at bounding box center [200, 226] width 97 height 112
copy p "[PERSON_NAME]"
click at [31, 18] on img at bounding box center [35, 24] width 24 height 24
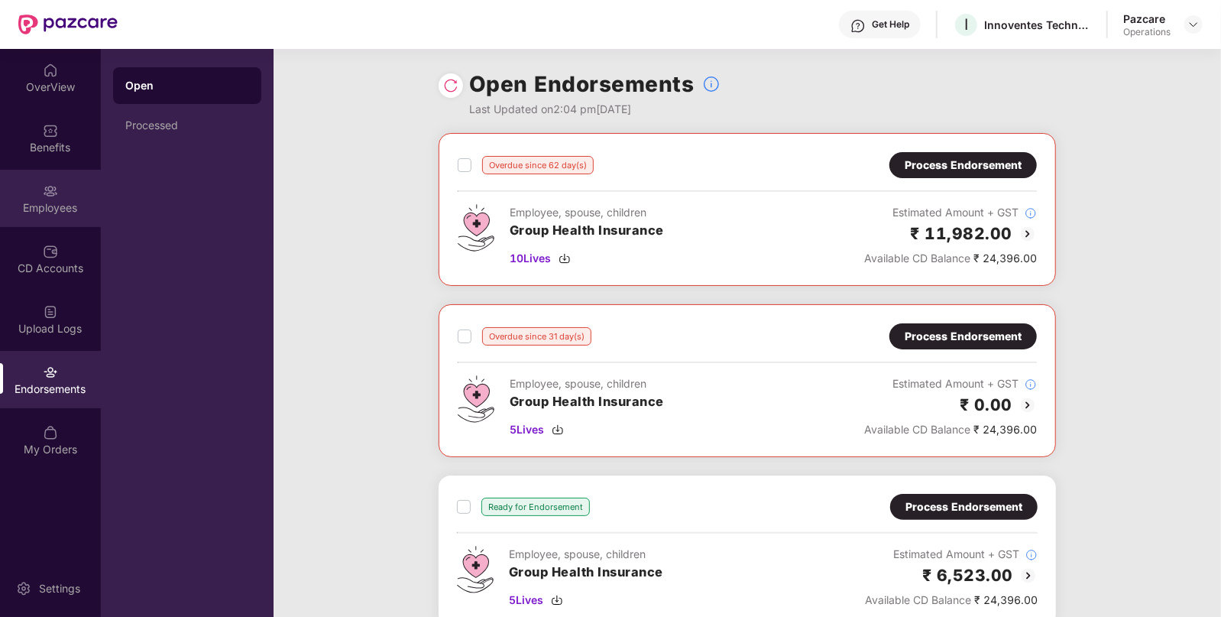
click at [54, 193] on img at bounding box center [50, 190] width 15 height 15
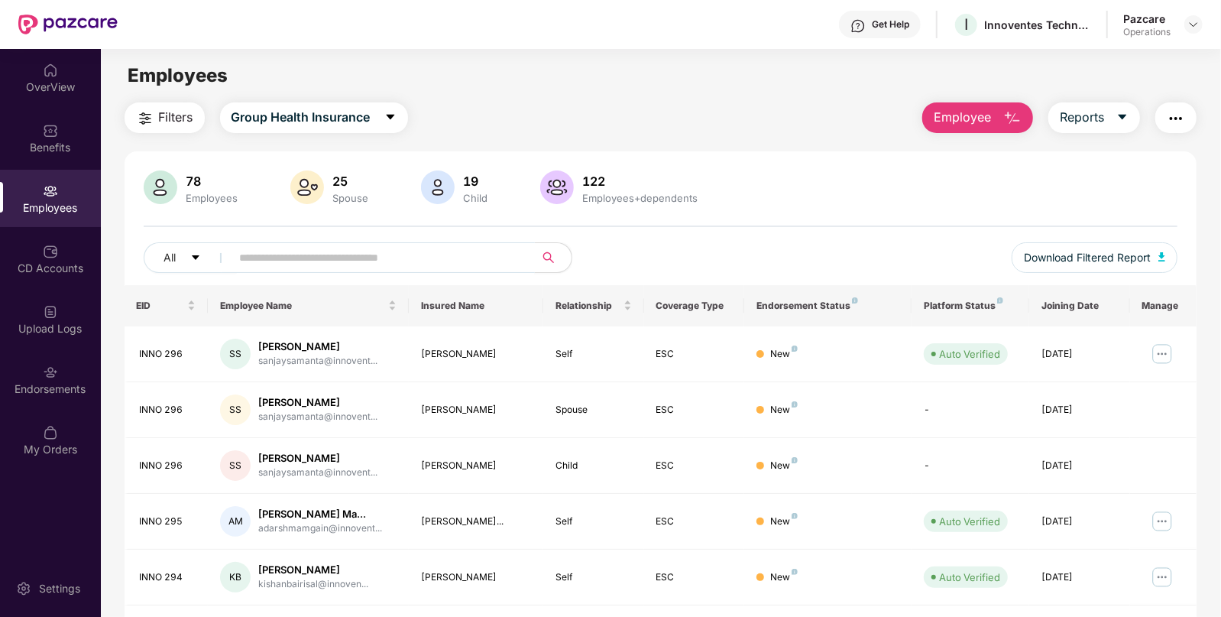
paste input "**********"
click at [325, 257] on input "**********" at bounding box center [377, 257] width 274 height 23
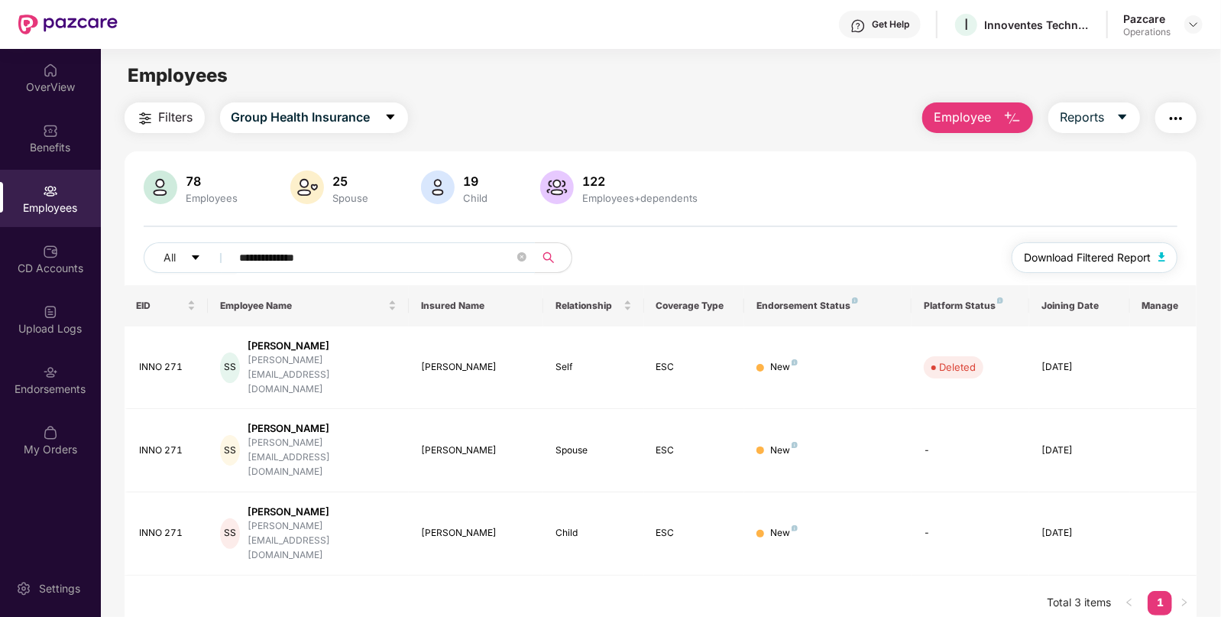
type input "**********"
click at [1069, 265] on span "Download Filtered Report" at bounding box center [1087, 257] width 127 height 17
click at [1191, 31] on div at bounding box center [1194, 24] width 18 height 18
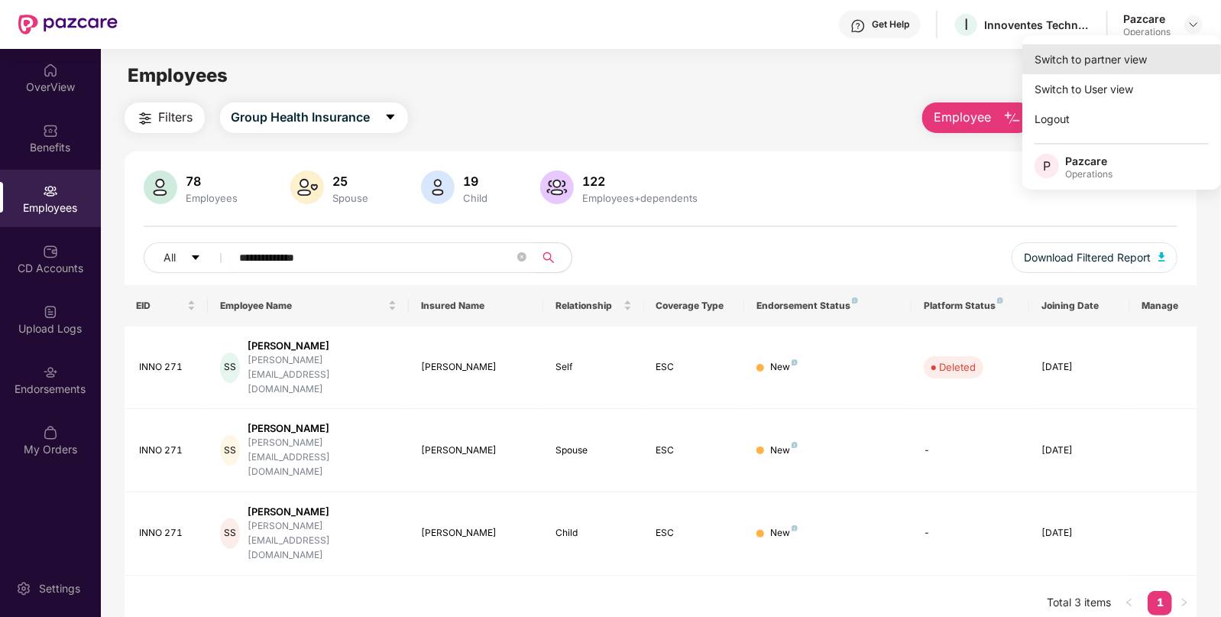
click at [1137, 51] on div "Switch to partner view" at bounding box center [1122, 59] width 199 height 30
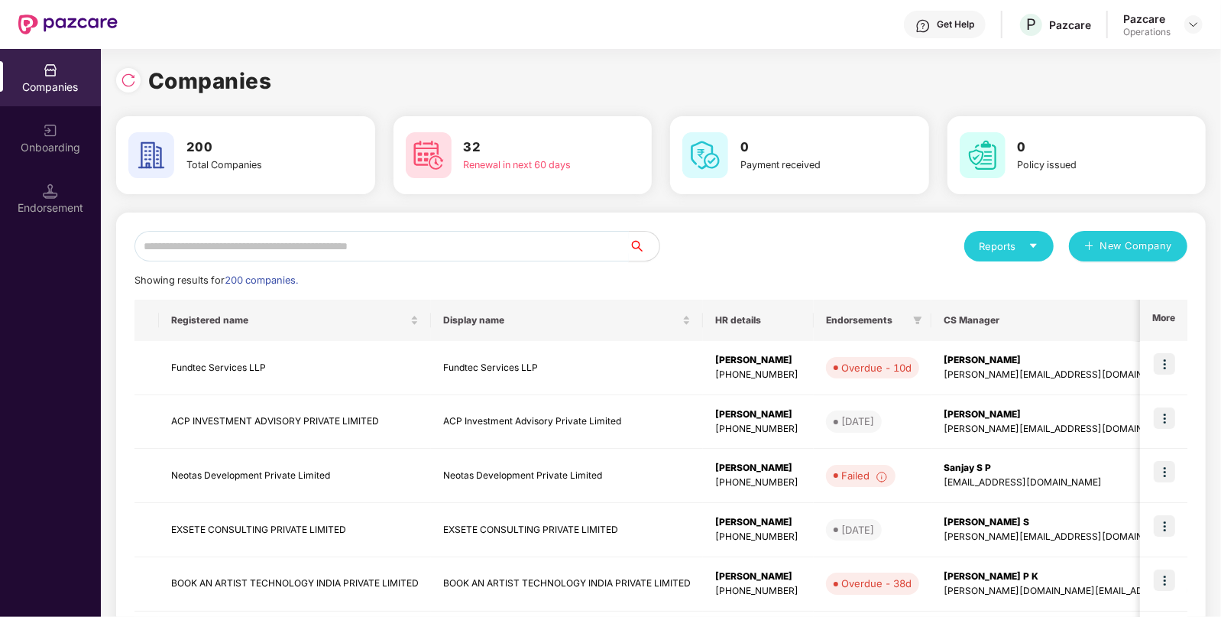
click at [529, 237] on input "text" at bounding box center [382, 246] width 495 height 31
paste input "**********"
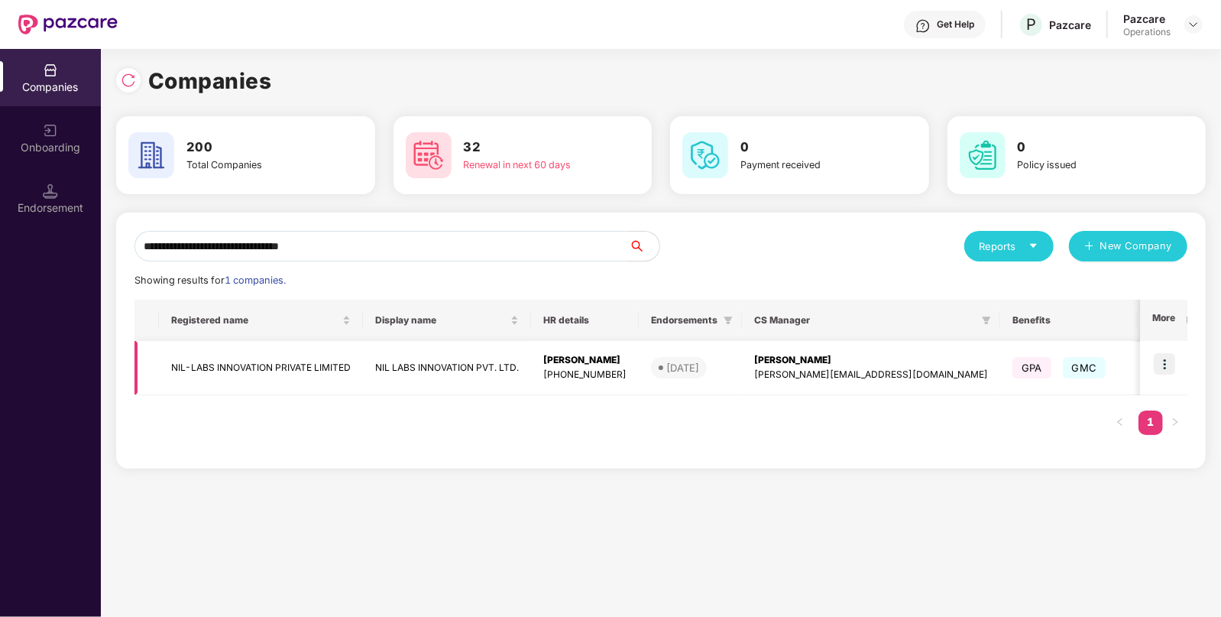
type input "**********"
click at [1169, 355] on img at bounding box center [1164, 363] width 21 height 21
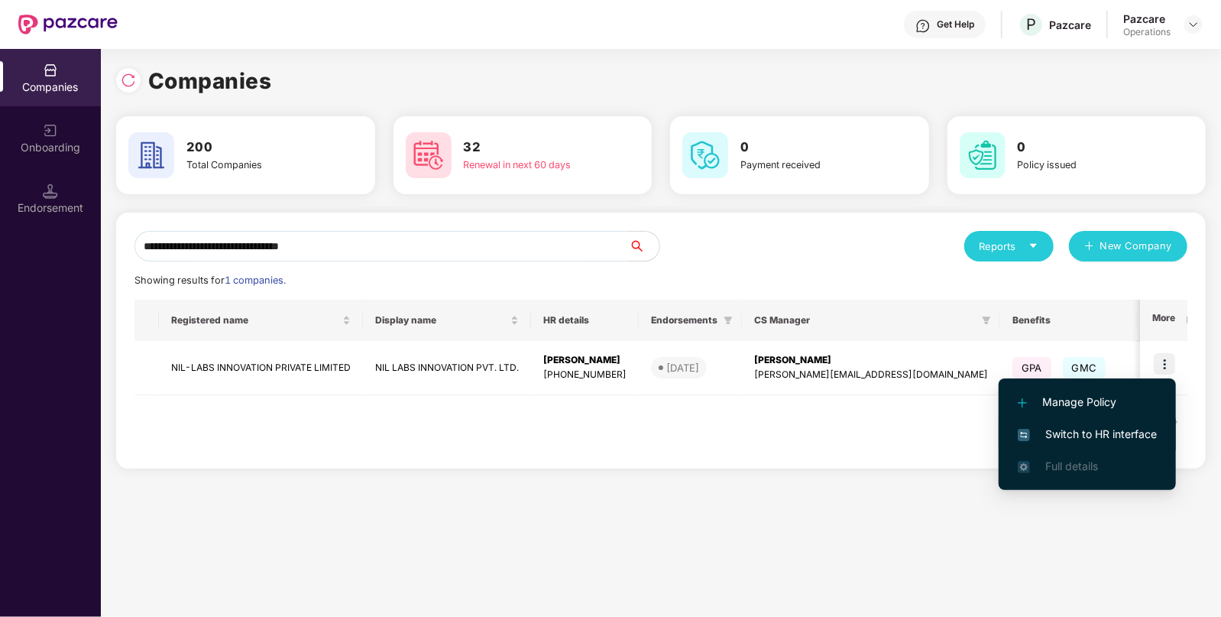
click at [1085, 437] on span "Switch to HR interface" at bounding box center [1087, 434] width 139 height 17
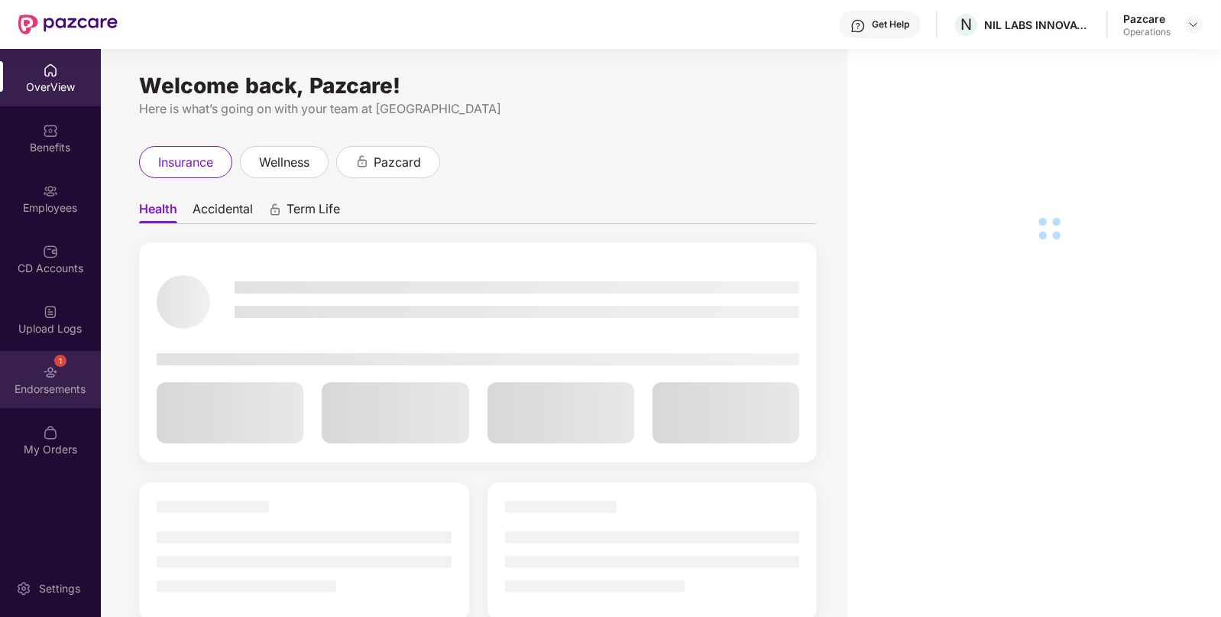
click at [66, 368] on div "1 Endorsements" at bounding box center [50, 379] width 101 height 57
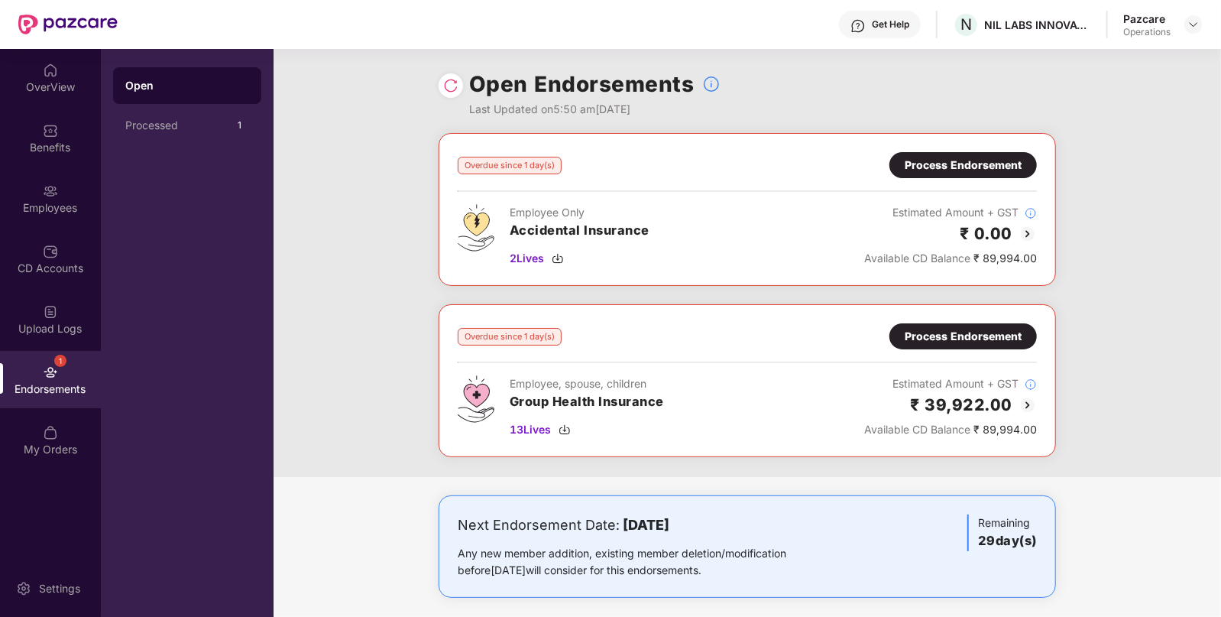
click at [968, 333] on div "Process Endorsement" at bounding box center [963, 336] width 117 height 17
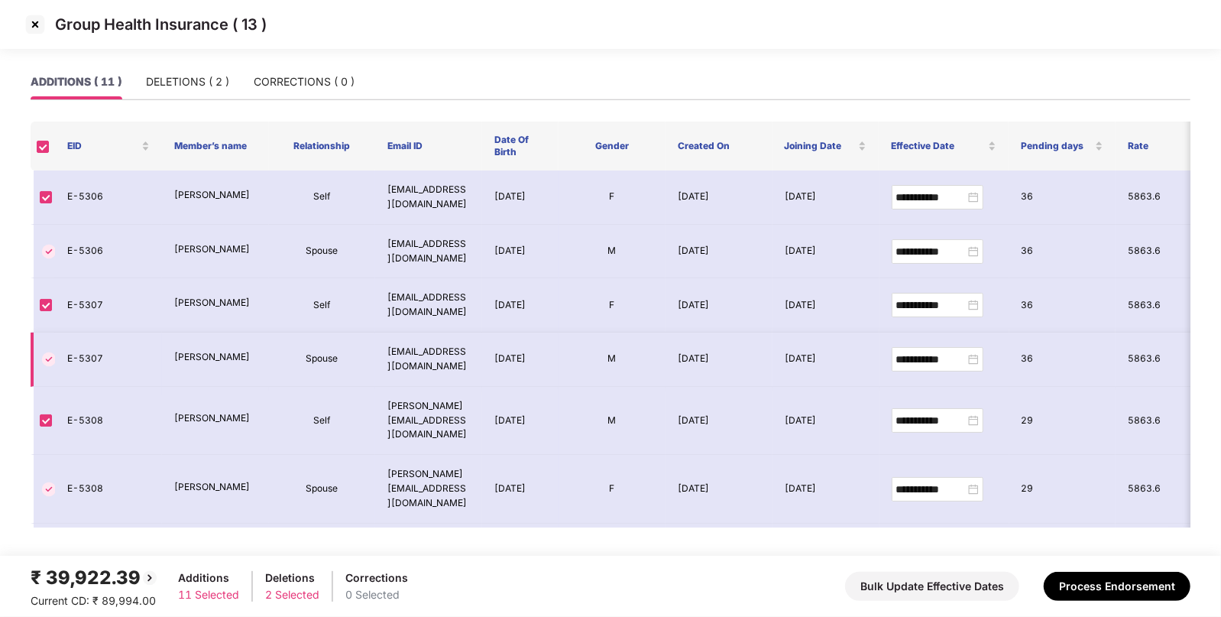
scroll to position [247, 0]
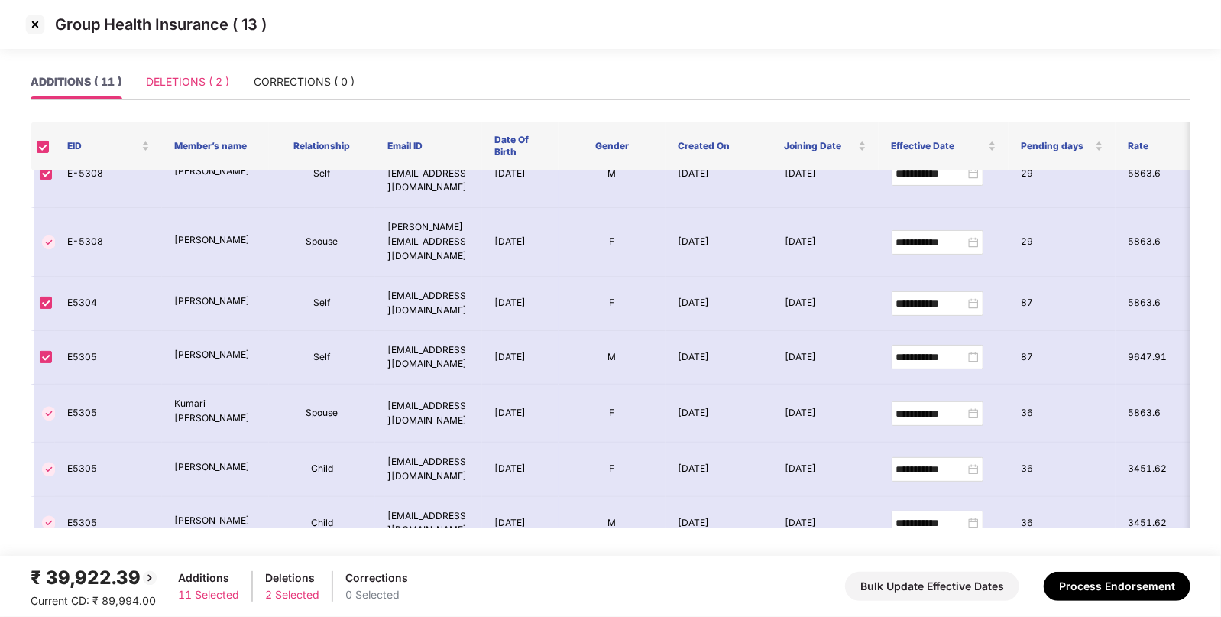
click at [180, 70] on div "DELETIONS ( 2 )" at bounding box center [187, 81] width 83 height 35
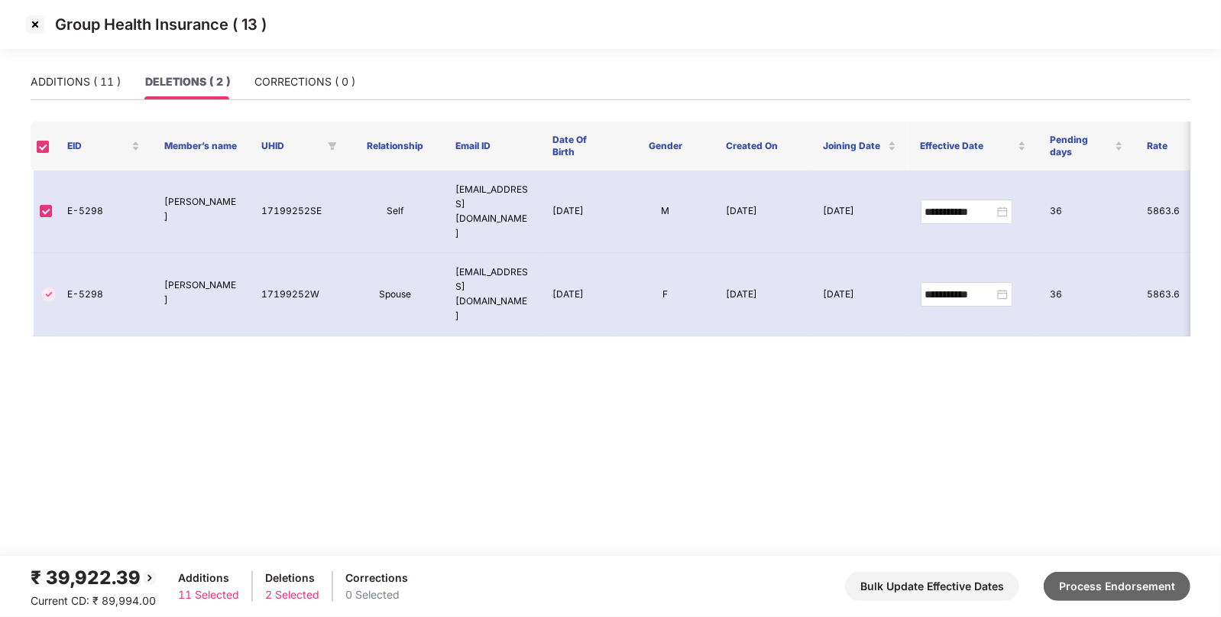
click at [1137, 586] on button "Process Endorsement" at bounding box center [1117, 586] width 147 height 29
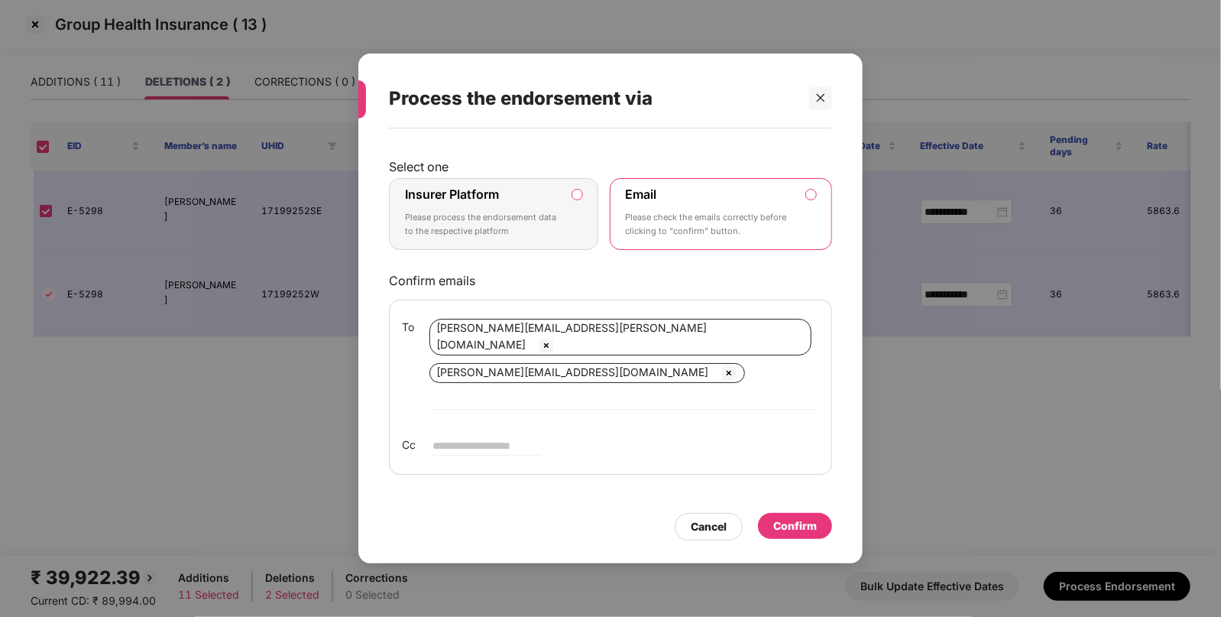
click at [516, 222] on div "Insurer Platform Please process the endorsement data to the respective platform" at bounding box center [483, 214] width 156 height 55
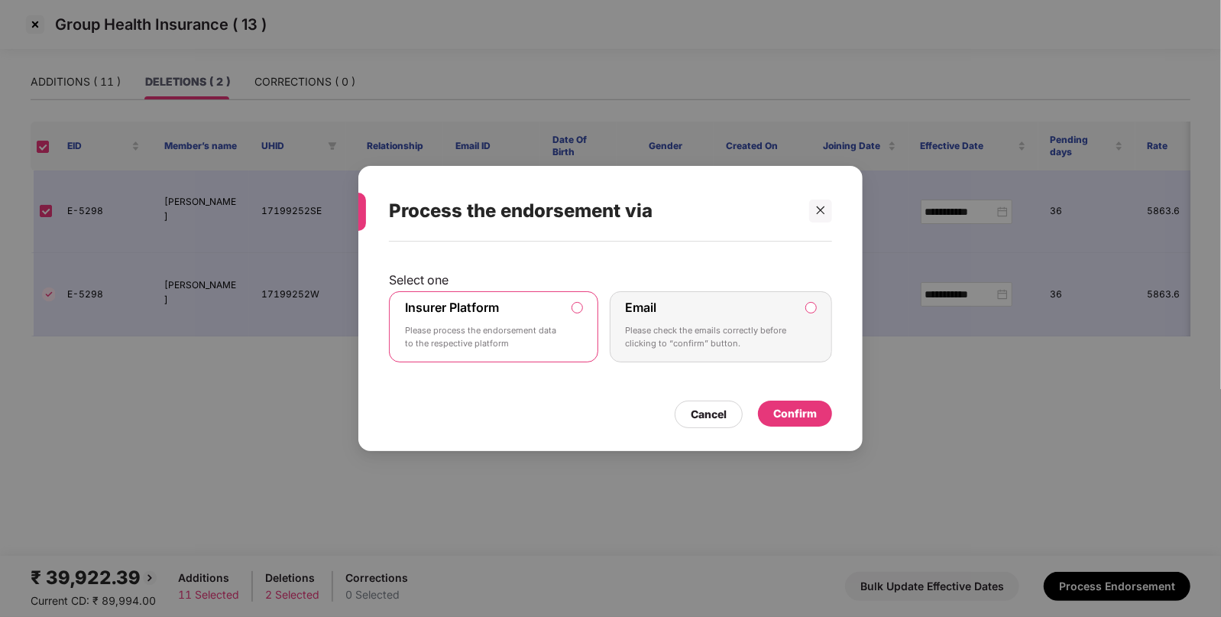
click at [799, 417] on div "Confirm" at bounding box center [796, 413] width 44 height 17
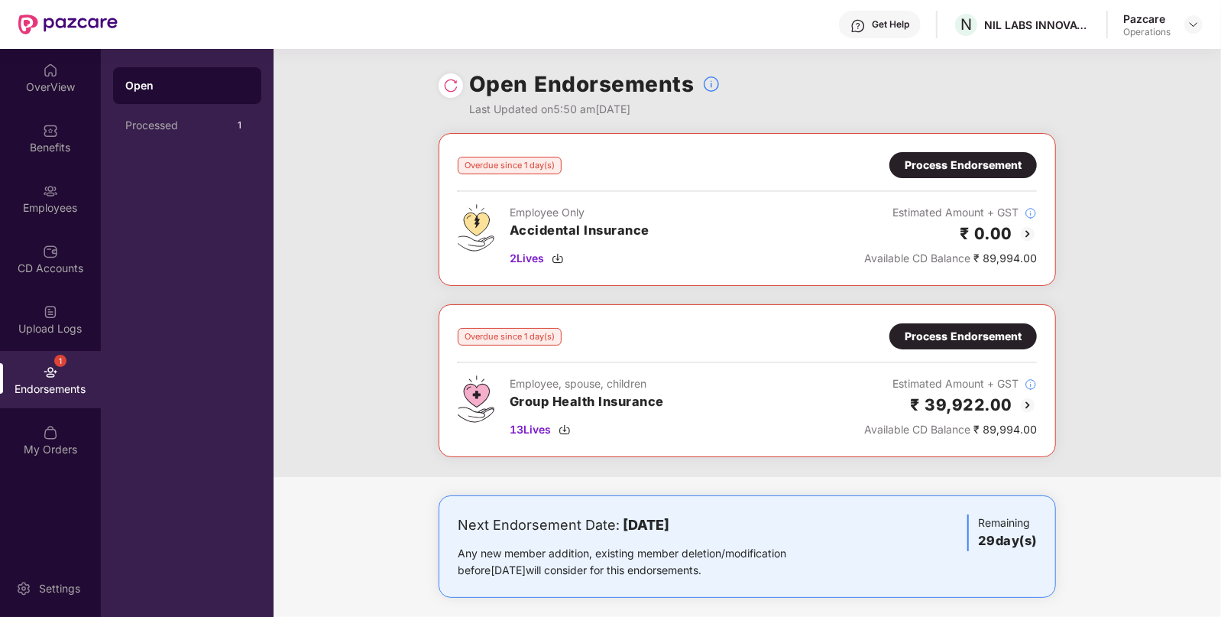
click at [443, 84] on img at bounding box center [450, 85] width 15 height 15
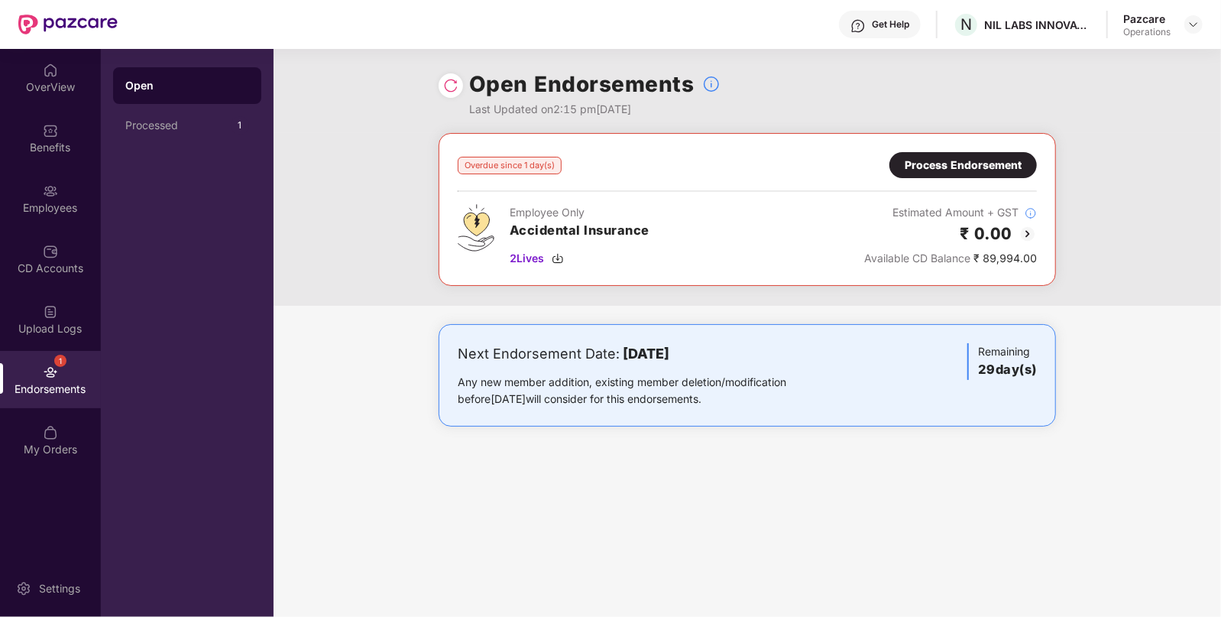
click at [955, 164] on div "Process Endorsement" at bounding box center [963, 165] width 117 height 17
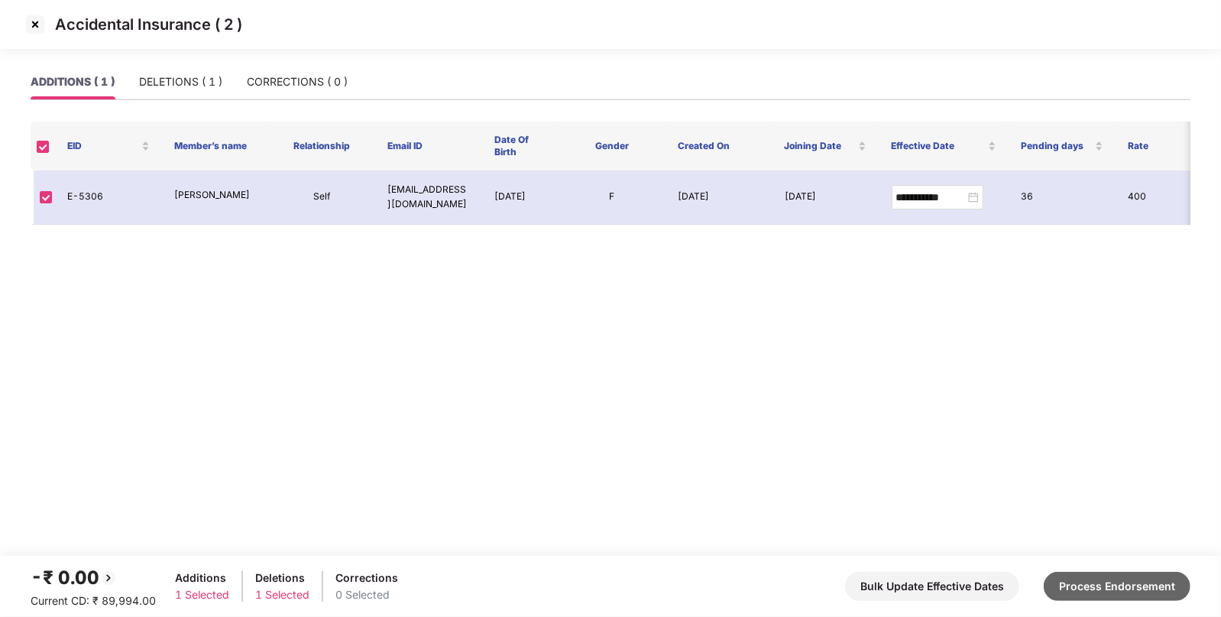
click at [1131, 590] on button "Process Endorsement" at bounding box center [1117, 586] width 147 height 29
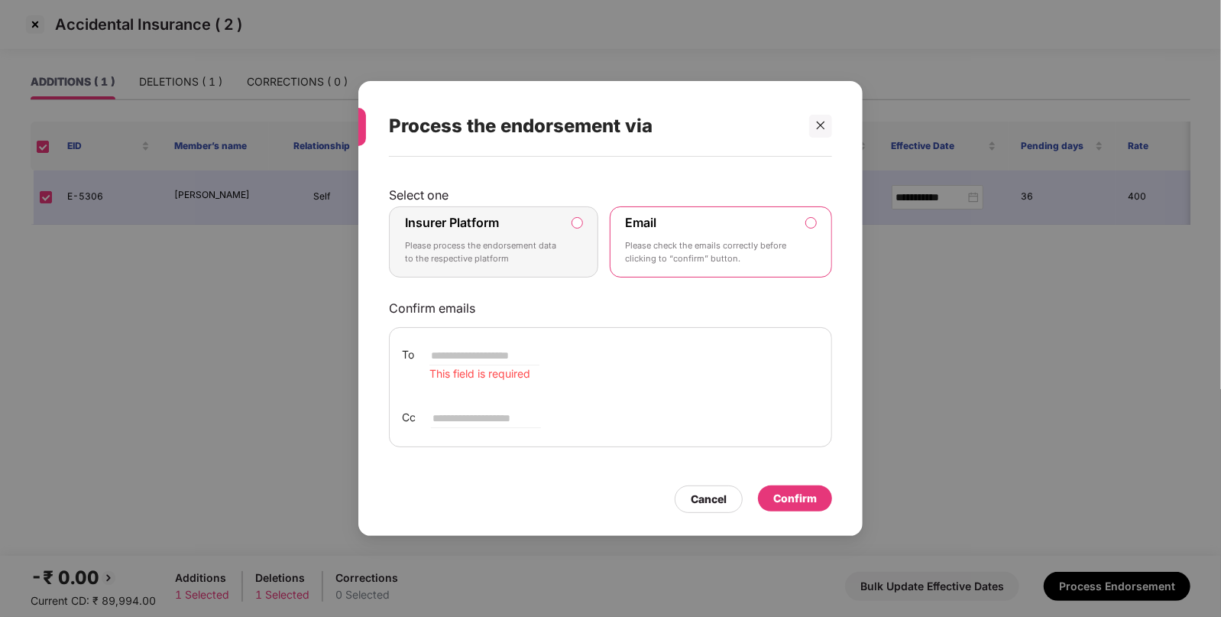
click at [550, 271] on label "Insurer Platform Please process the endorsement data to the respective platform" at bounding box center [493, 242] width 209 height 72
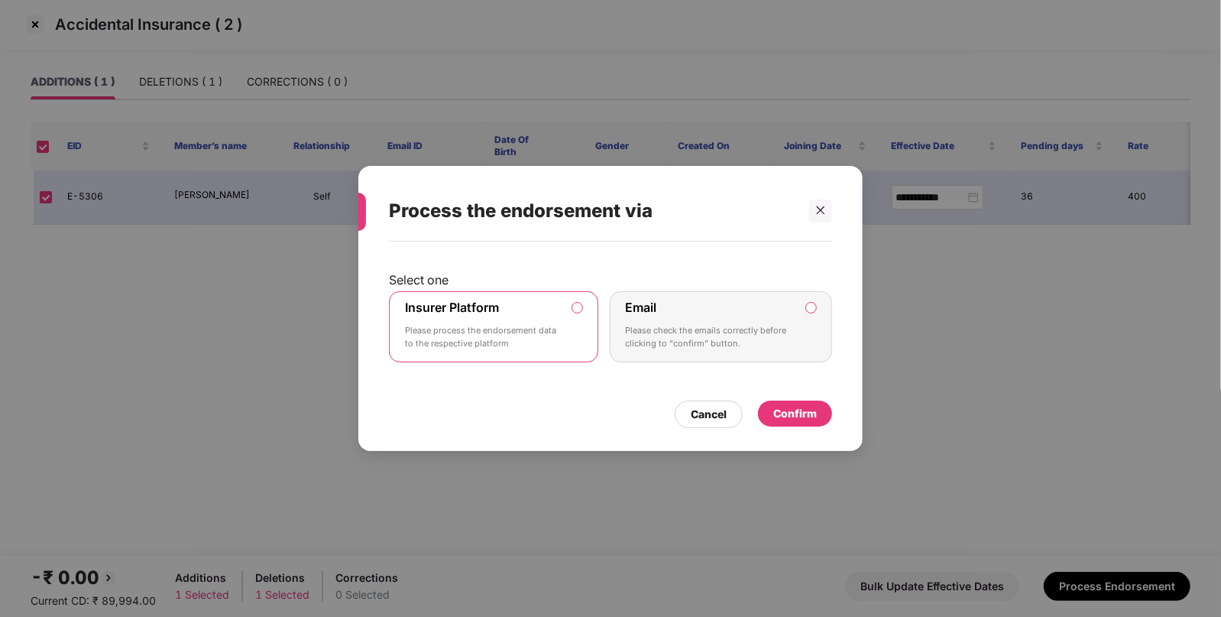
click at [774, 405] on div "Confirm" at bounding box center [795, 414] width 74 height 26
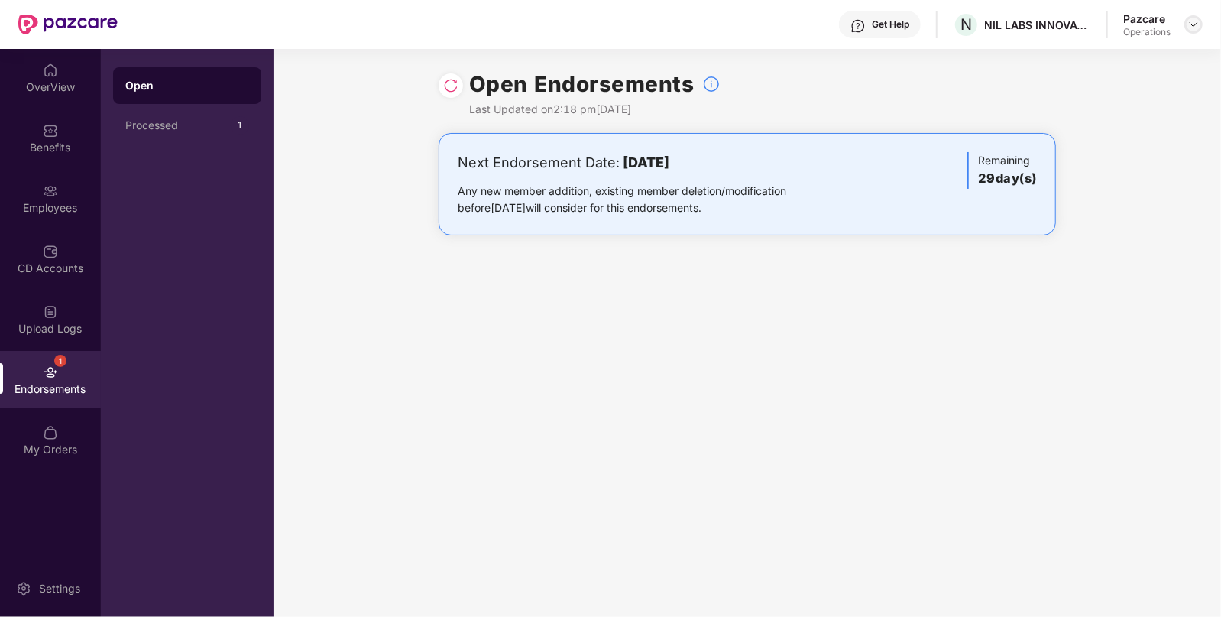
click at [1194, 21] on img at bounding box center [1194, 24] width 12 height 12
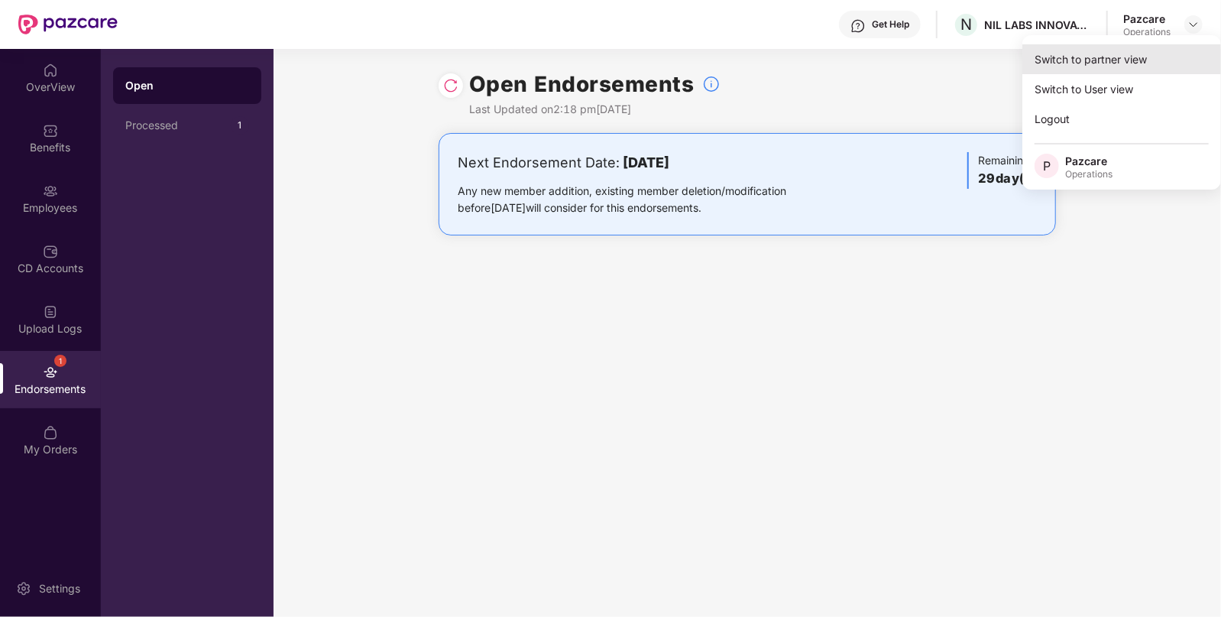
click at [1112, 68] on div "Switch to partner view" at bounding box center [1122, 59] width 199 height 30
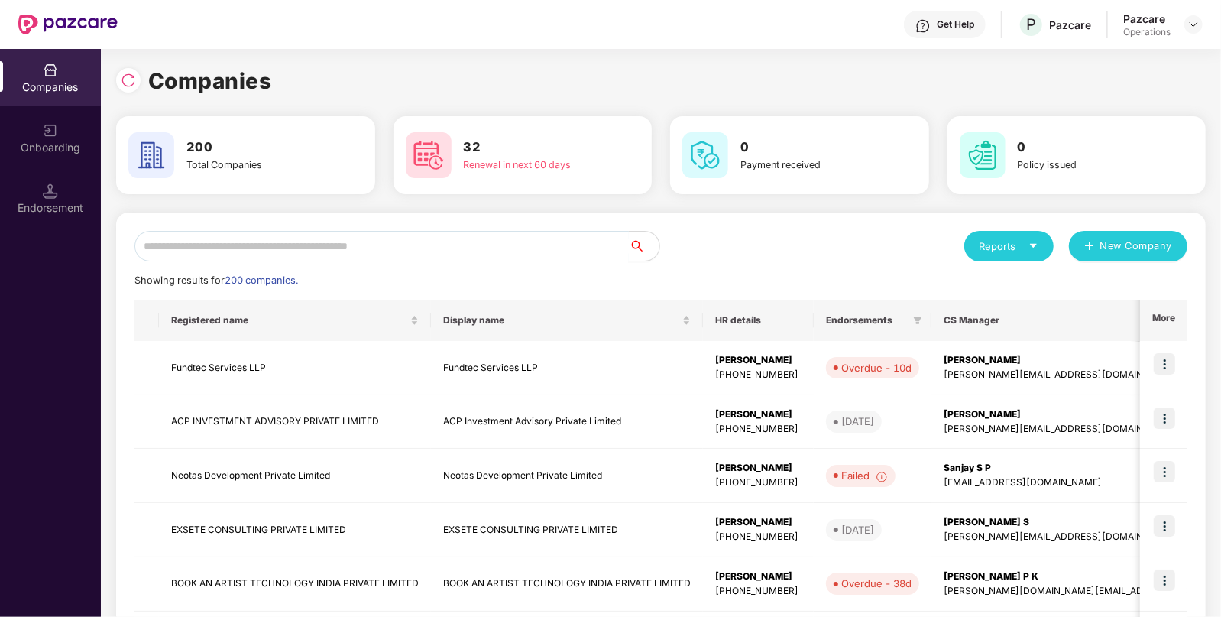
click at [396, 253] on input "text" at bounding box center [382, 246] width 495 height 31
paste input "**********"
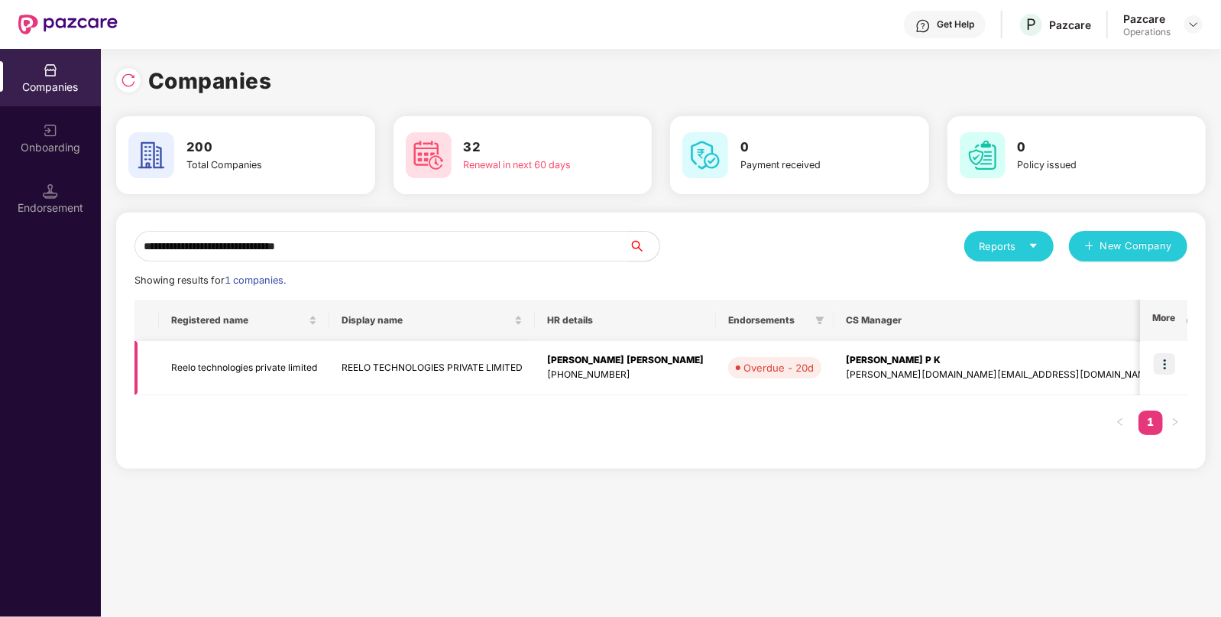
type input "**********"
click at [1166, 359] on img at bounding box center [1164, 363] width 21 height 21
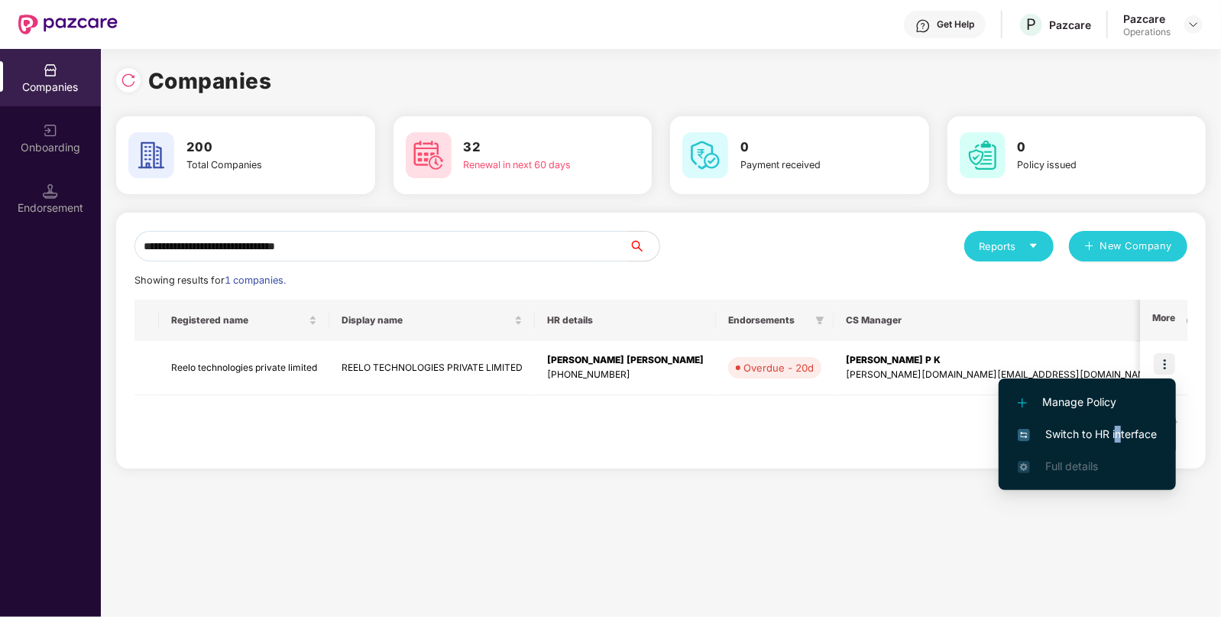
click at [1119, 436] on span "Switch to HR interface" at bounding box center [1087, 434] width 139 height 17
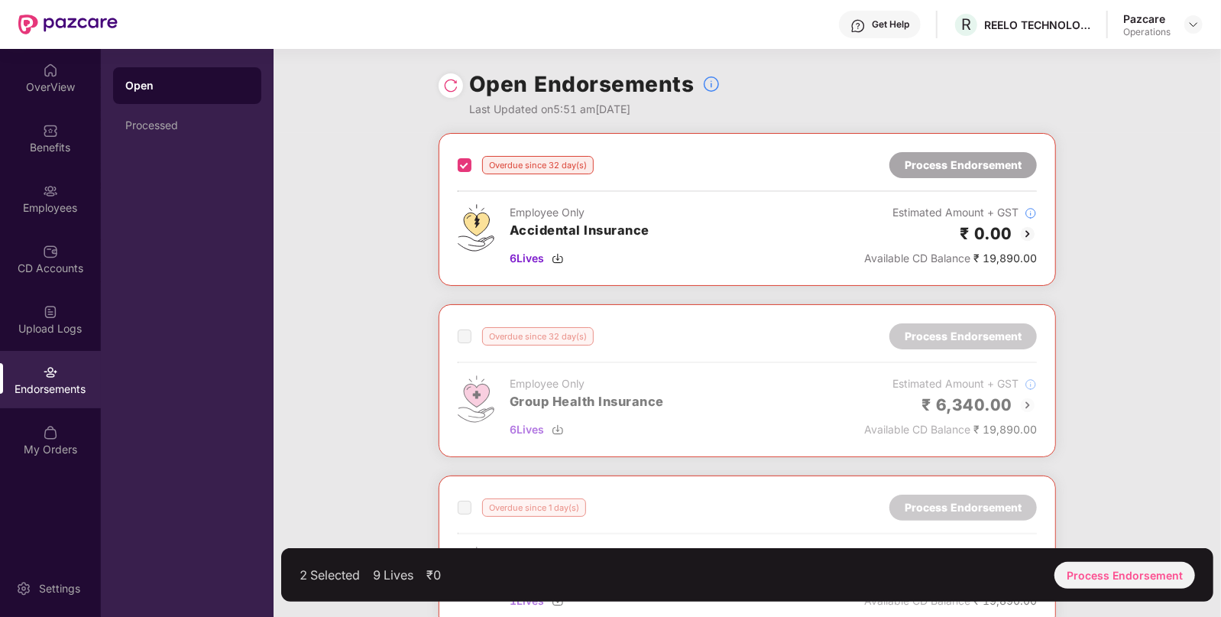
scroll to position [351, 0]
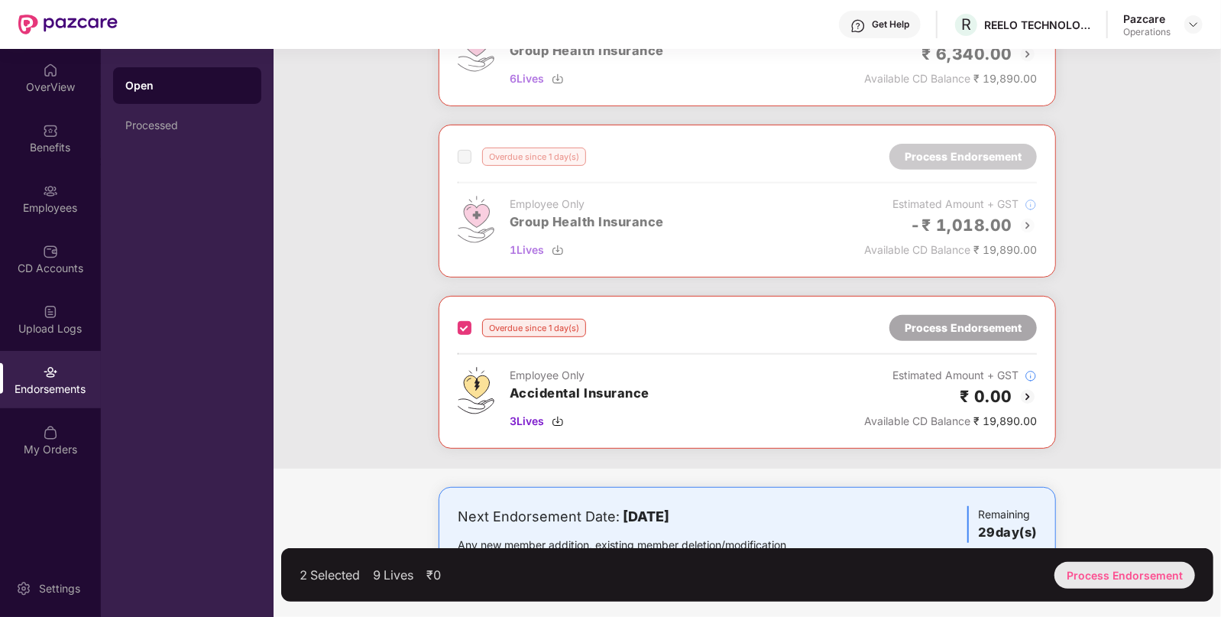
click at [1114, 585] on div "Process Endorsement" at bounding box center [1125, 575] width 141 height 27
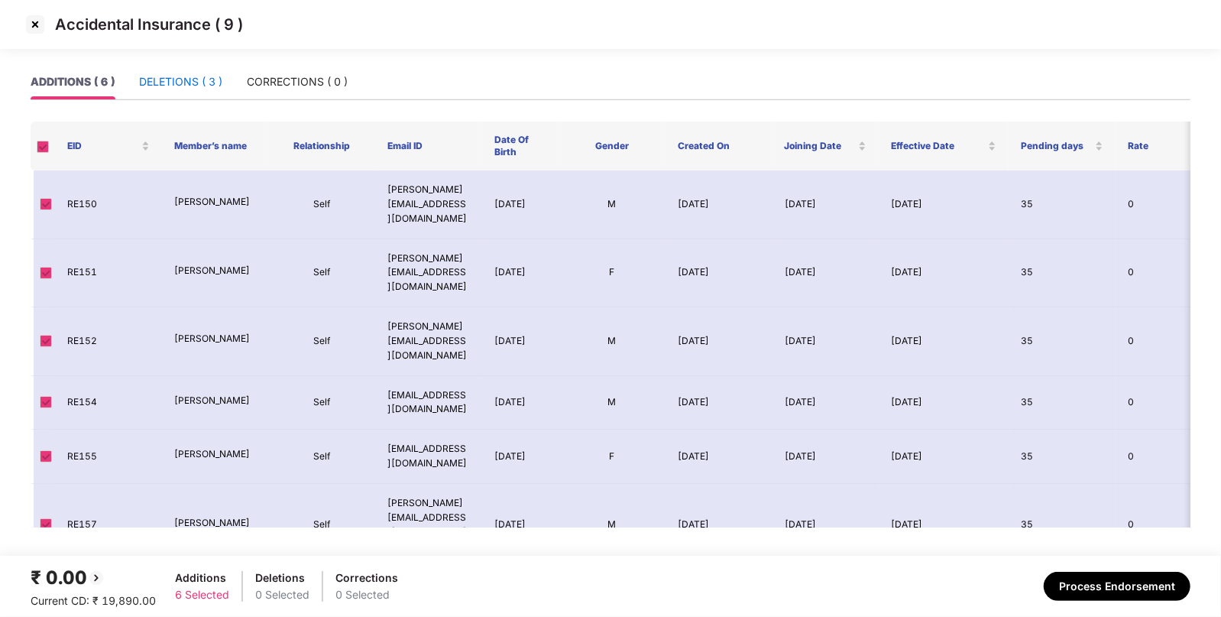
click at [187, 83] on div "DELETIONS ( 3 )" at bounding box center [180, 81] width 83 height 17
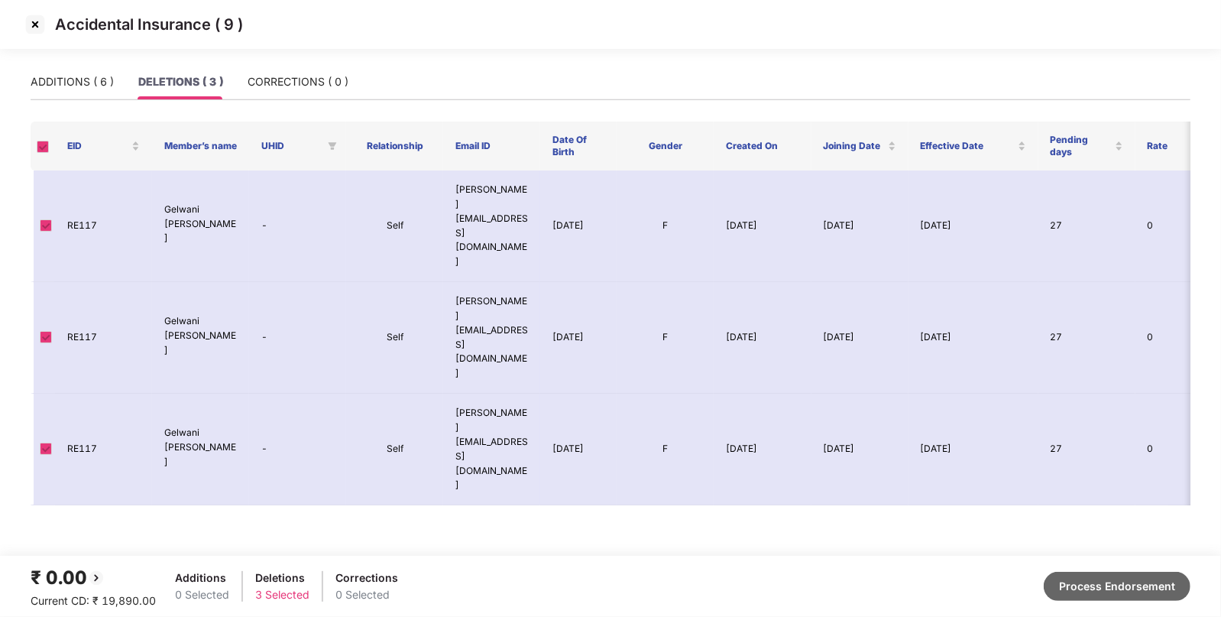
click at [1119, 576] on button "Process Endorsement" at bounding box center [1117, 586] width 147 height 29
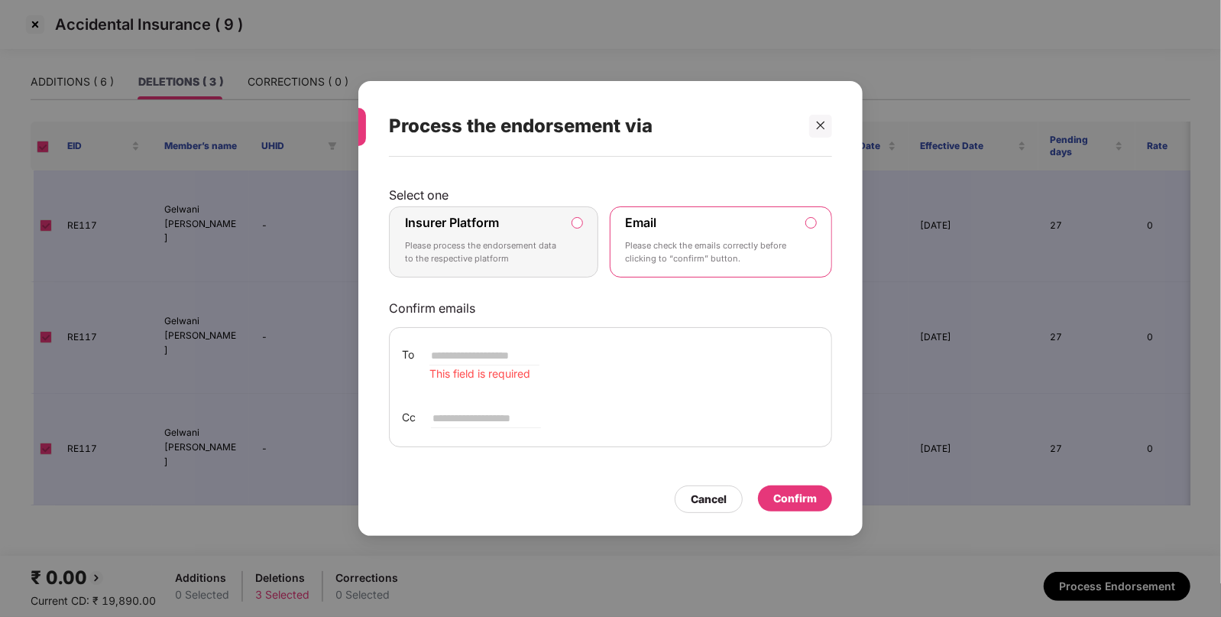
click at [481, 241] on p "Please process the endorsement data to the respective platform" at bounding box center [483, 252] width 156 height 27
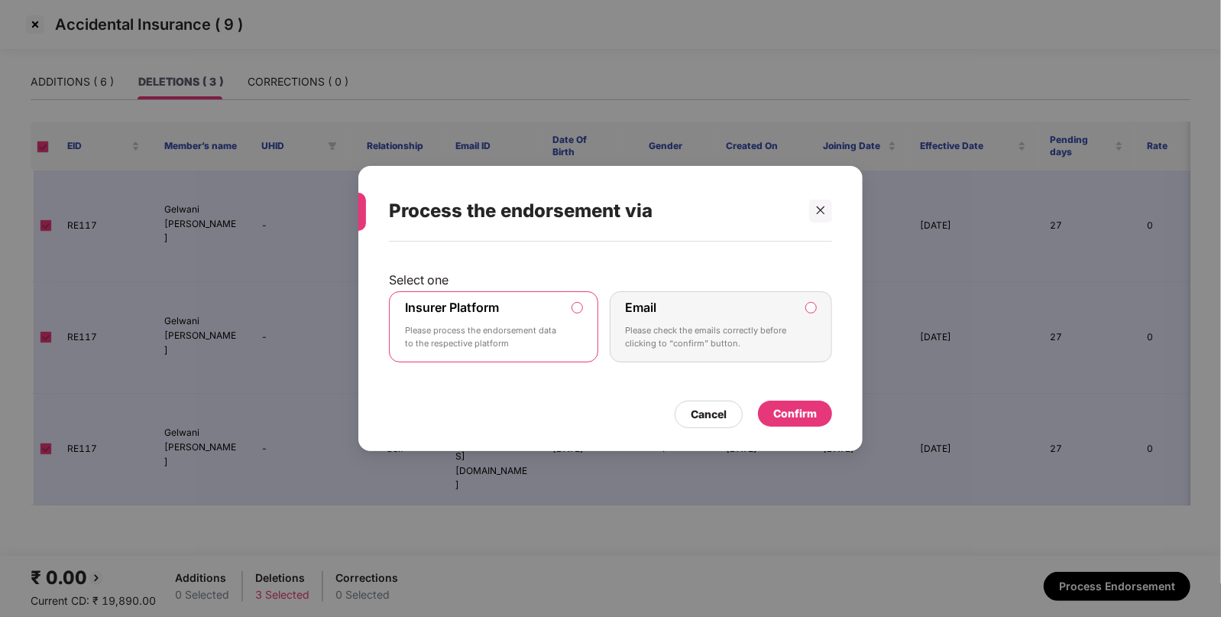
click at [780, 417] on div "Confirm" at bounding box center [796, 413] width 44 height 17
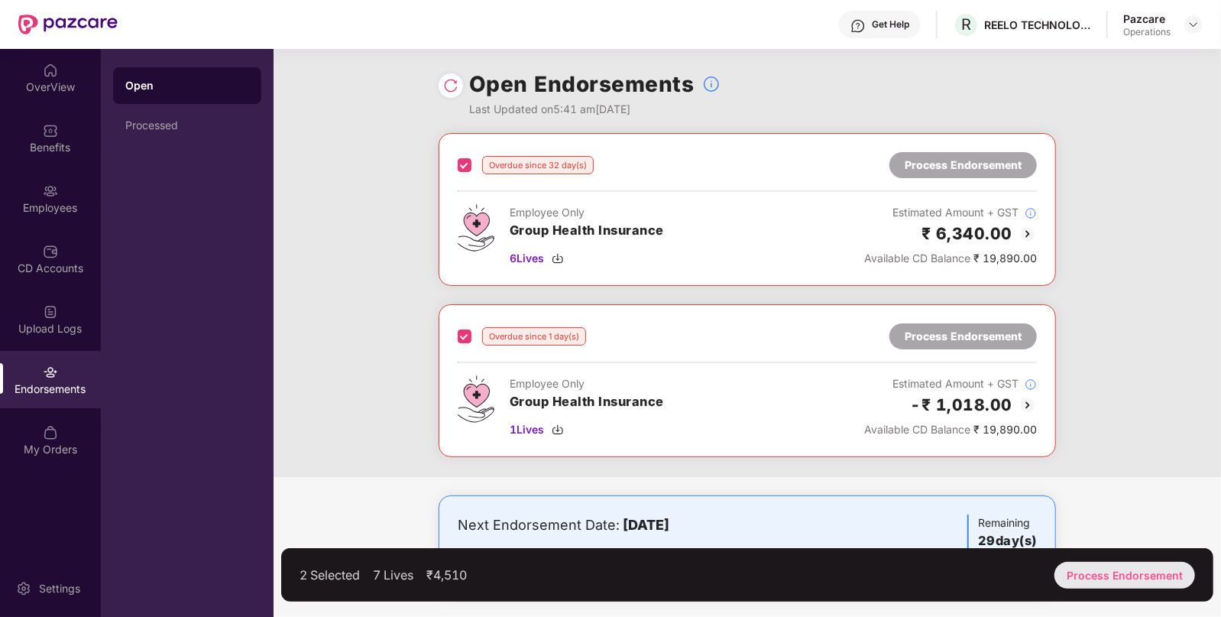
click at [1141, 581] on div "Process Endorsement" at bounding box center [1125, 575] width 141 height 27
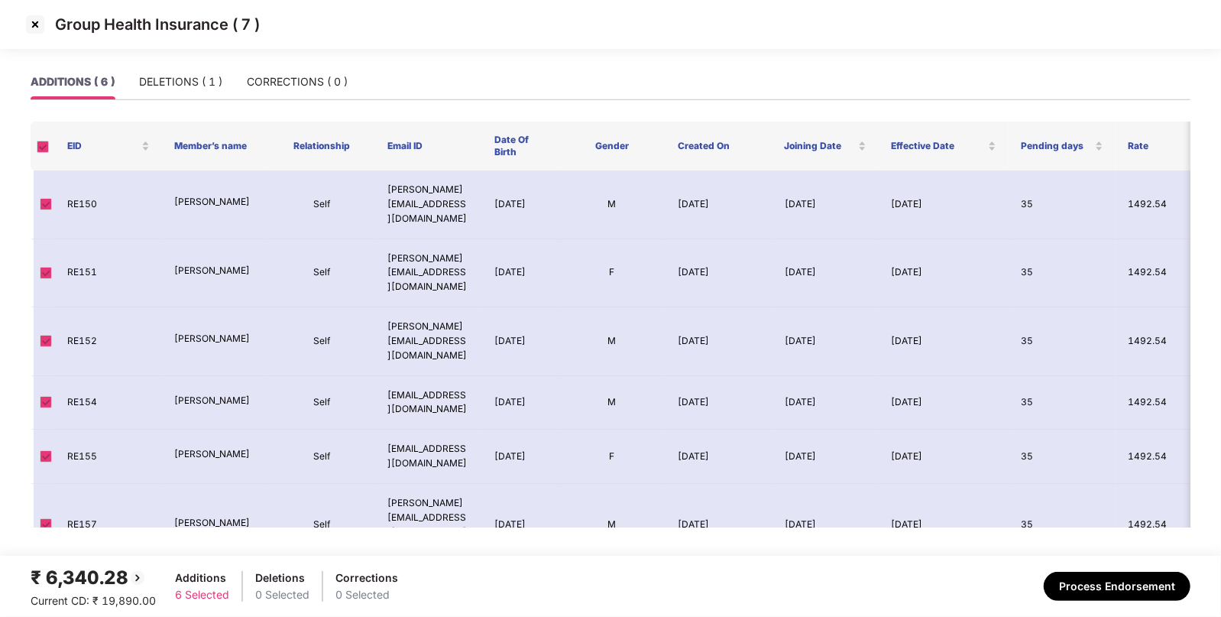
click at [562, 484] on td "M" at bounding box center [612, 525] width 107 height 83
click at [1131, 595] on button "Process Endorsement" at bounding box center [1117, 586] width 147 height 29
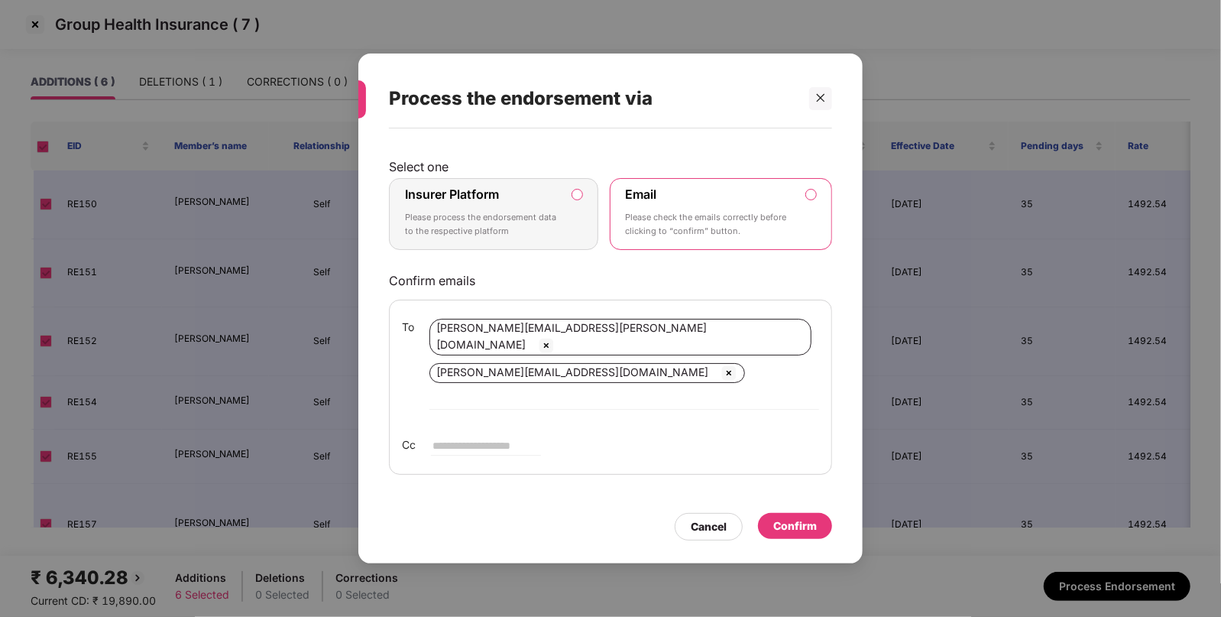
click at [570, 245] on label "Insurer Platform Please process the endorsement data to the respective platform" at bounding box center [493, 214] width 209 height 72
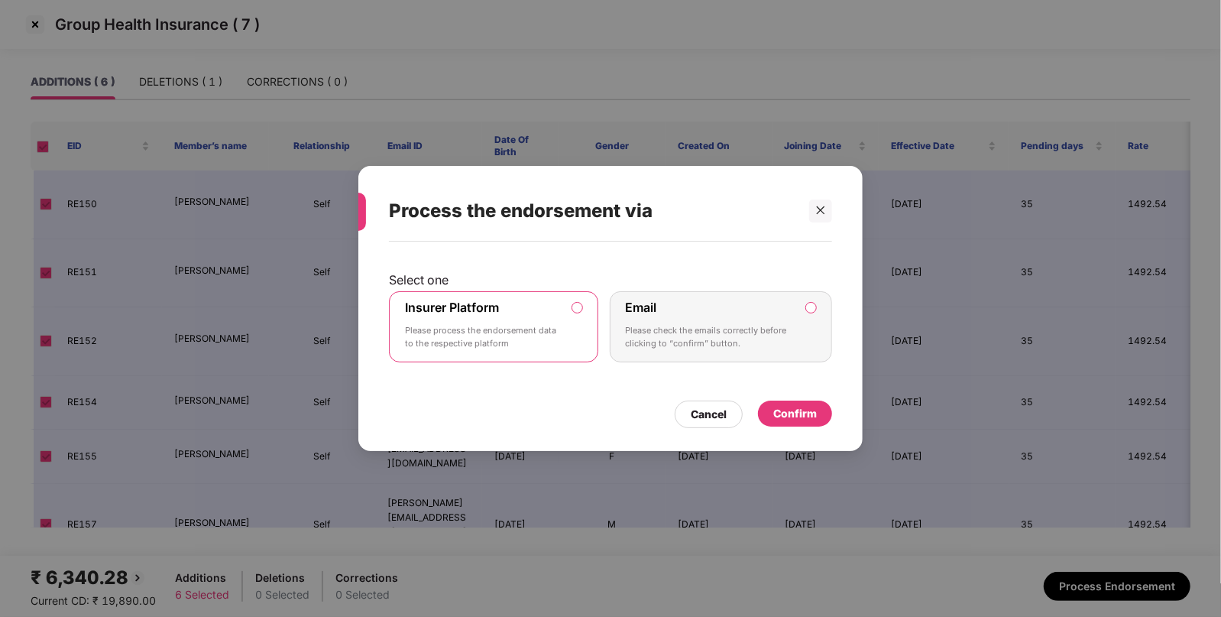
click at [829, 409] on div "Confirm" at bounding box center [795, 414] width 74 height 26
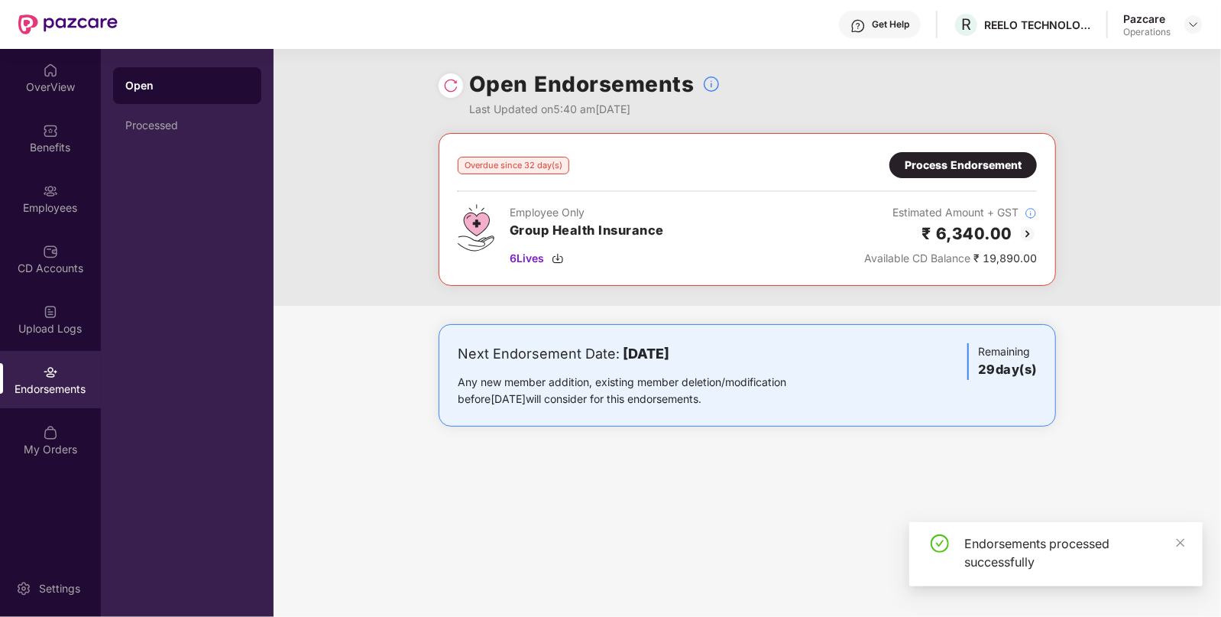
click at [453, 84] on img at bounding box center [450, 85] width 15 height 15
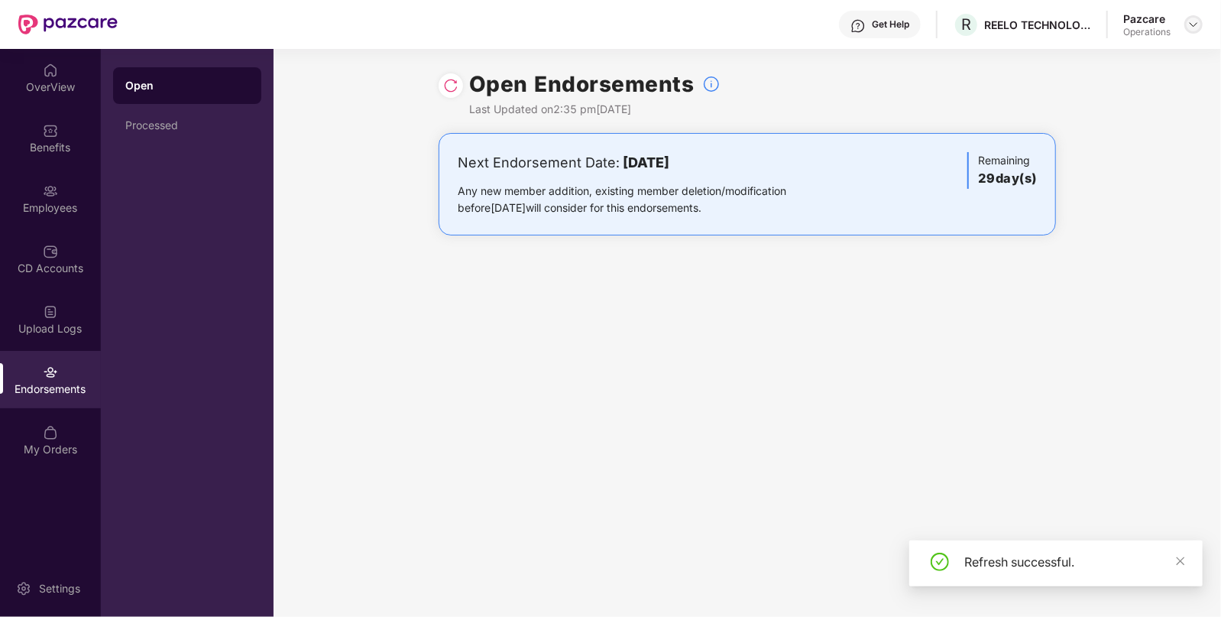
click at [1192, 23] on img at bounding box center [1194, 24] width 12 height 12
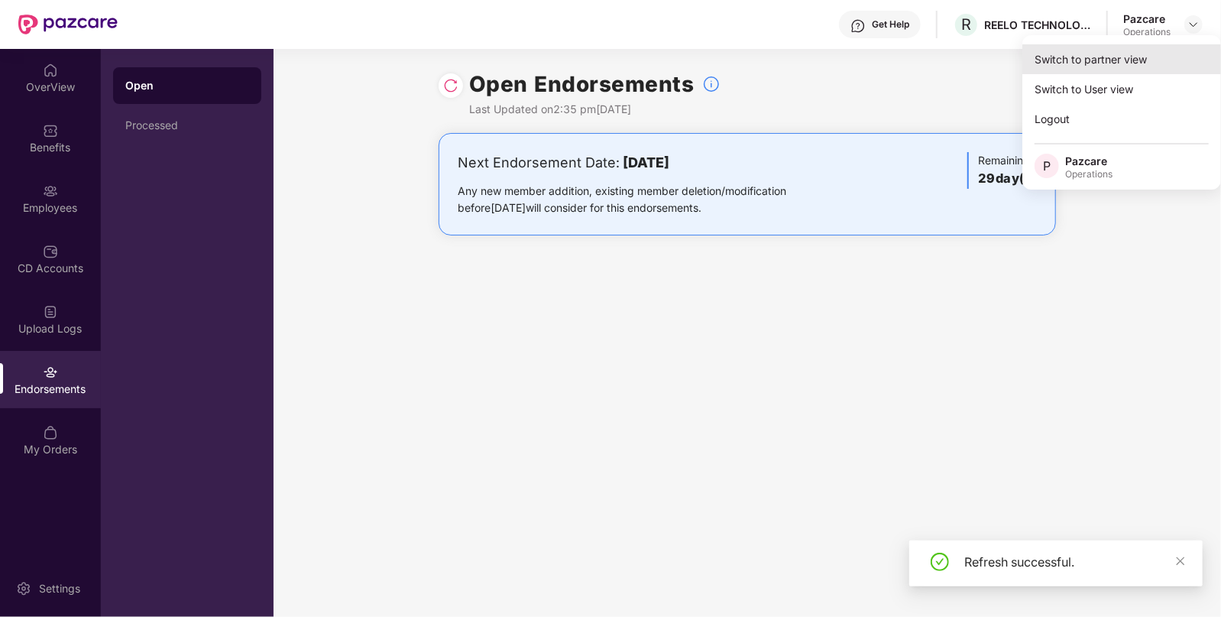
click at [1152, 57] on div "Switch to partner view" at bounding box center [1122, 59] width 199 height 30
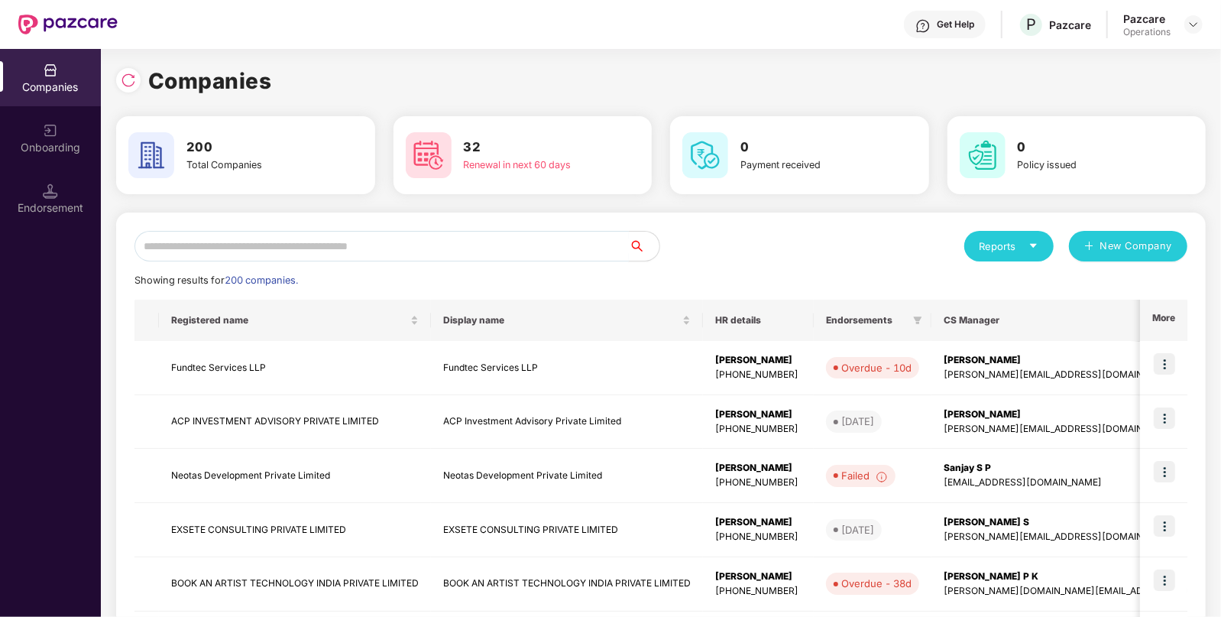
paste input "**********"
click at [486, 245] on input "text" at bounding box center [382, 246] width 495 height 31
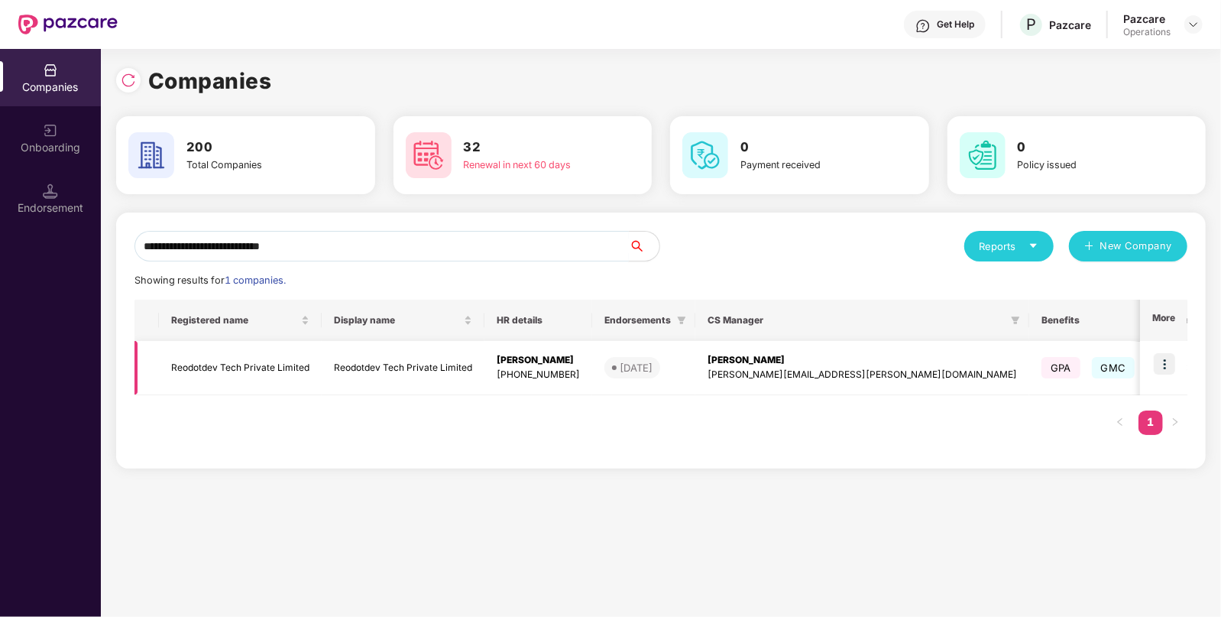
type input "**********"
click at [1169, 359] on img at bounding box center [1164, 363] width 21 height 21
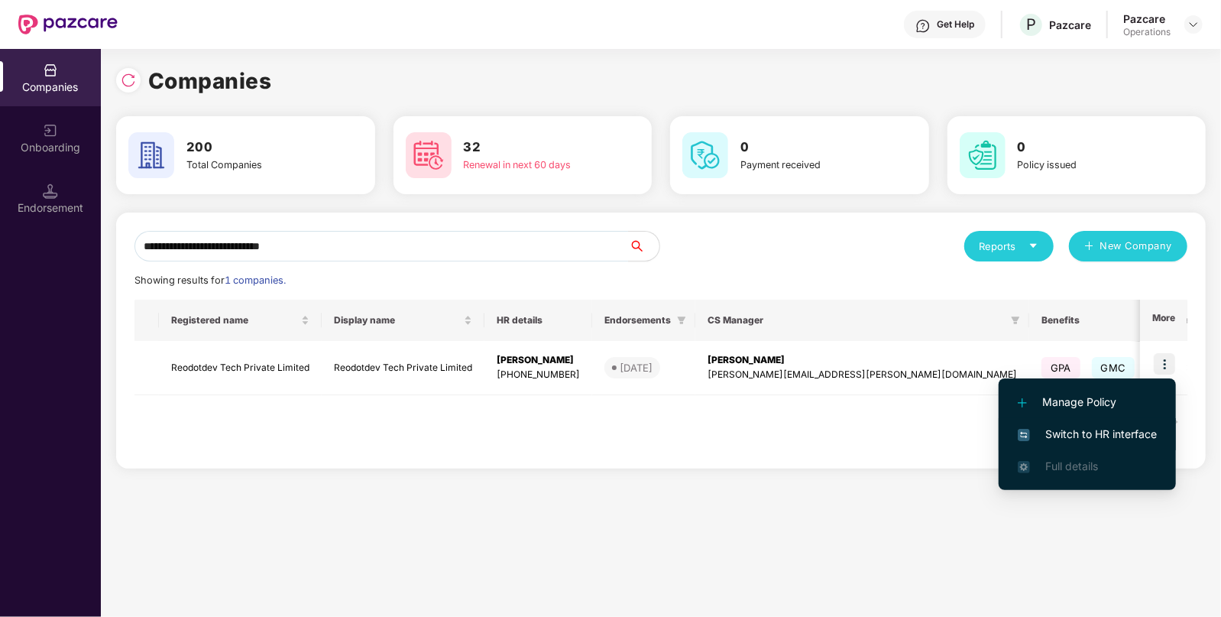
click at [1105, 439] on span "Switch to HR interface" at bounding box center [1087, 434] width 139 height 17
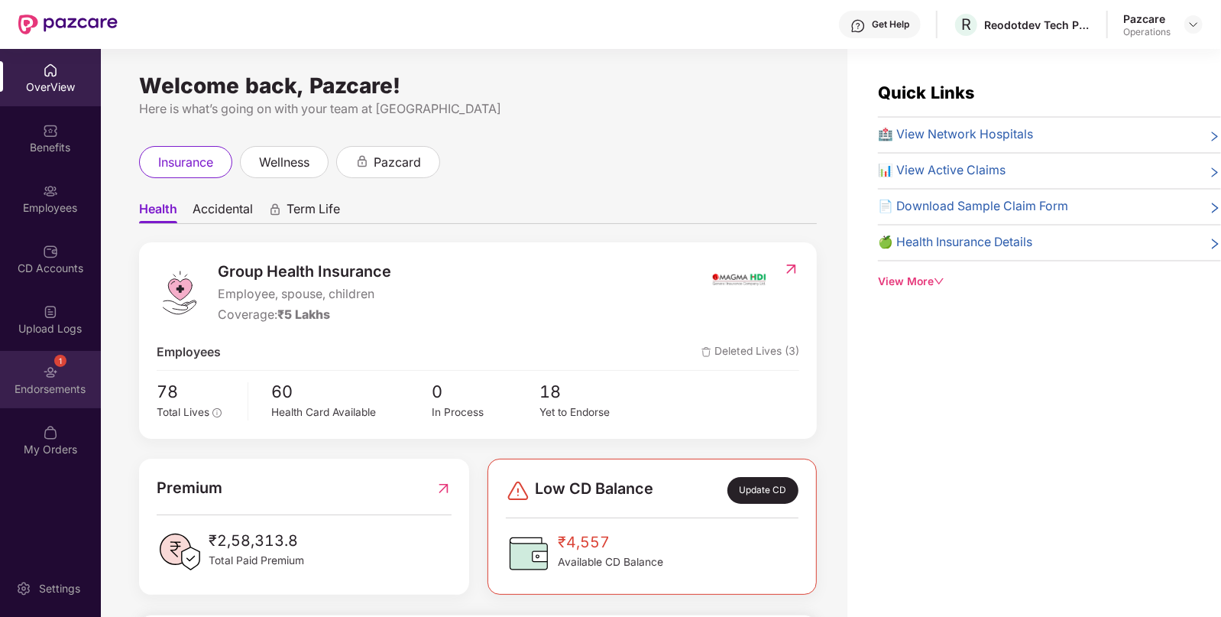
click at [50, 375] on img at bounding box center [50, 372] width 15 height 15
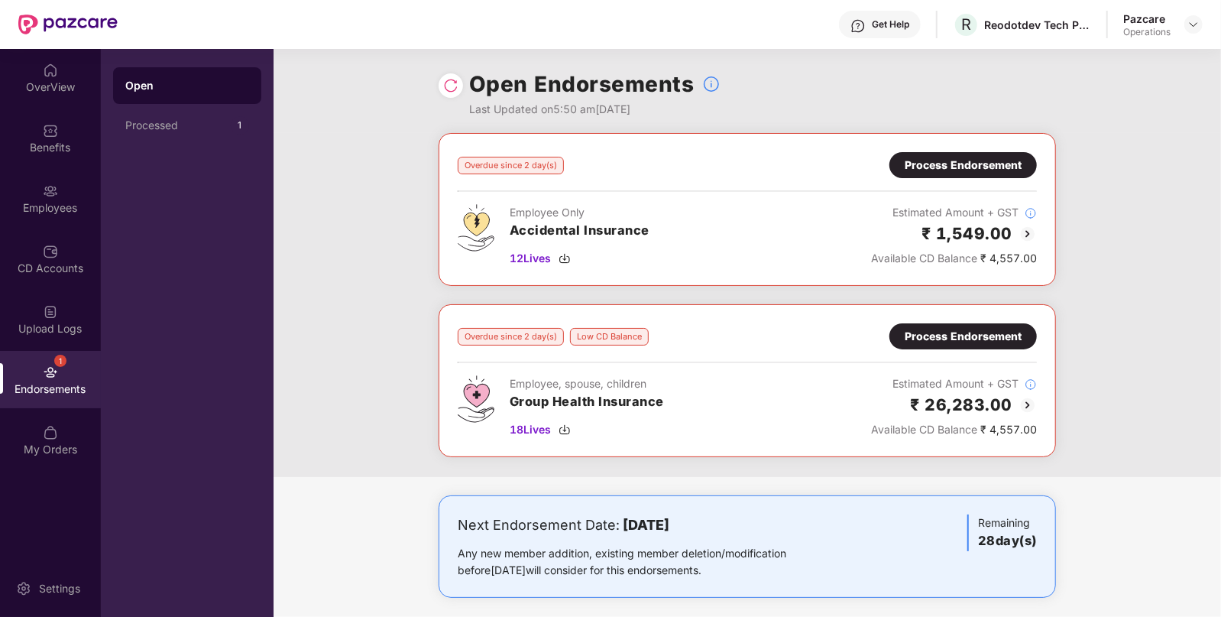
click at [939, 145] on div "Overdue since 2 day(s) Process Endorsement Employee Only Accidental Insurance 1…" at bounding box center [748, 209] width 618 height 153
click at [933, 153] on div "Process Endorsement" at bounding box center [964, 165] width 148 height 26
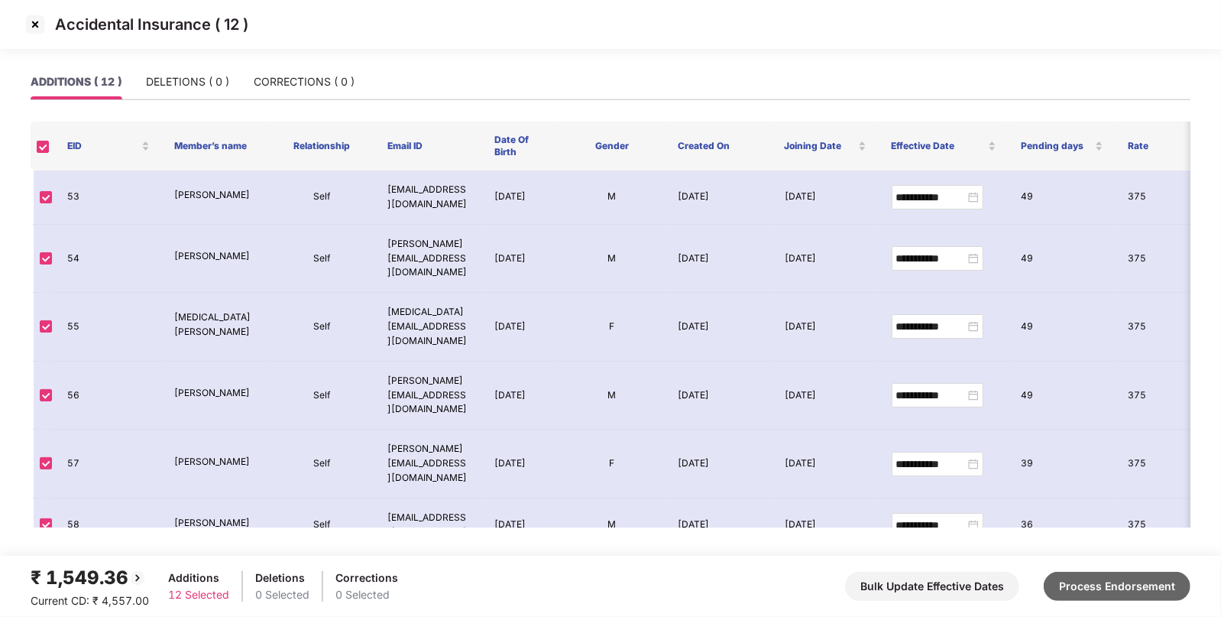
click at [1091, 594] on button "Process Endorsement" at bounding box center [1117, 586] width 147 height 29
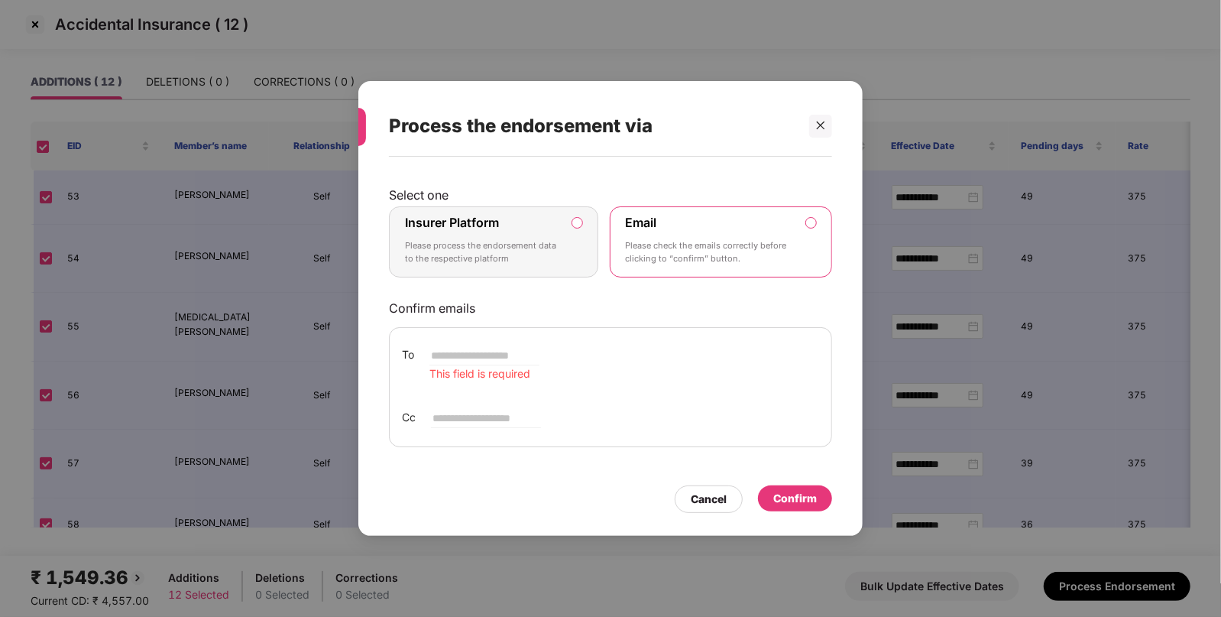
click at [554, 258] on p "Please process the endorsement data to the respective platform" at bounding box center [483, 252] width 156 height 27
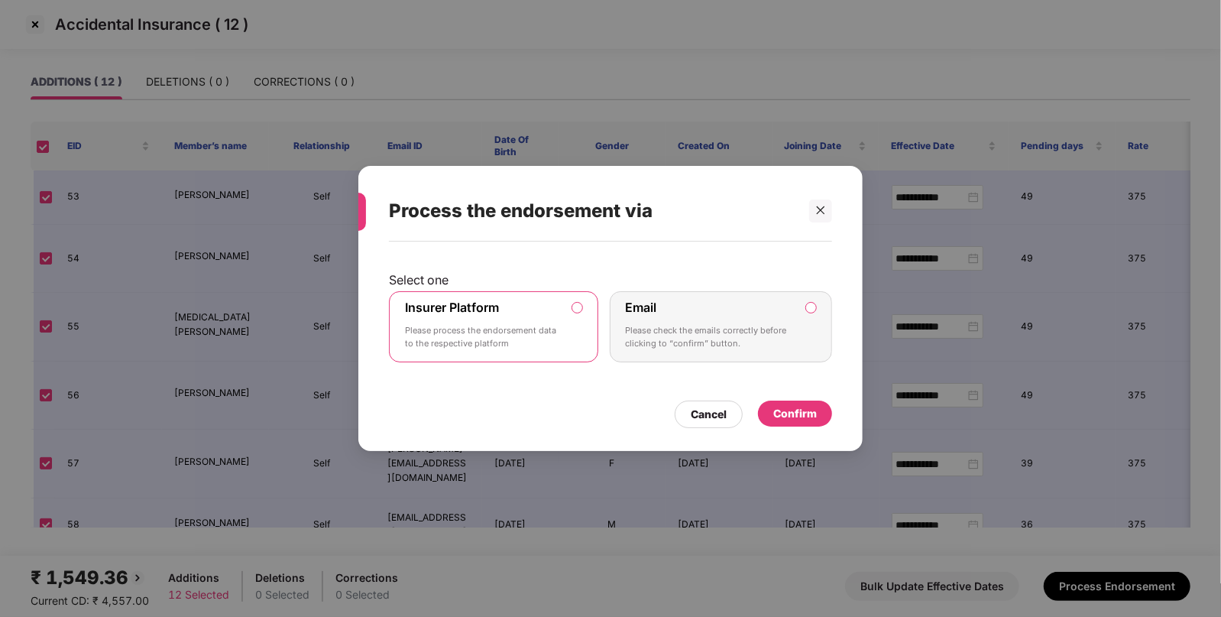
click at [787, 407] on div "Confirm" at bounding box center [796, 413] width 44 height 17
